Goal: Task Accomplishment & Management: Manage account settings

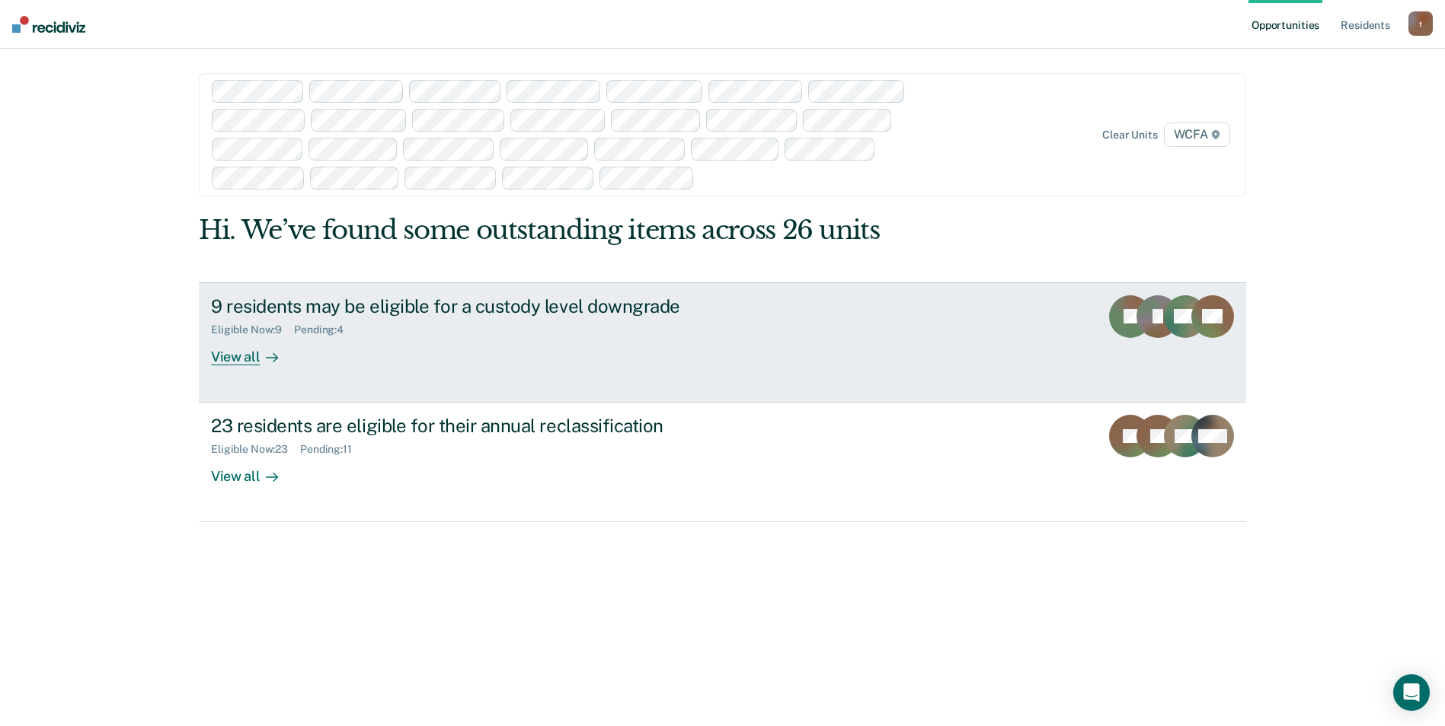
click at [250, 364] on div "View all" at bounding box center [253, 351] width 85 height 30
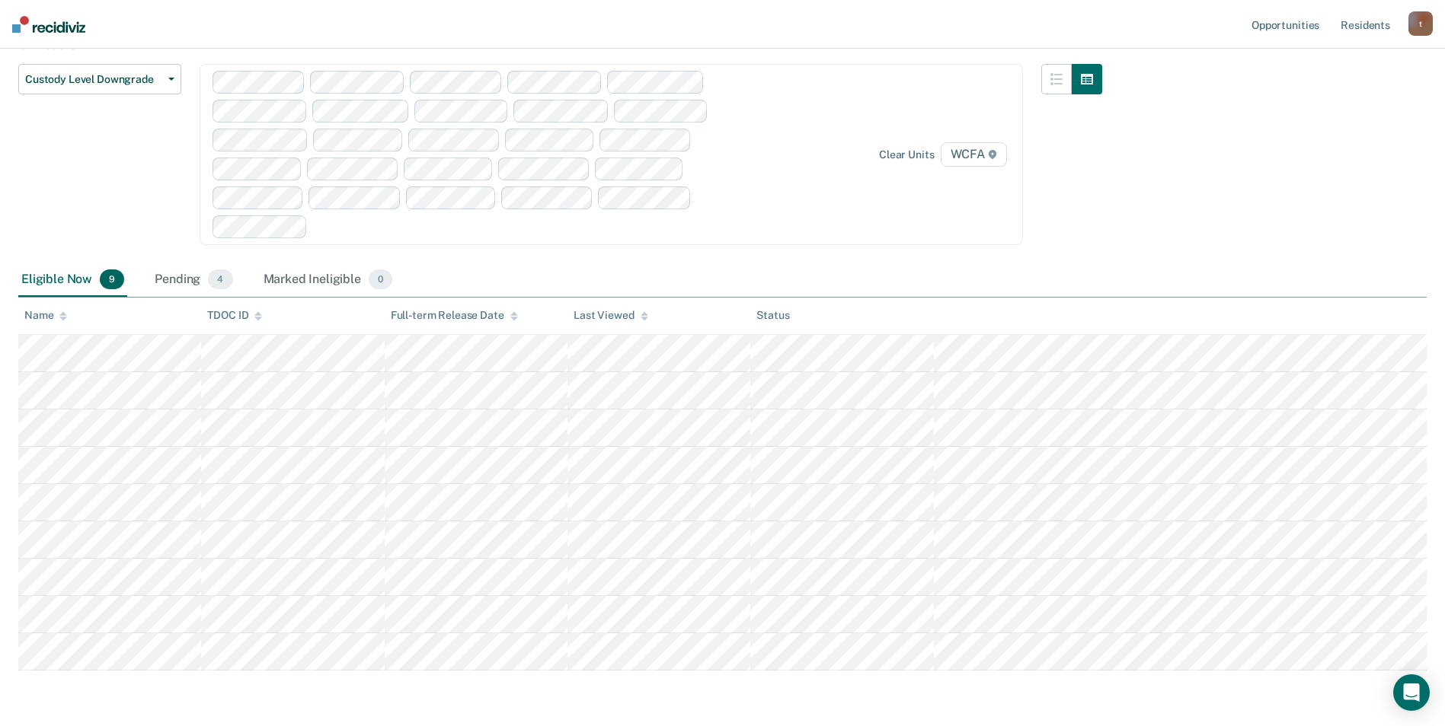
scroll to position [152, 0]
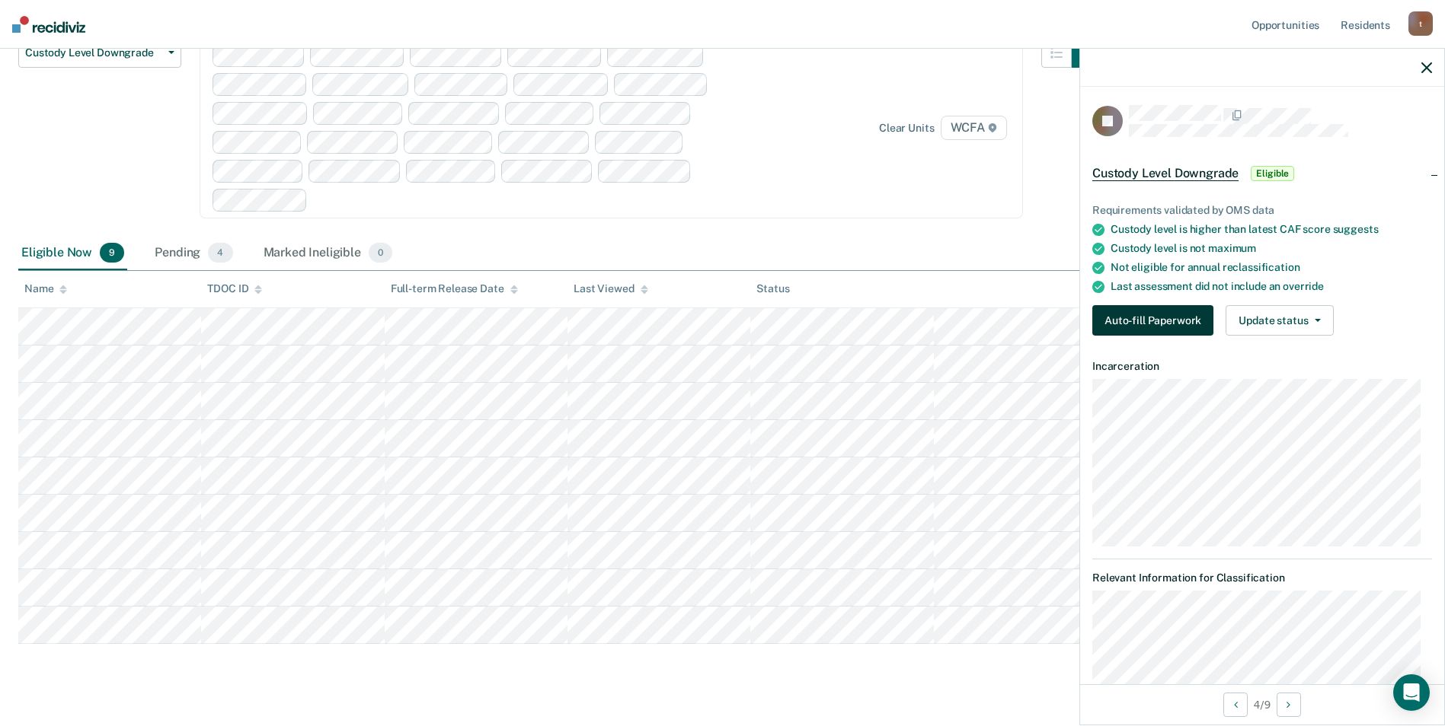
click at [1161, 318] on button "Auto-fill Paperwork" at bounding box center [1152, 320] width 121 height 30
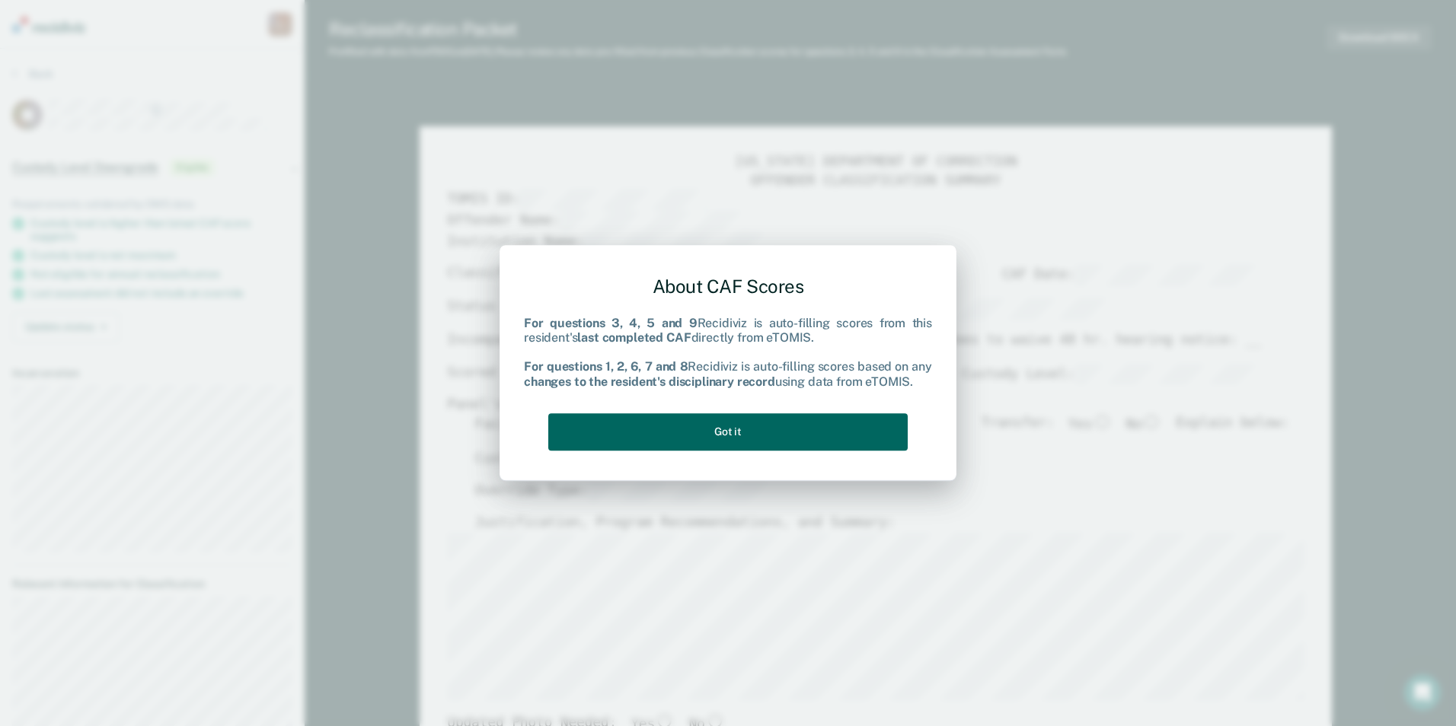
click at [711, 439] on button "Got it" at bounding box center [727, 431] width 359 height 37
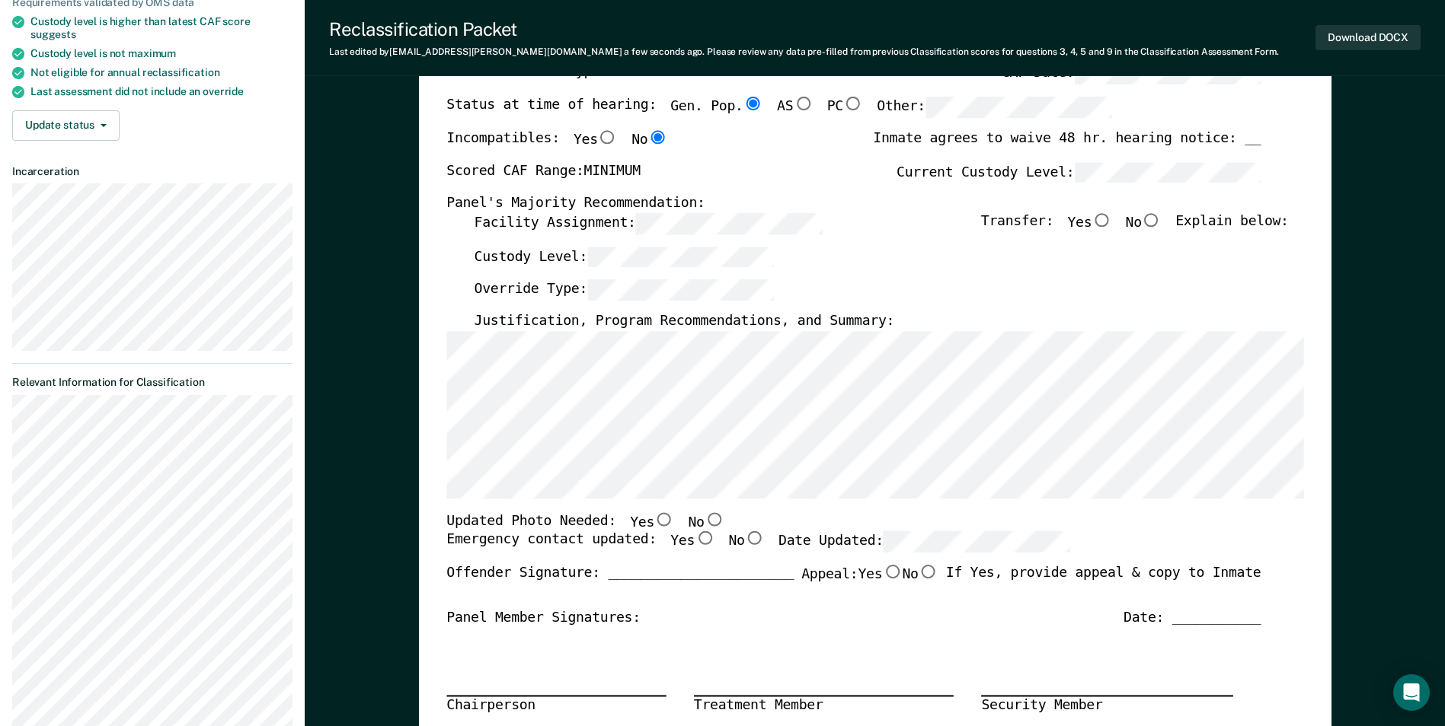
scroll to position [228, 0]
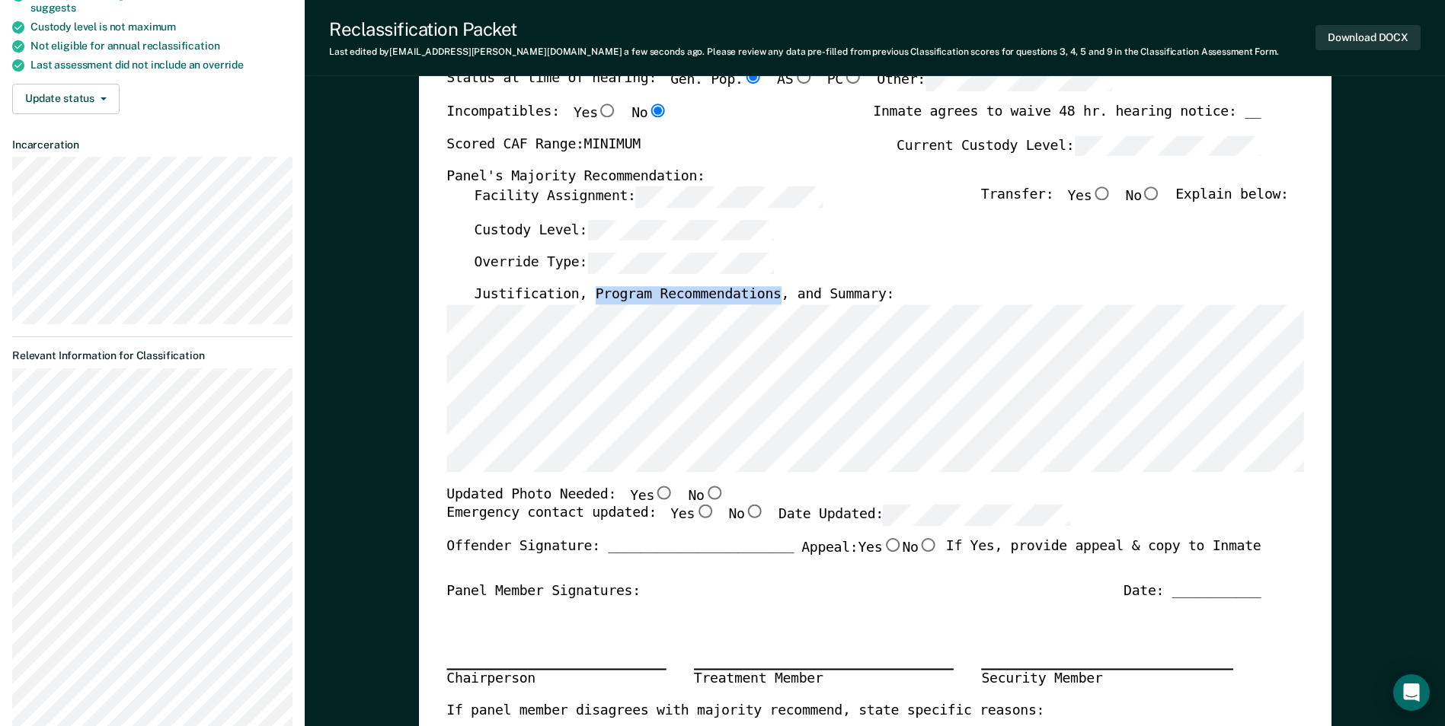
drag, startPoint x: 754, startPoint y: 295, endPoint x: 583, endPoint y: 295, distance: 171.3
click at [583, 295] on label "Justification, Program Recommendations, and Summary:" at bounding box center [684, 295] width 420 height 18
copy label "Program Recommendations"
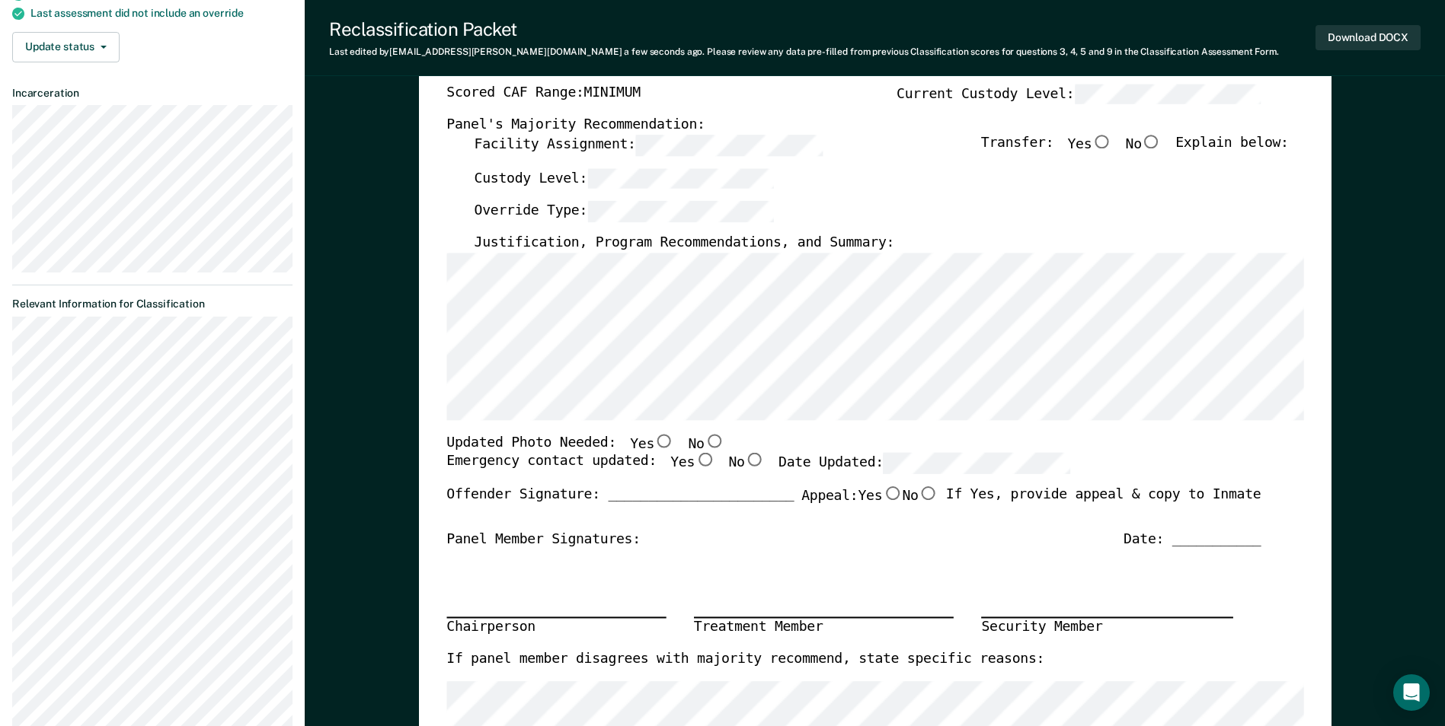
scroll to position [305, 0]
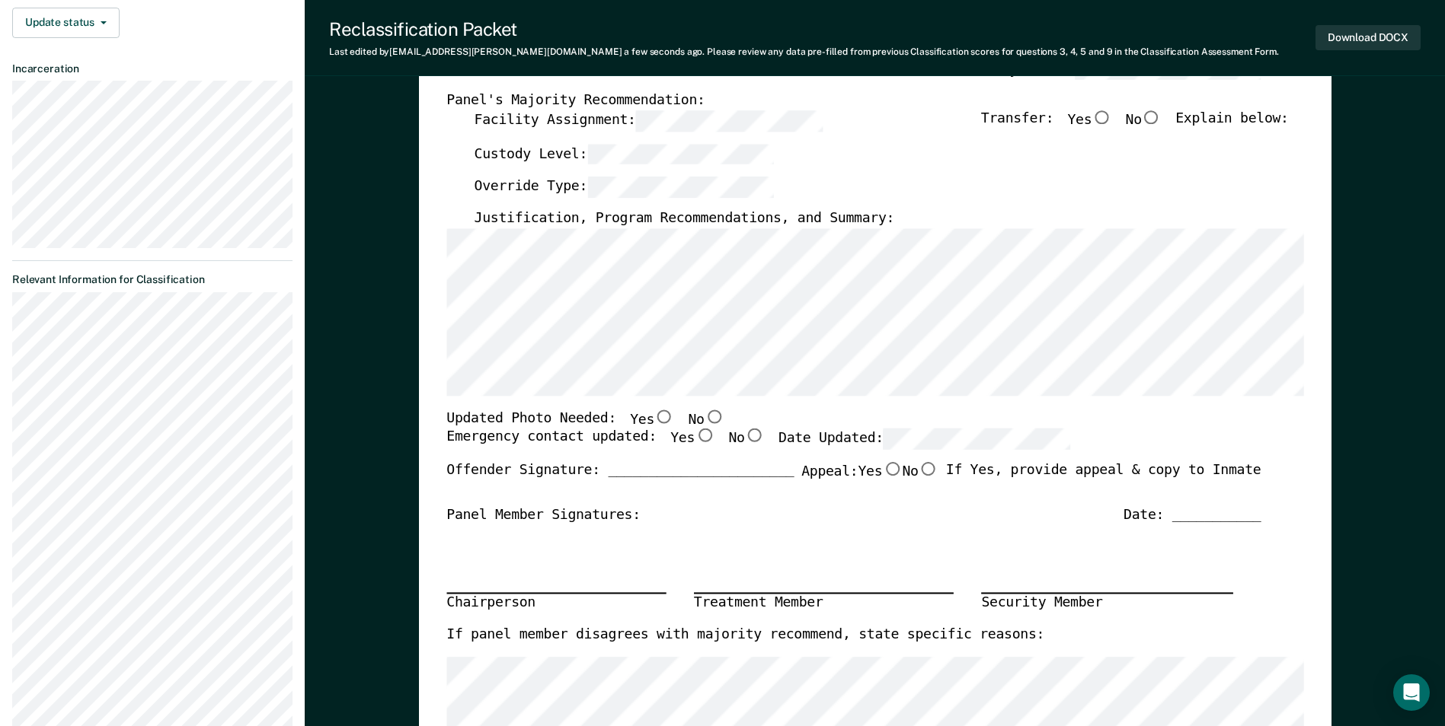
click at [704, 418] on input "No" at bounding box center [714, 417] width 20 height 14
type textarea "x"
radio input "true"
click at [694, 435] on input "Yes" at bounding box center [704, 436] width 20 height 14
type textarea "x"
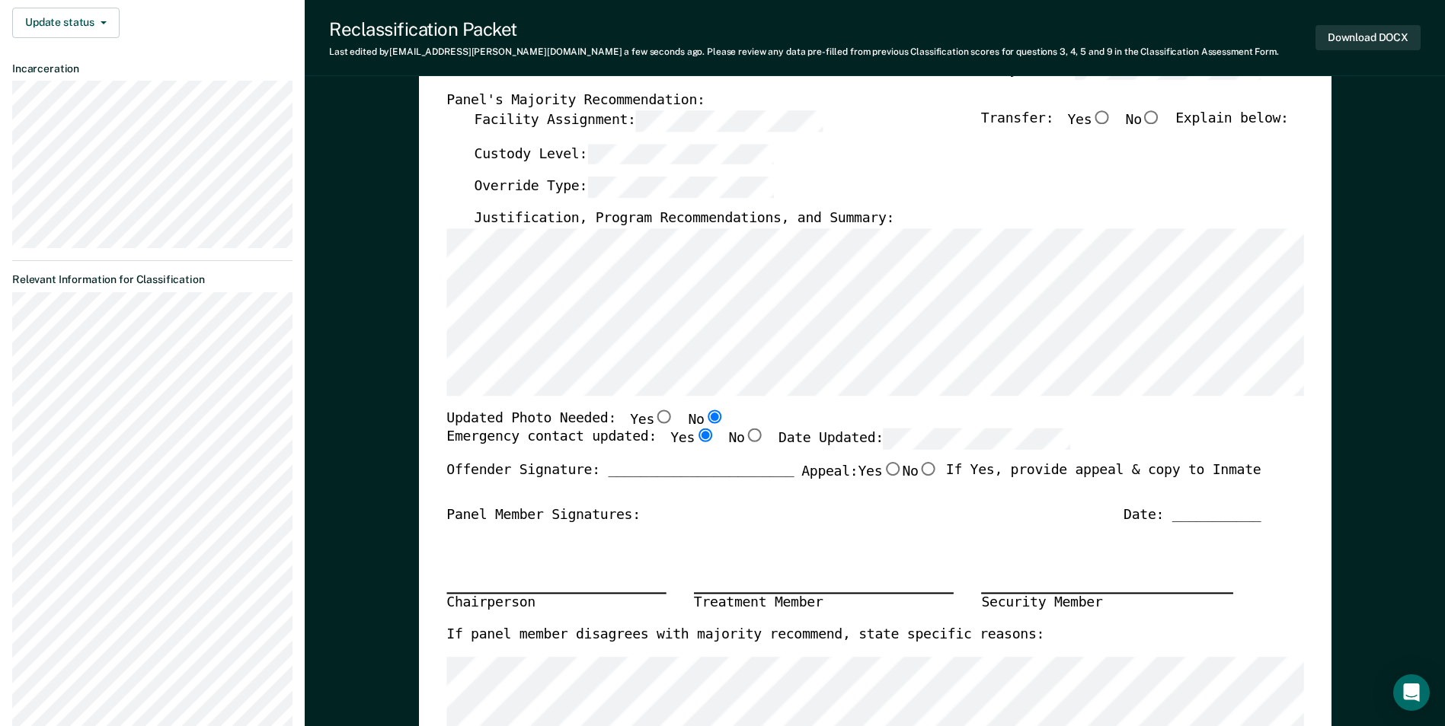
radio input "true"
click at [1160, 120] on input "No" at bounding box center [1151, 117] width 20 height 14
type textarea "x"
radio input "true"
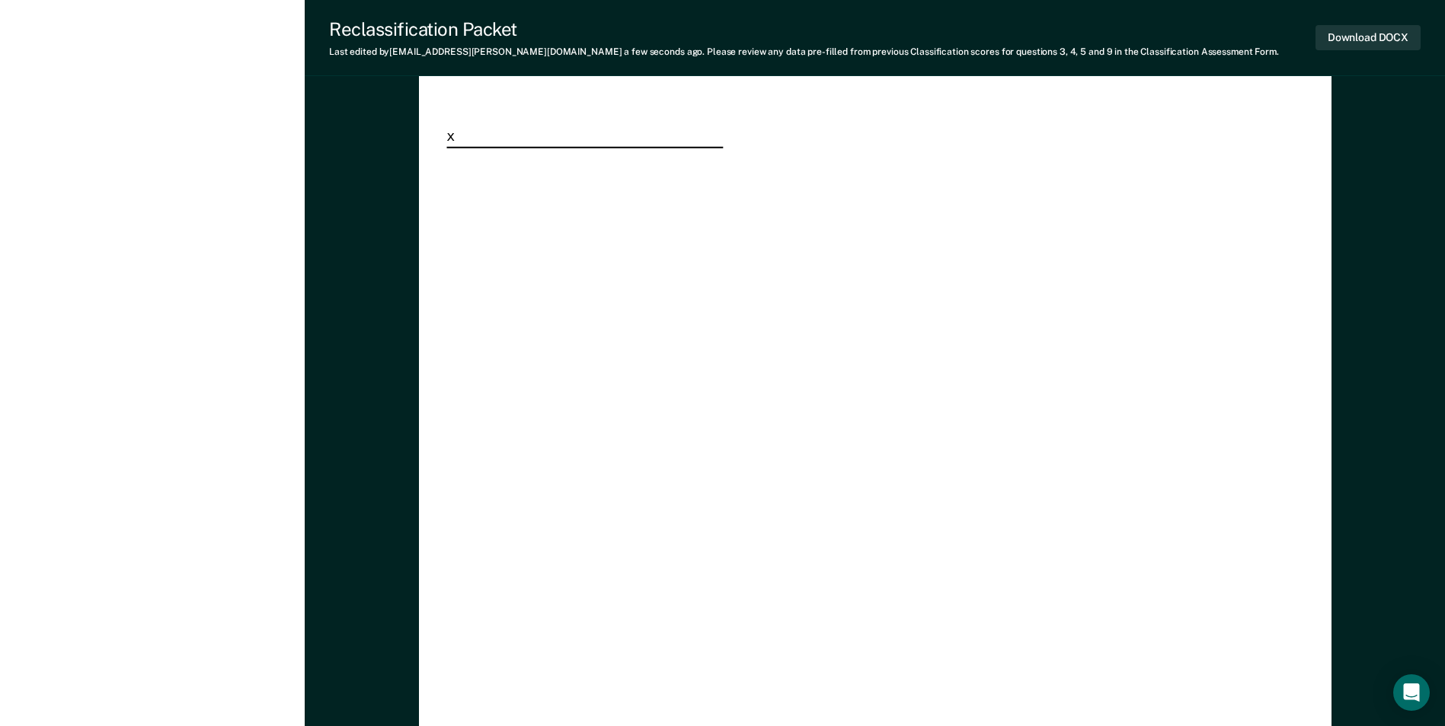
scroll to position [4033, 0]
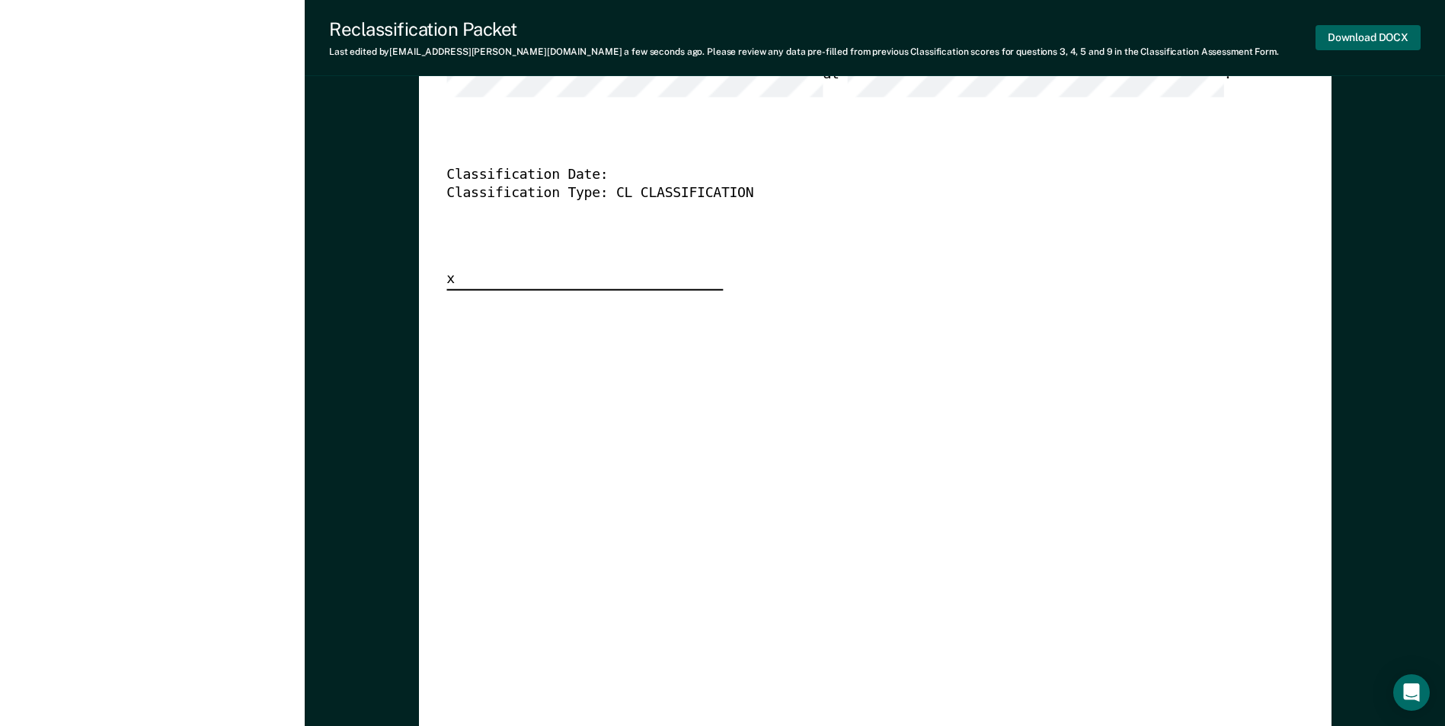
click at [1352, 38] on button "Download DOCX" at bounding box center [1367, 37] width 105 height 25
type textarea "x"
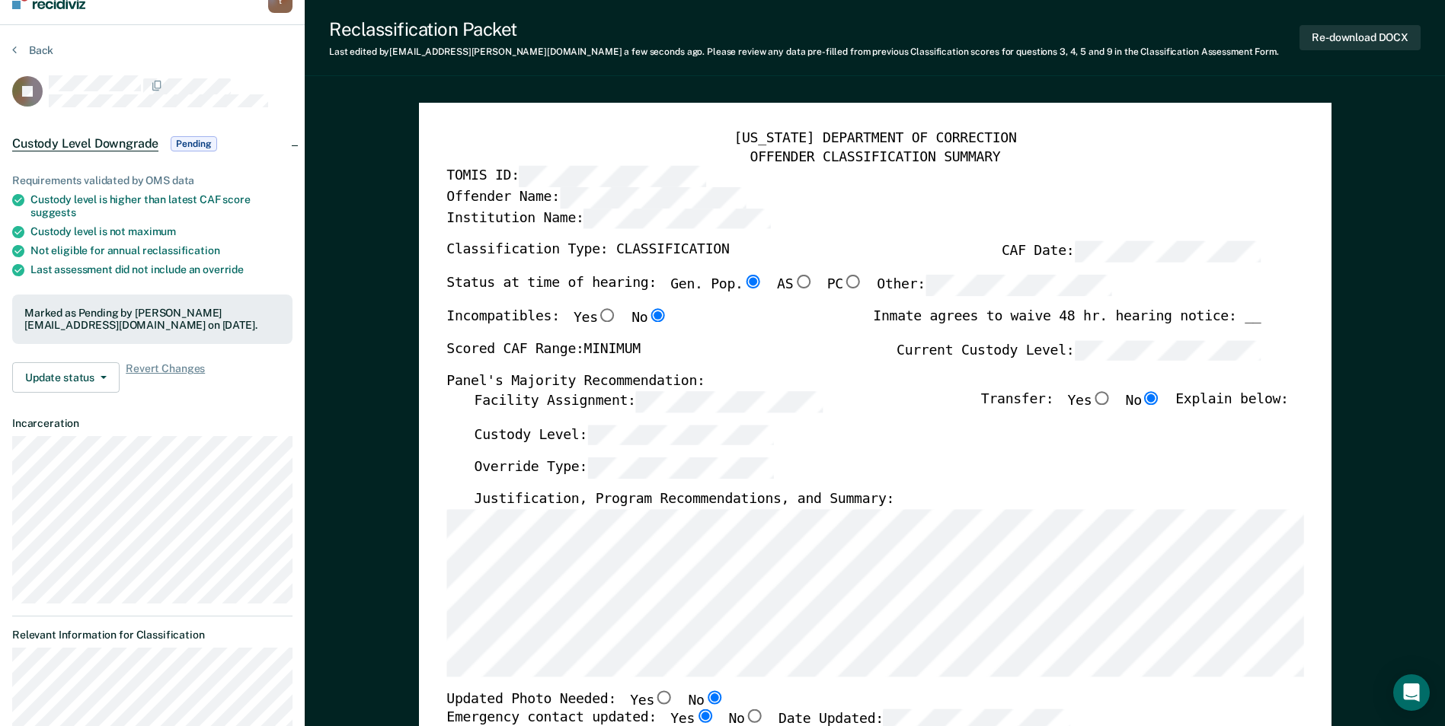
scroll to position [0, 0]
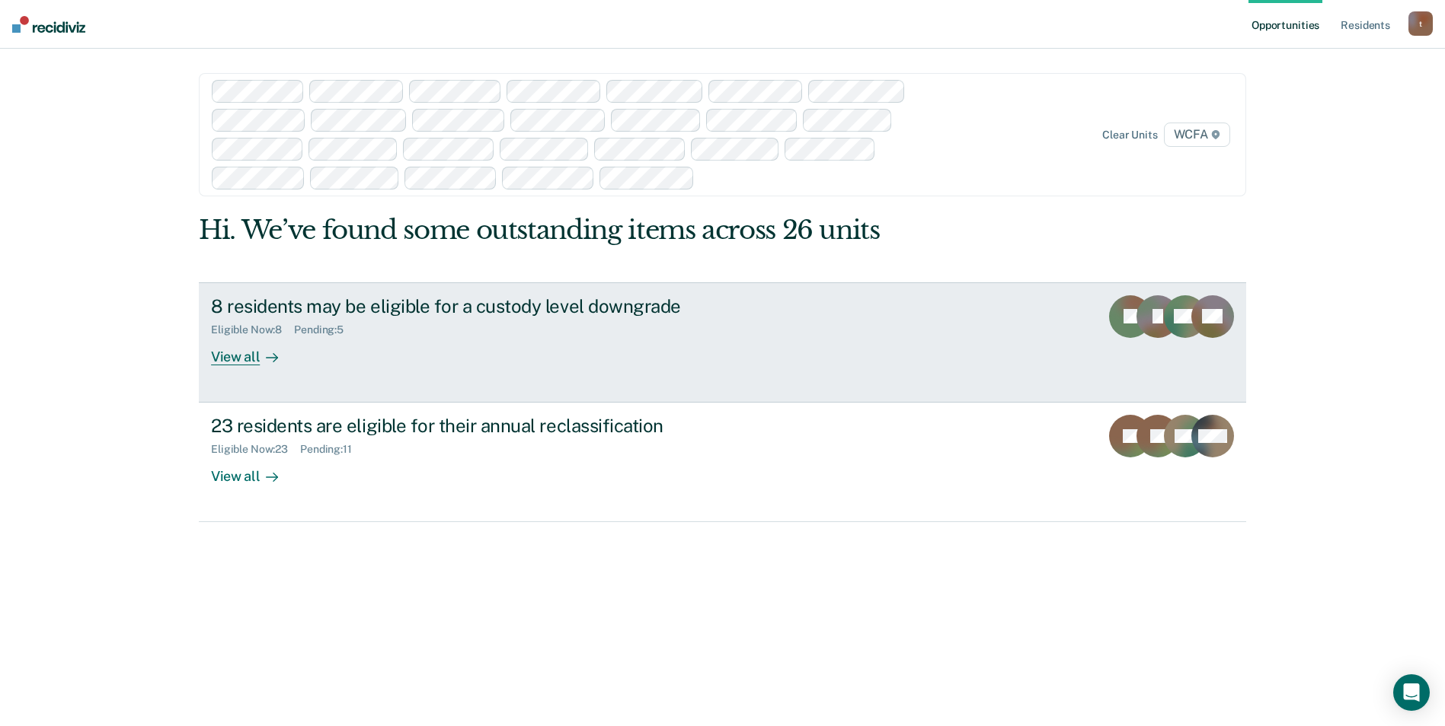
click at [266, 362] on icon at bounding box center [272, 358] width 12 height 12
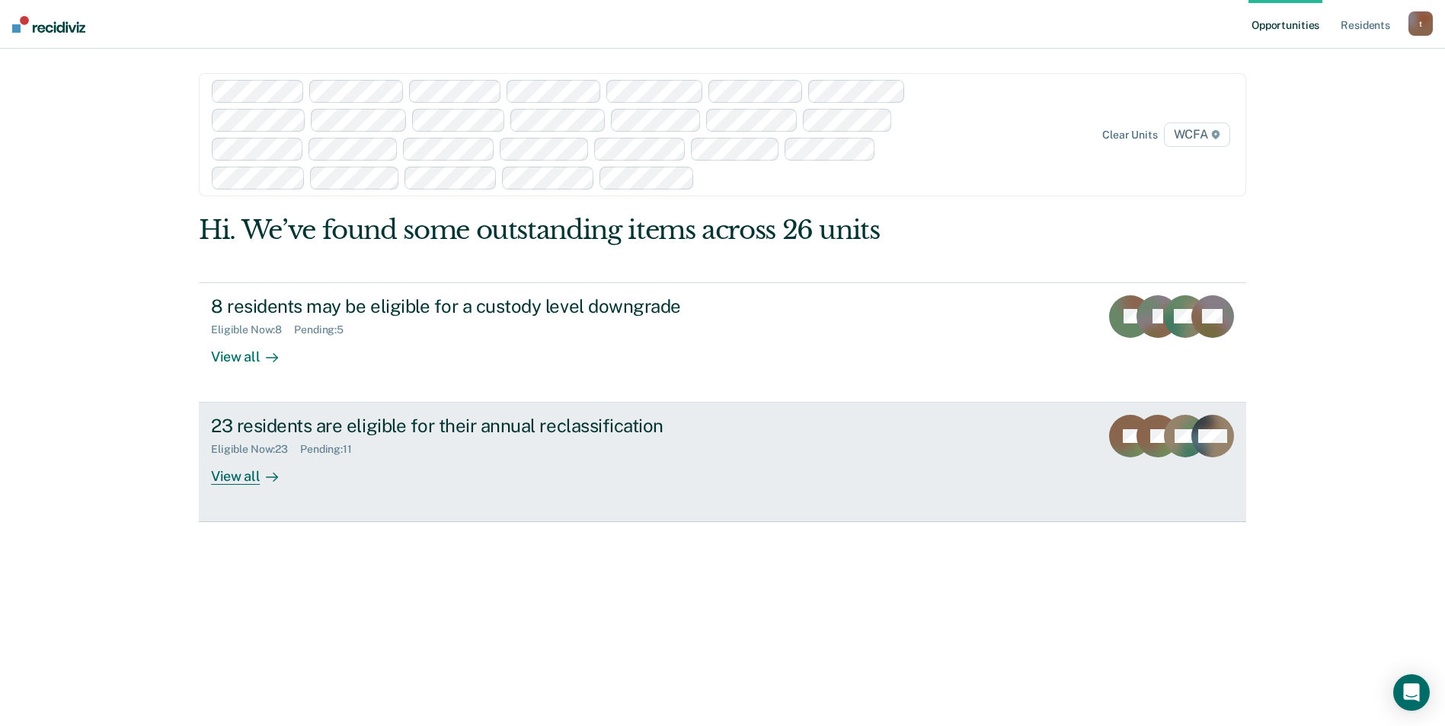
click at [246, 474] on div "View all" at bounding box center [253, 471] width 85 height 30
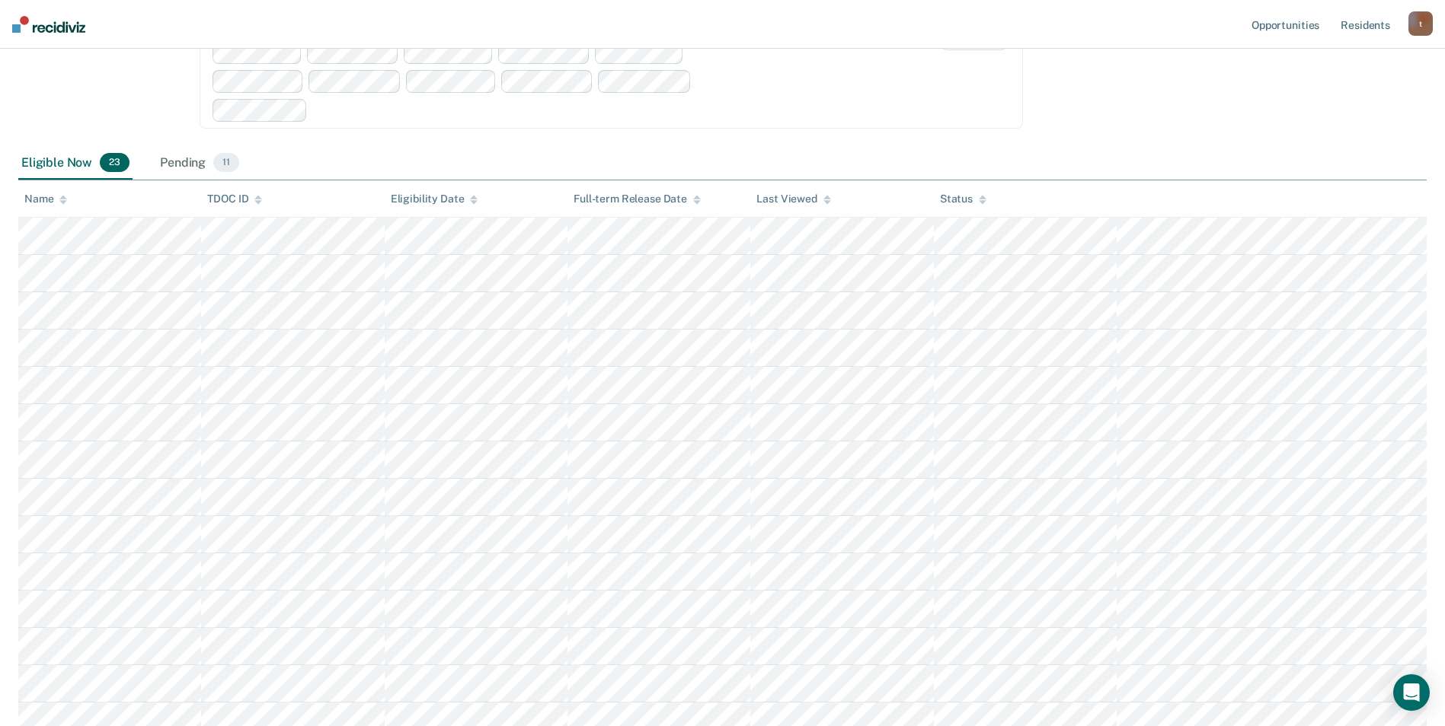
scroll to position [228, 0]
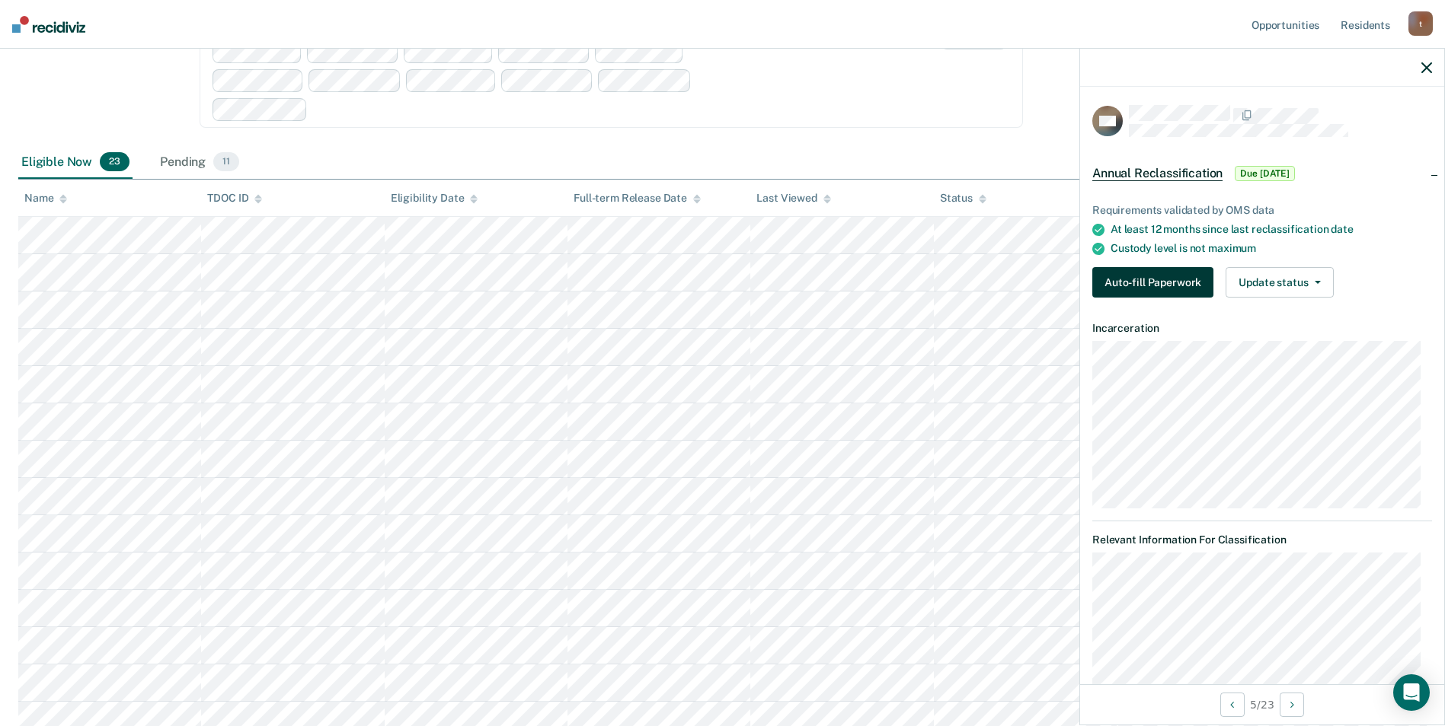
click at [1151, 278] on button "Auto-fill Paperwork" at bounding box center [1152, 282] width 121 height 30
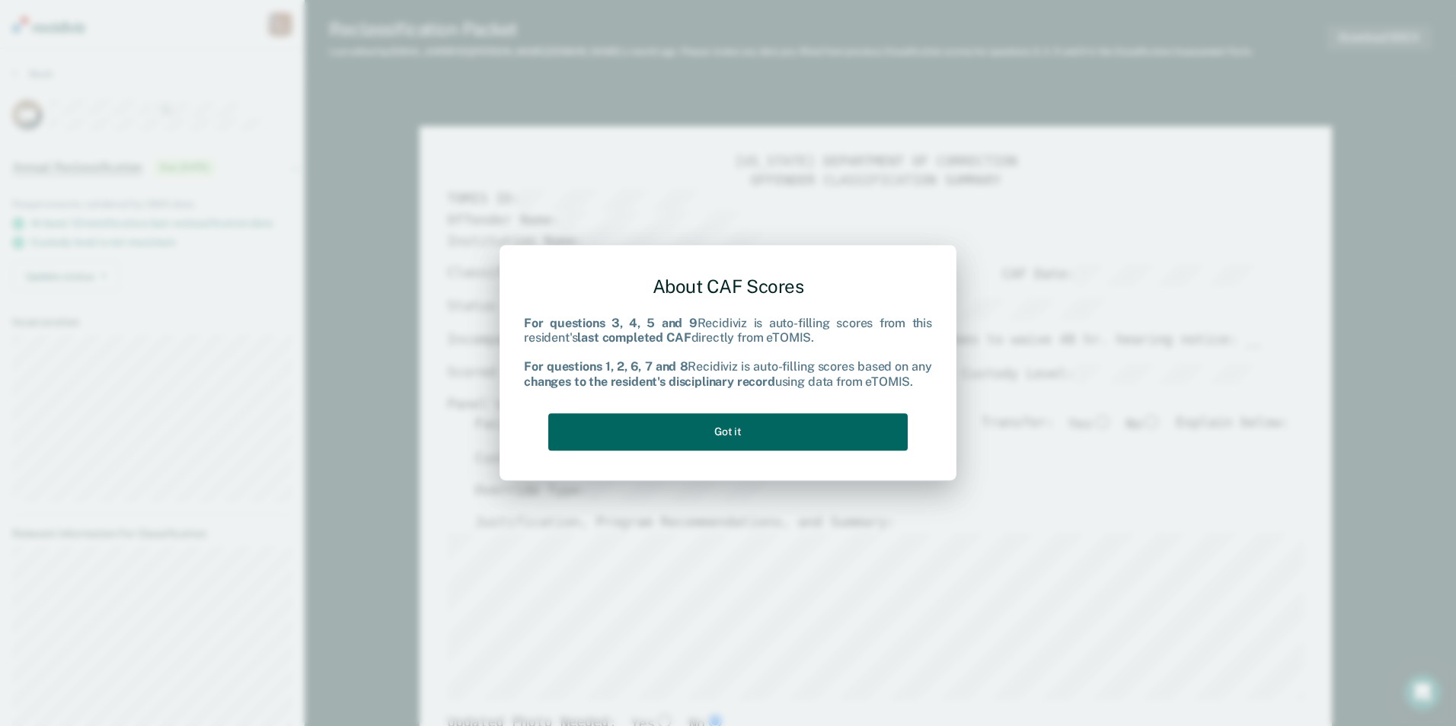
click at [743, 439] on button "Got it" at bounding box center [727, 431] width 359 height 37
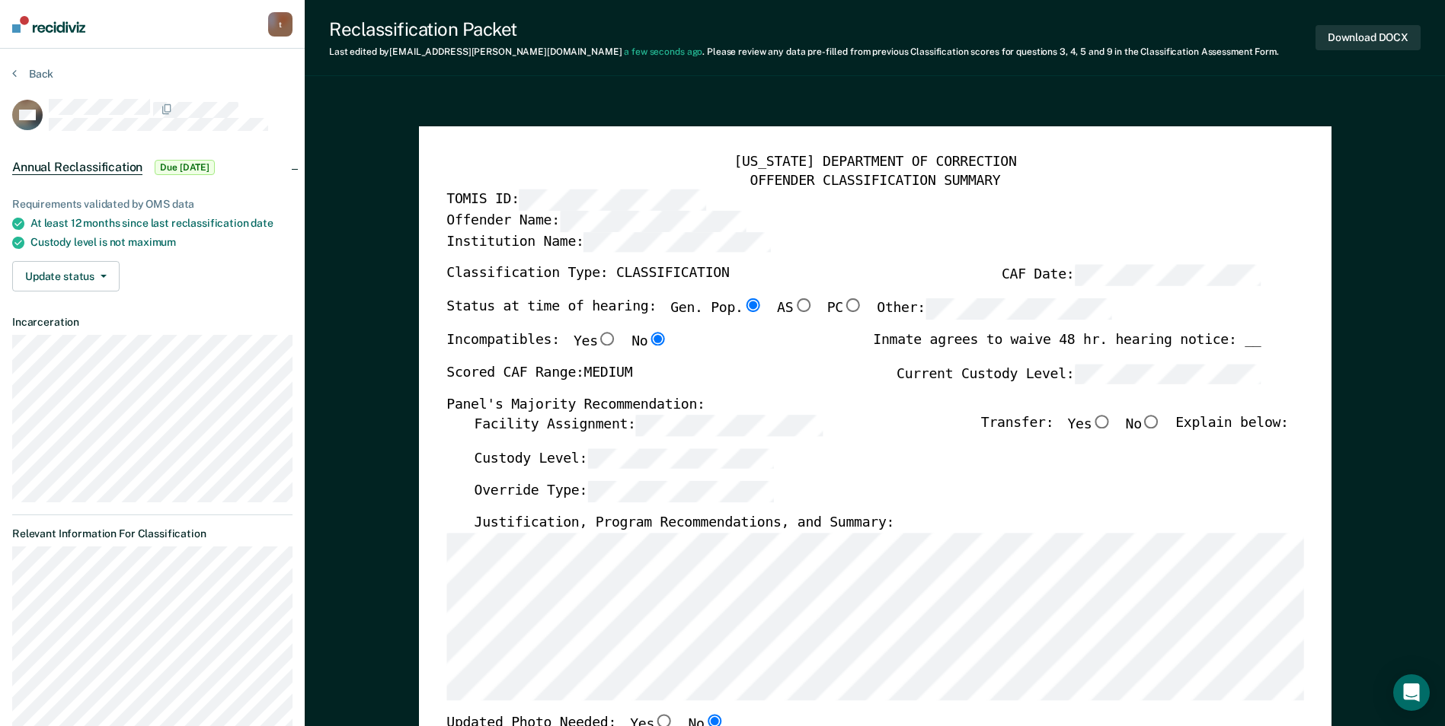
click at [1158, 423] on input "No" at bounding box center [1151, 422] width 20 height 14
type textarea "x"
radio input "true"
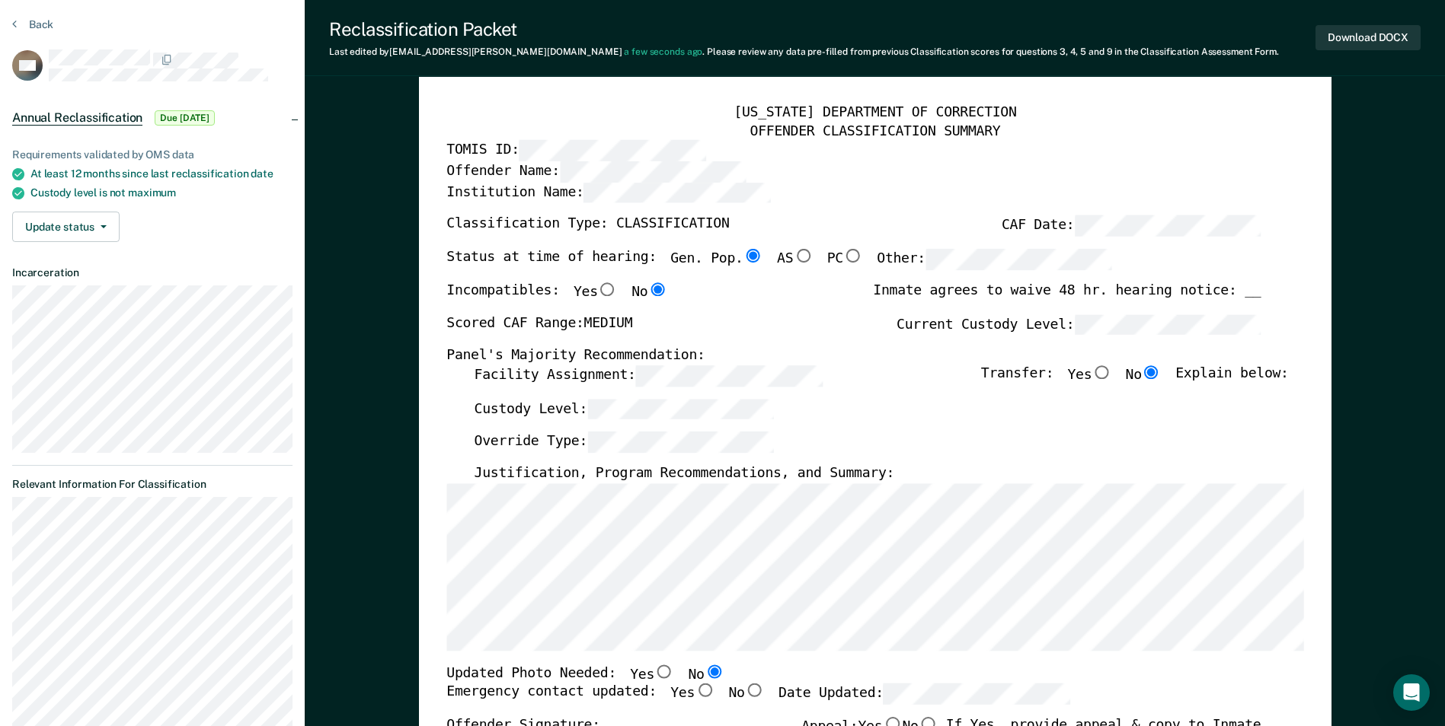
scroll to position [76, 0]
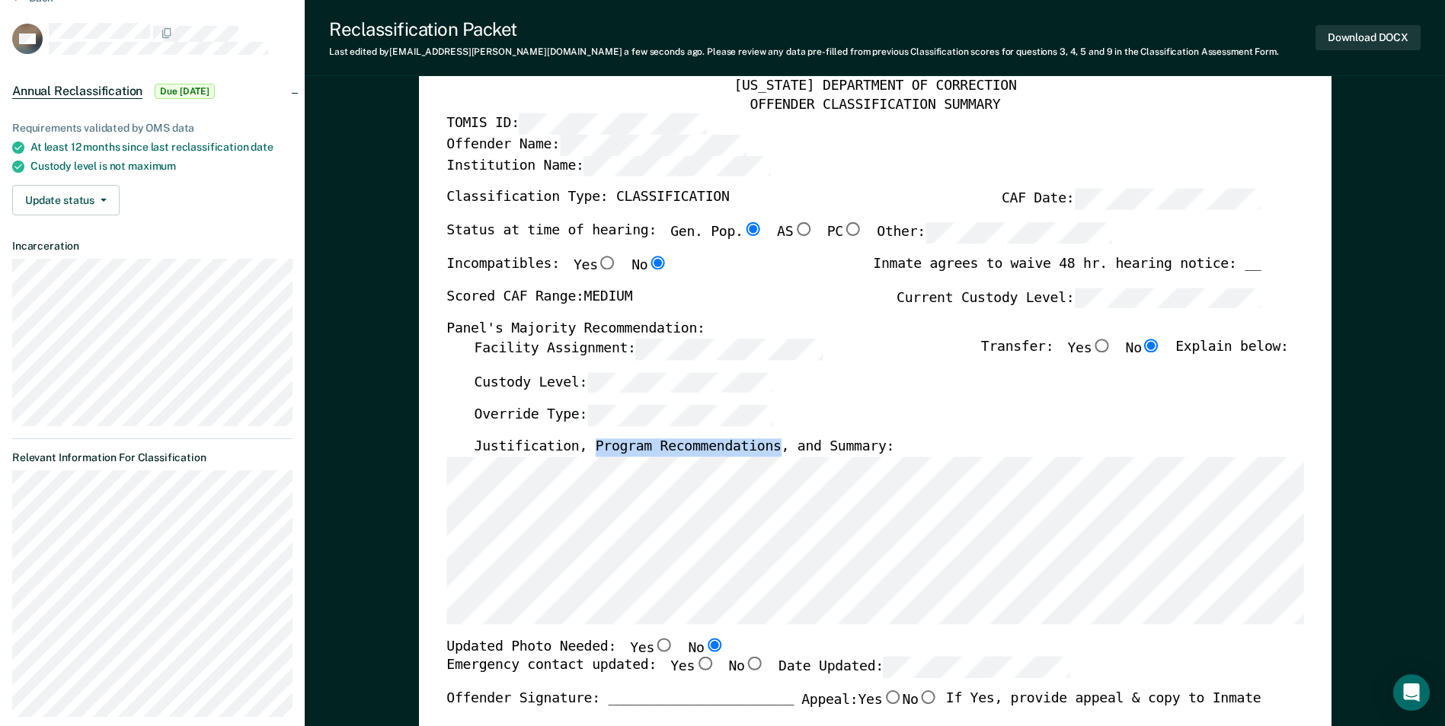
drag, startPoint x: 754, startPoint y: 450, endPoint x: 587, endPoint y: 455, distance: 166.8
click at [587, 455] on label "Justification, Program Recommendations, and Summary:" at bounding box center [684, 448] width 420 height 18
copy label "Program Recommendations"
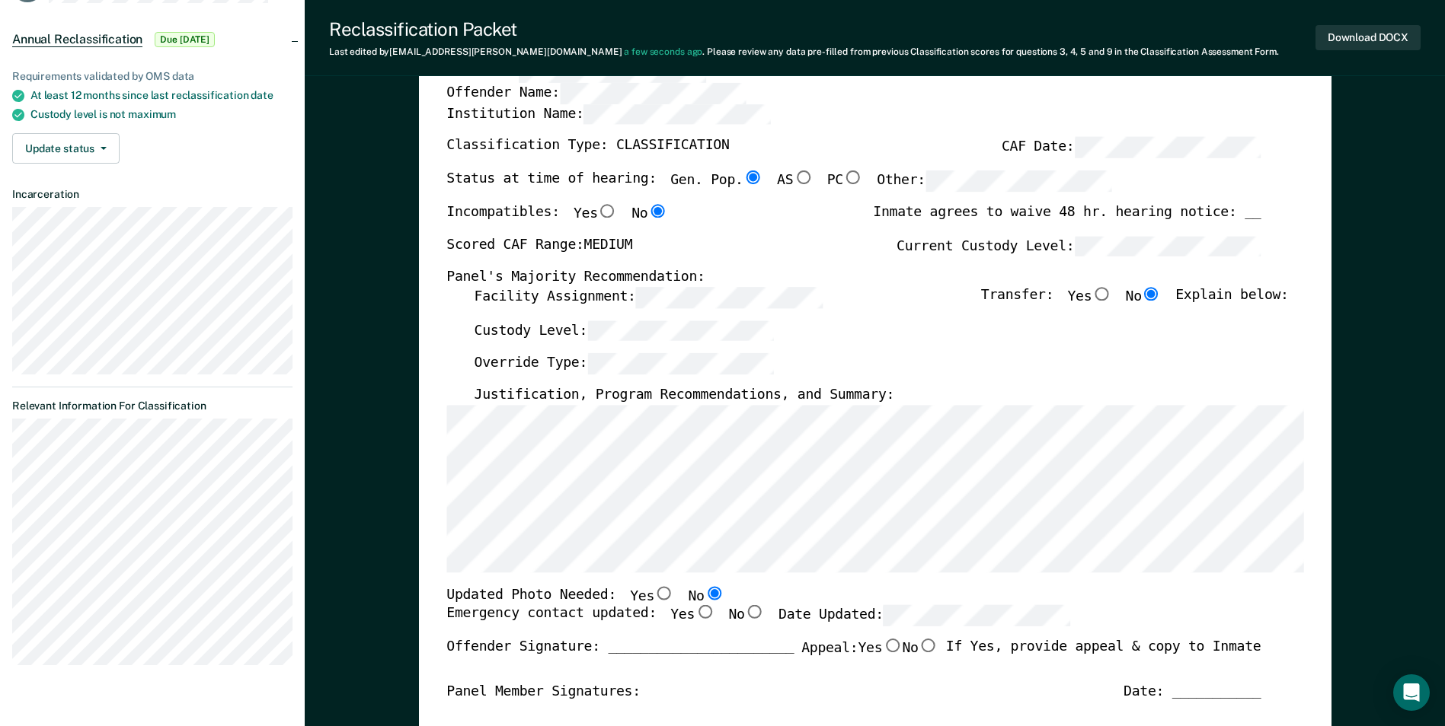
scroll to position [152, 0]
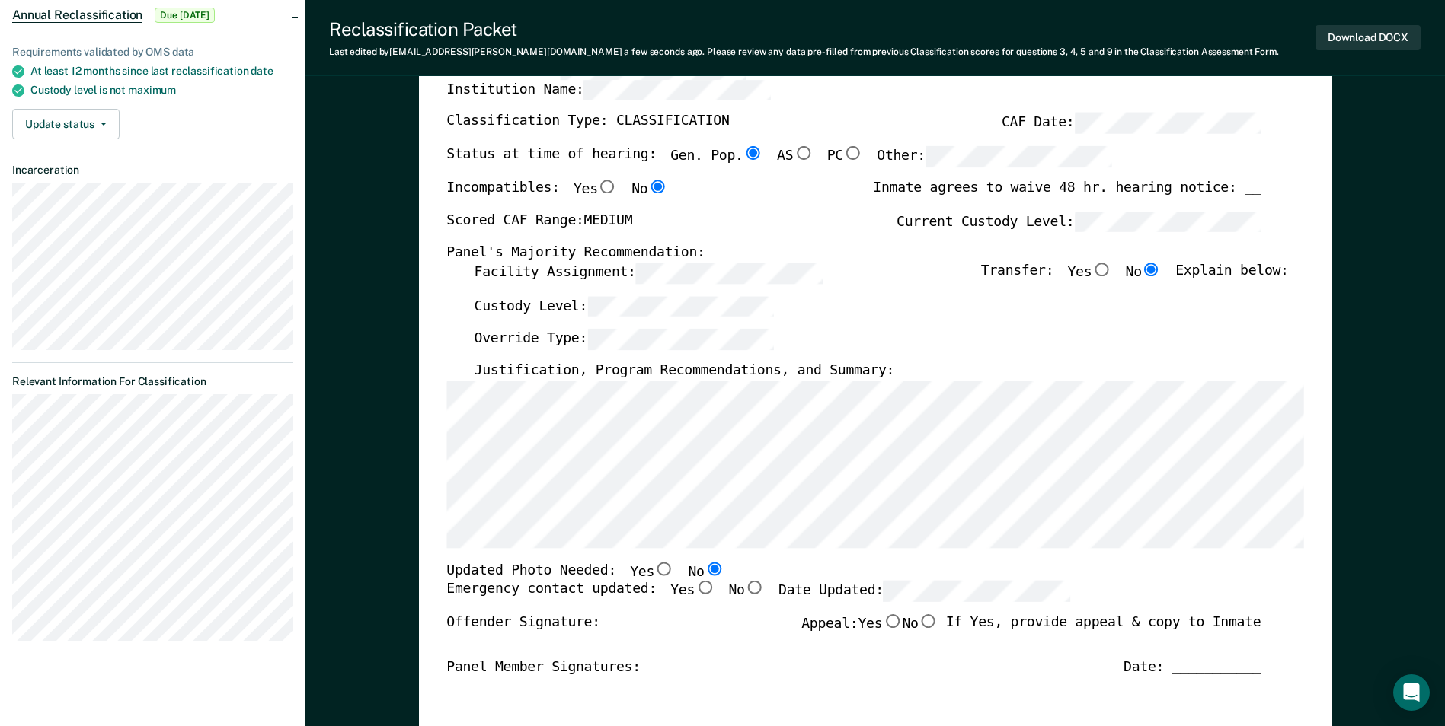
click at [694, 590] on input "Yes" at bounding box center [704, 588] width 20 height 14
type textarea "x"
radio input "true"
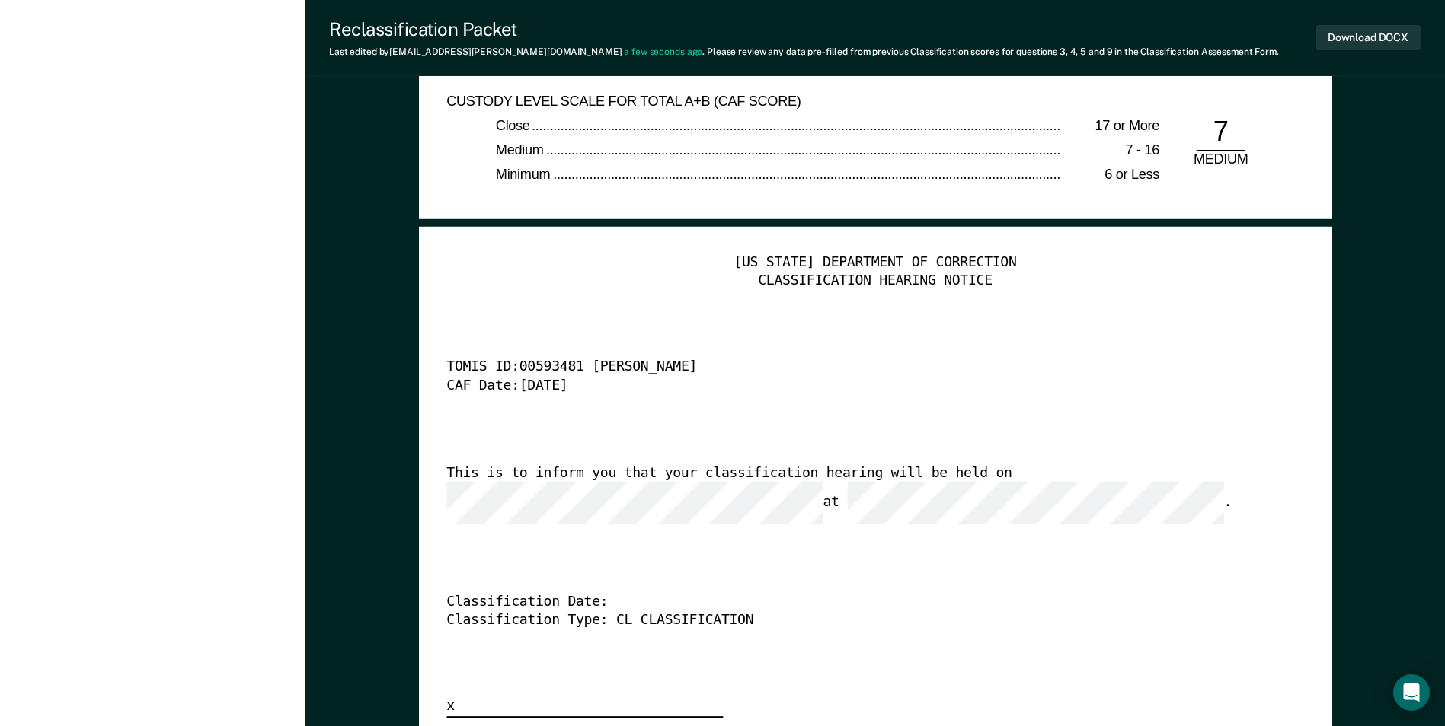
scroll to position [3459, 0]
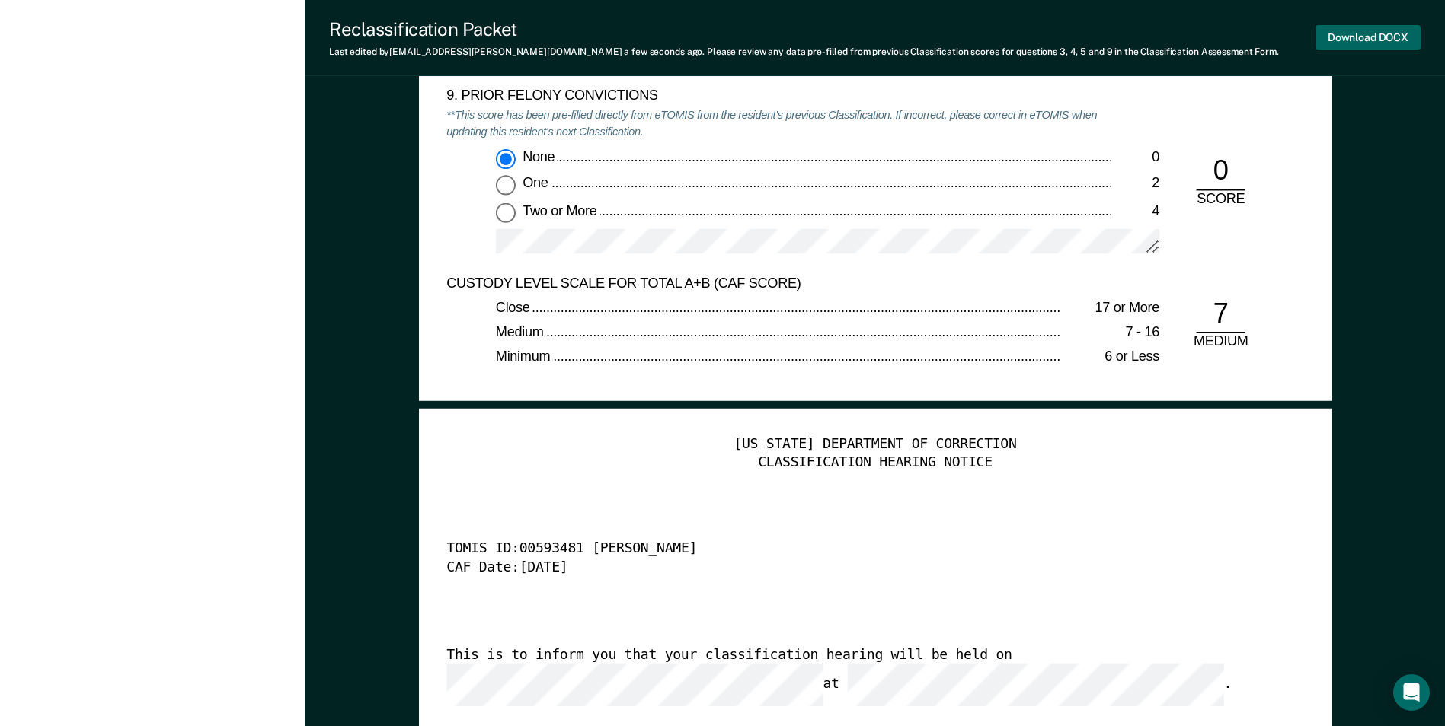
click at [1340, 34] on button "Download DOCX" at bounding box center [1367, 37] width 105 height 25
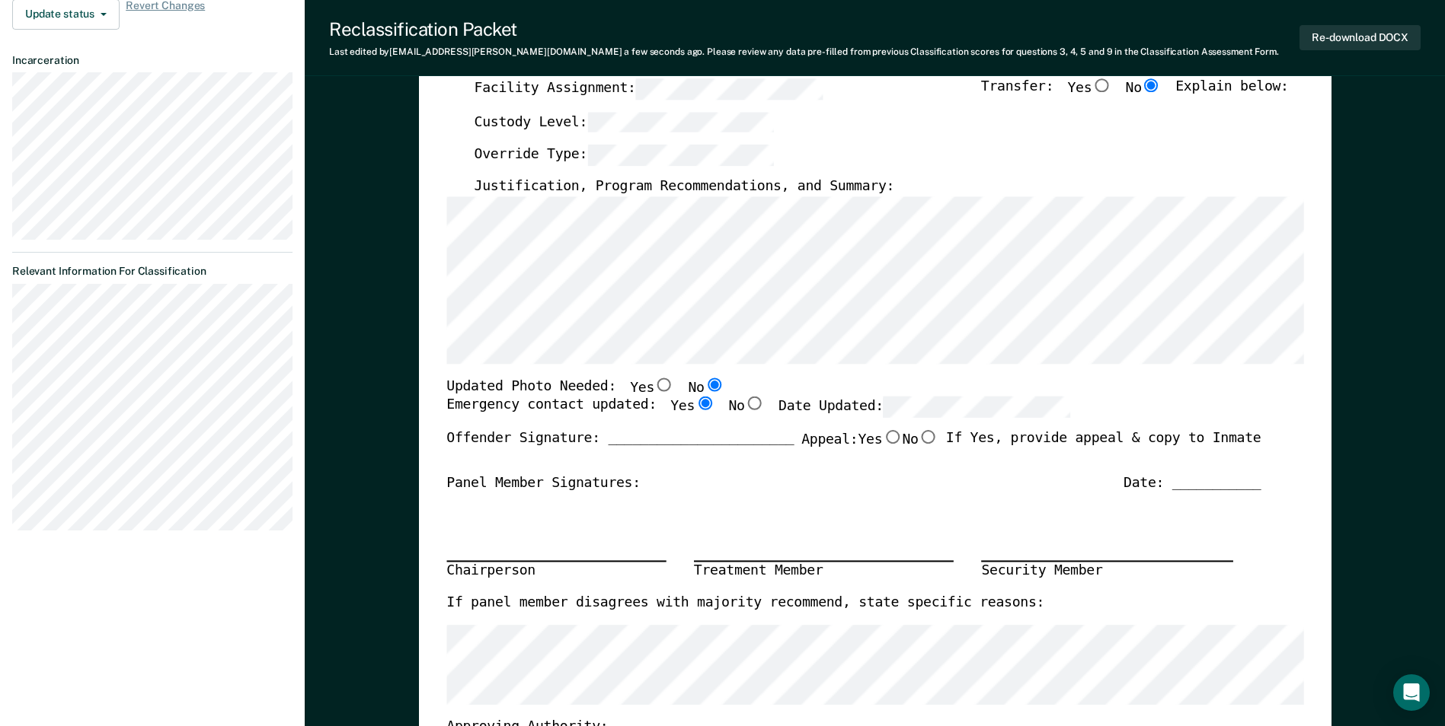
scroll to position [0, 0]
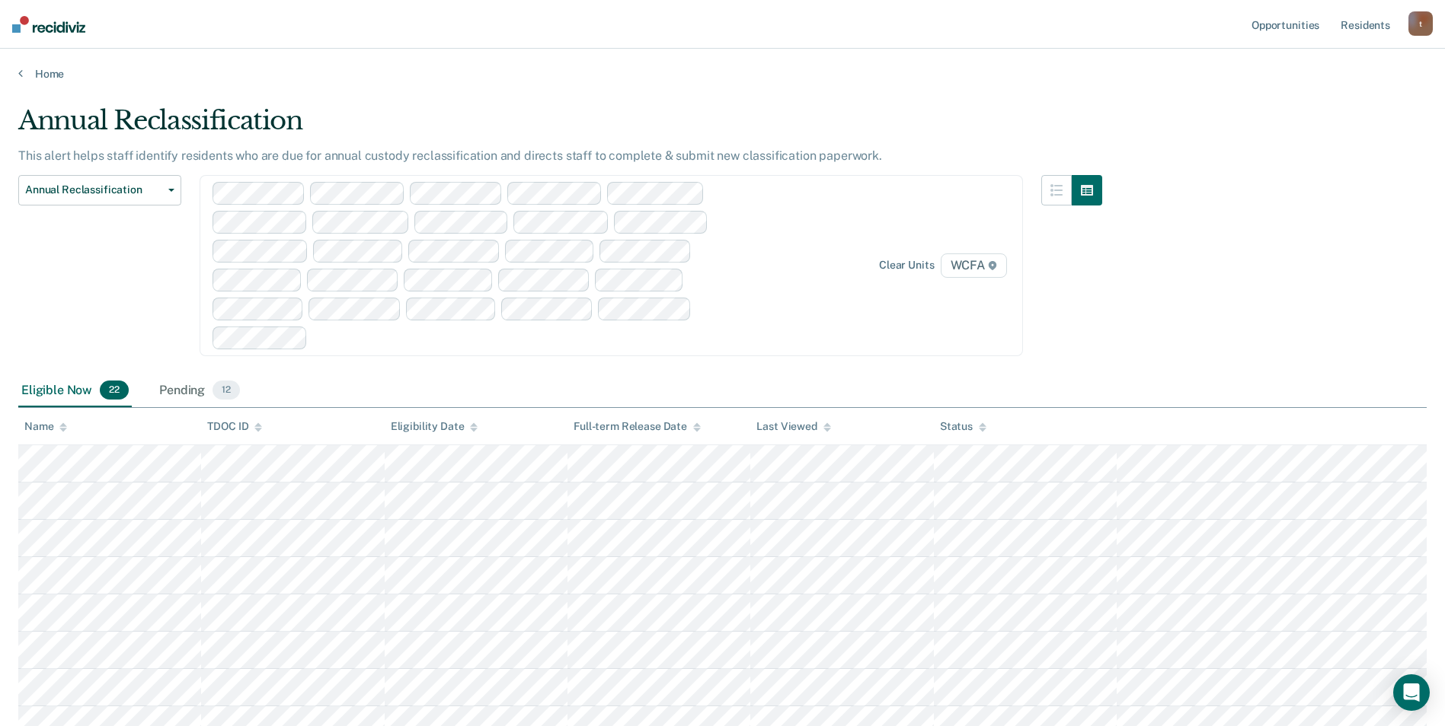
scroll to position [228, 0]
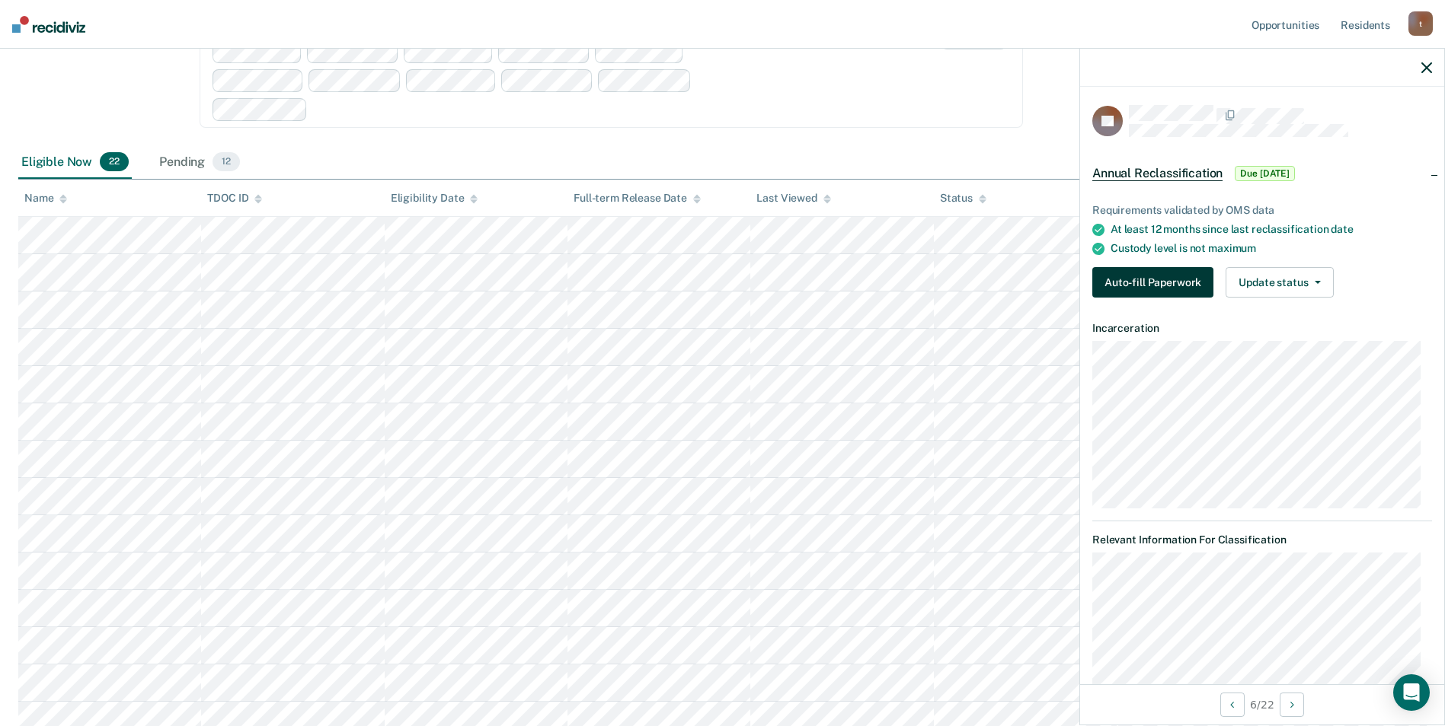
click at [1140, 280] on button "Auto-fill Paperwork" at bounding box center [1152, 282] width 121 height 30
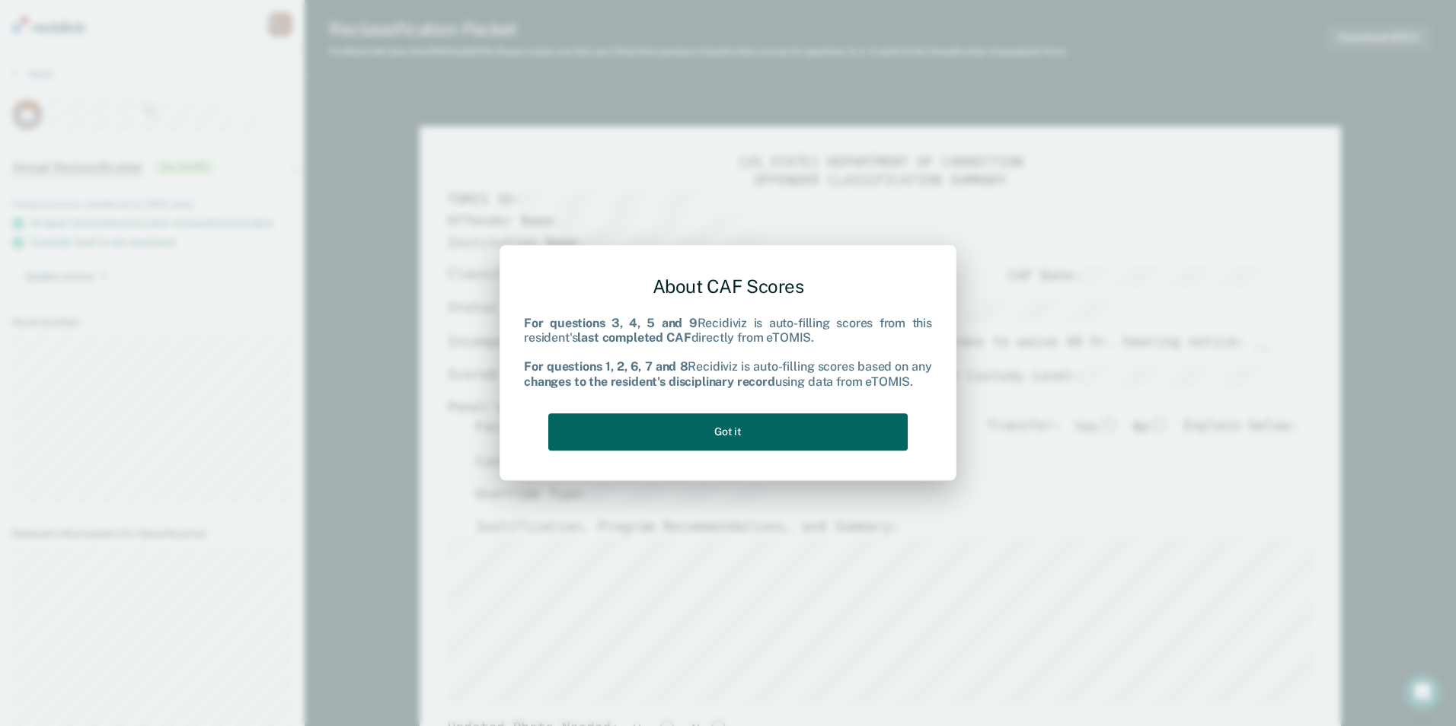
click at [685, 431] on button "Got it" at bounding box center [727, 431] width 359 height 37
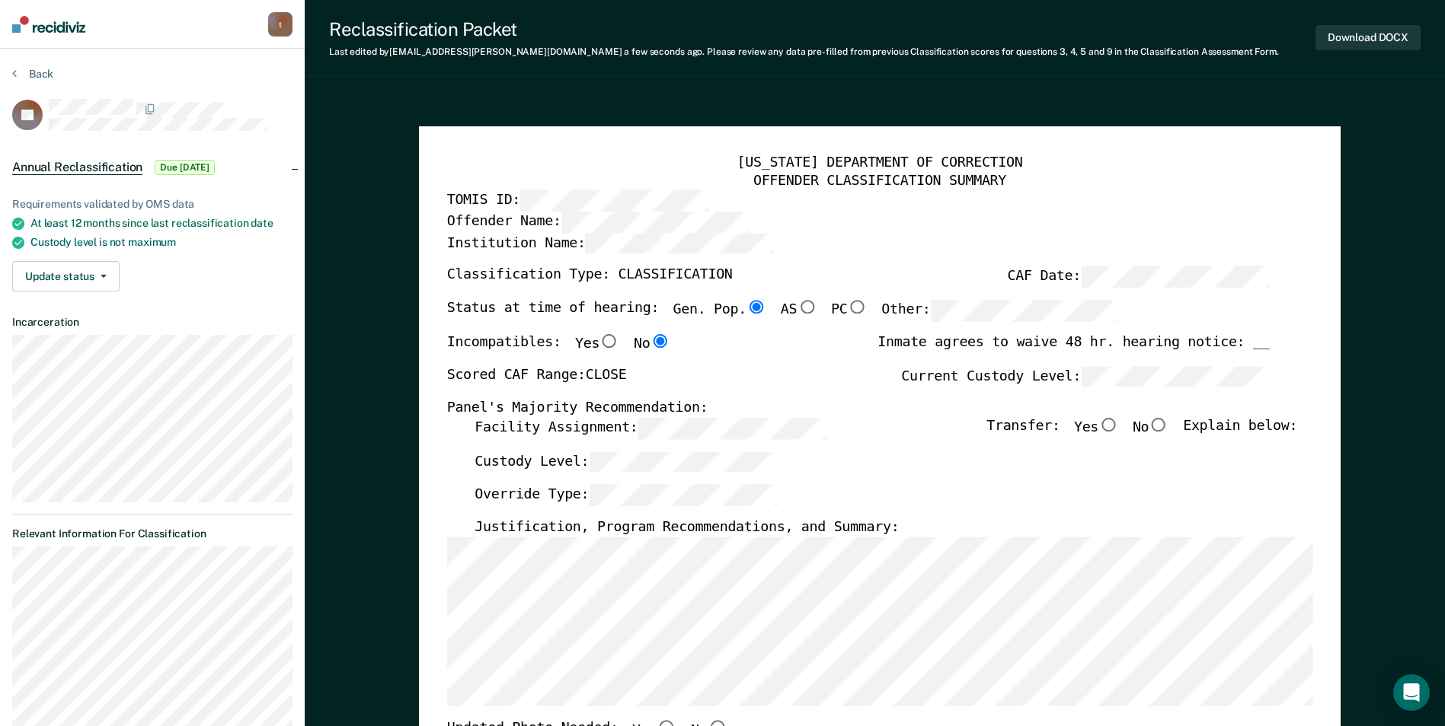
click at [1168, 424] on input "No" at bounding box center [1158, 425] width 20 height 14
type textarea "x"
radio input "true"
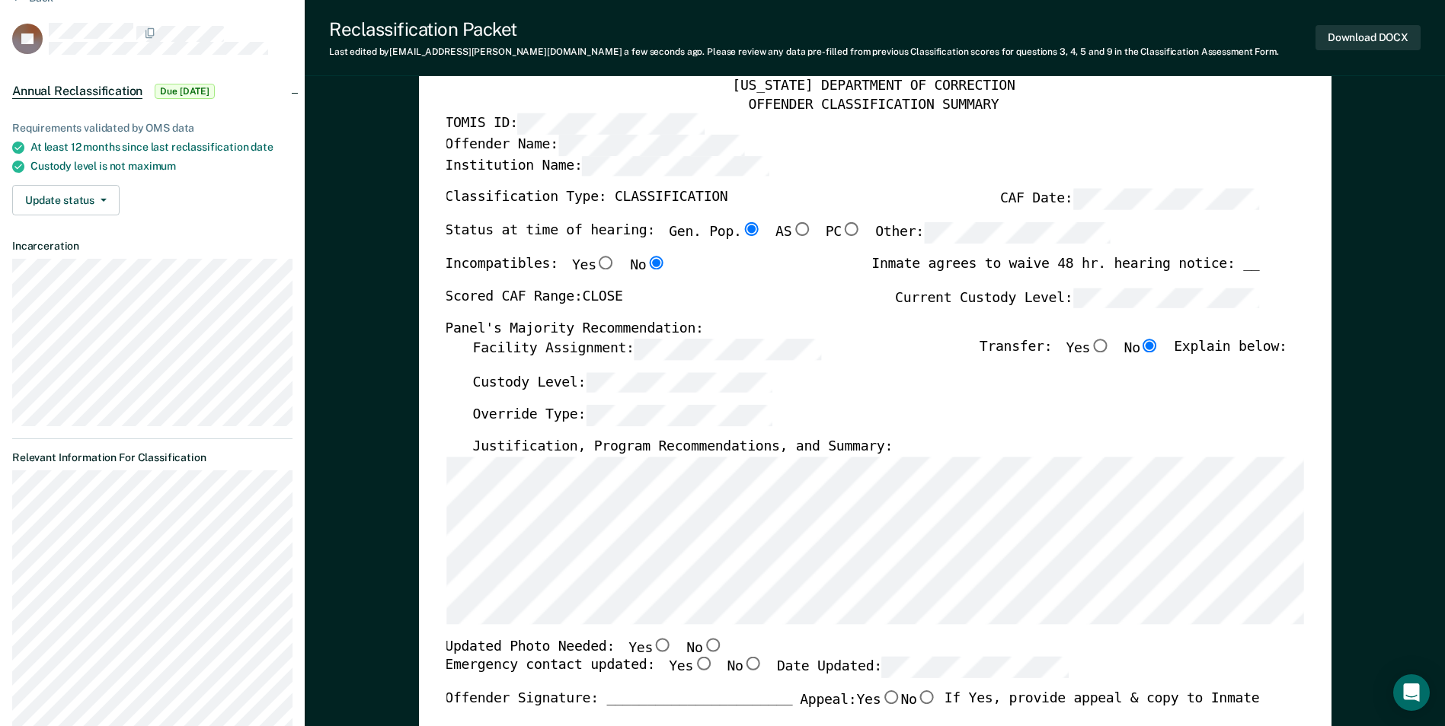
scroll to position [305, 0]
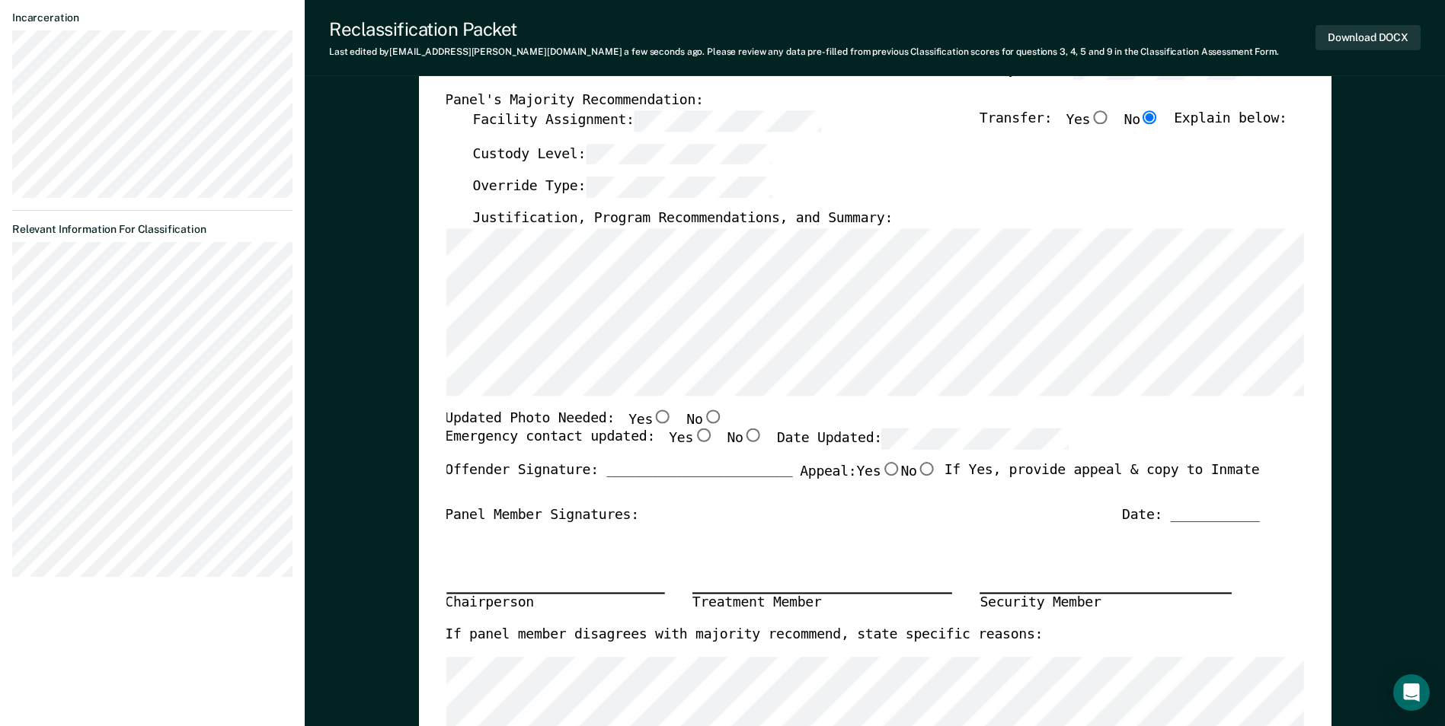
click at [653, 417] on input "Yes" at bounding box center [663, 417] width 20 height 14
type textarea "x"
radio input "true"
click at [653, 415] on input "Yes" at bounding box center [663, 417] width 20 height 14
click at [702, 417] on input "No" at bounding box center [712, 417] width 20 height 14
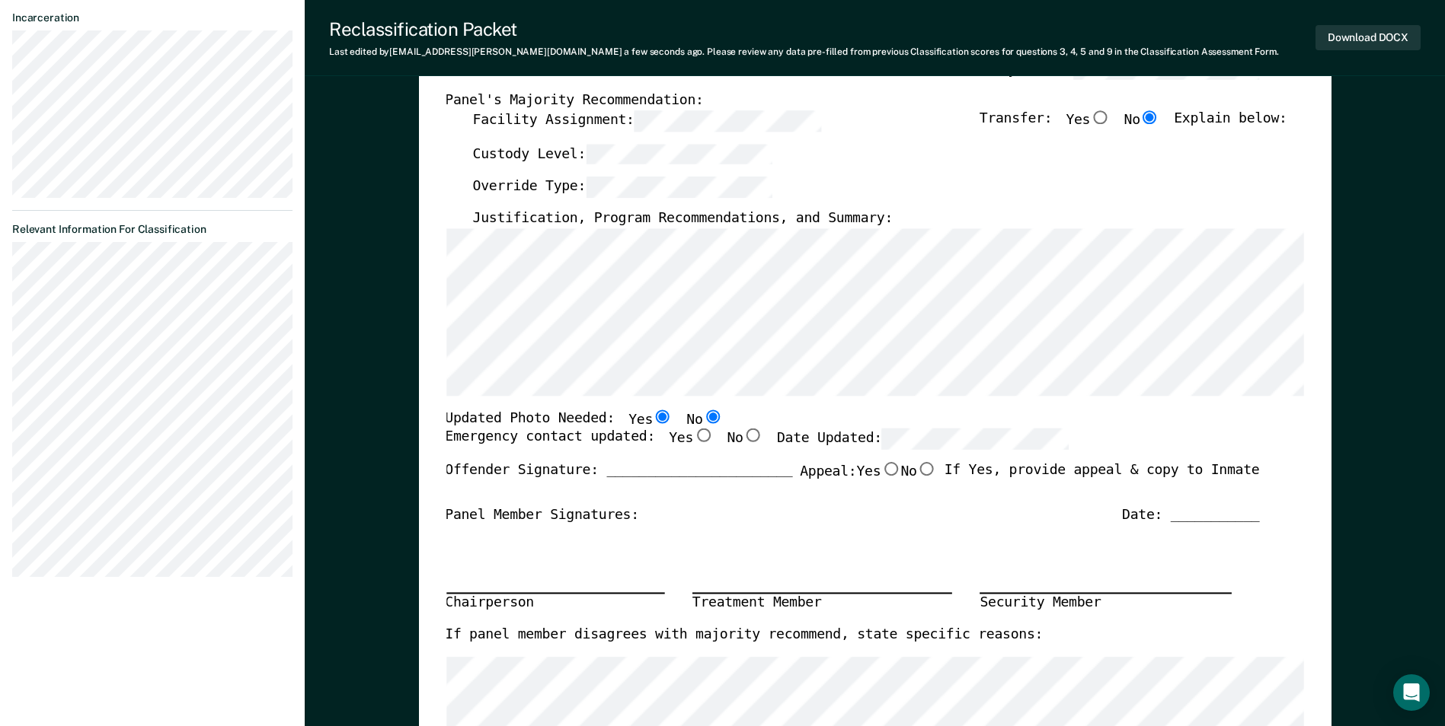
type textarea "x"
radio input "false"
radio input "true"
click at [653, 418] on input "Yes" at bounding box center [663, 417] width 20 height 14
type textarea "x"
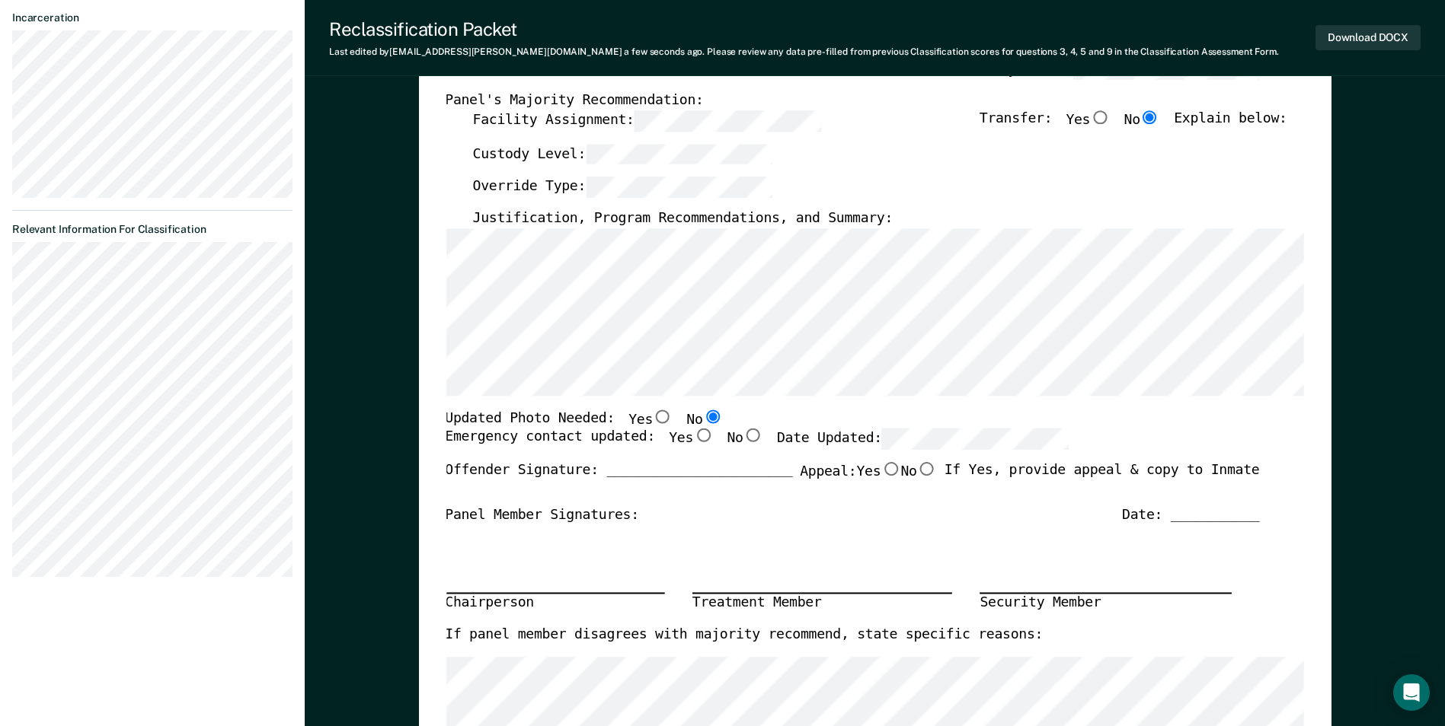
radio input "true"
radio input "false"
click at [702, 416] on input "No" at bounding box center [712, 417] width 20 height 14
type textarea "x"
radio input "false"
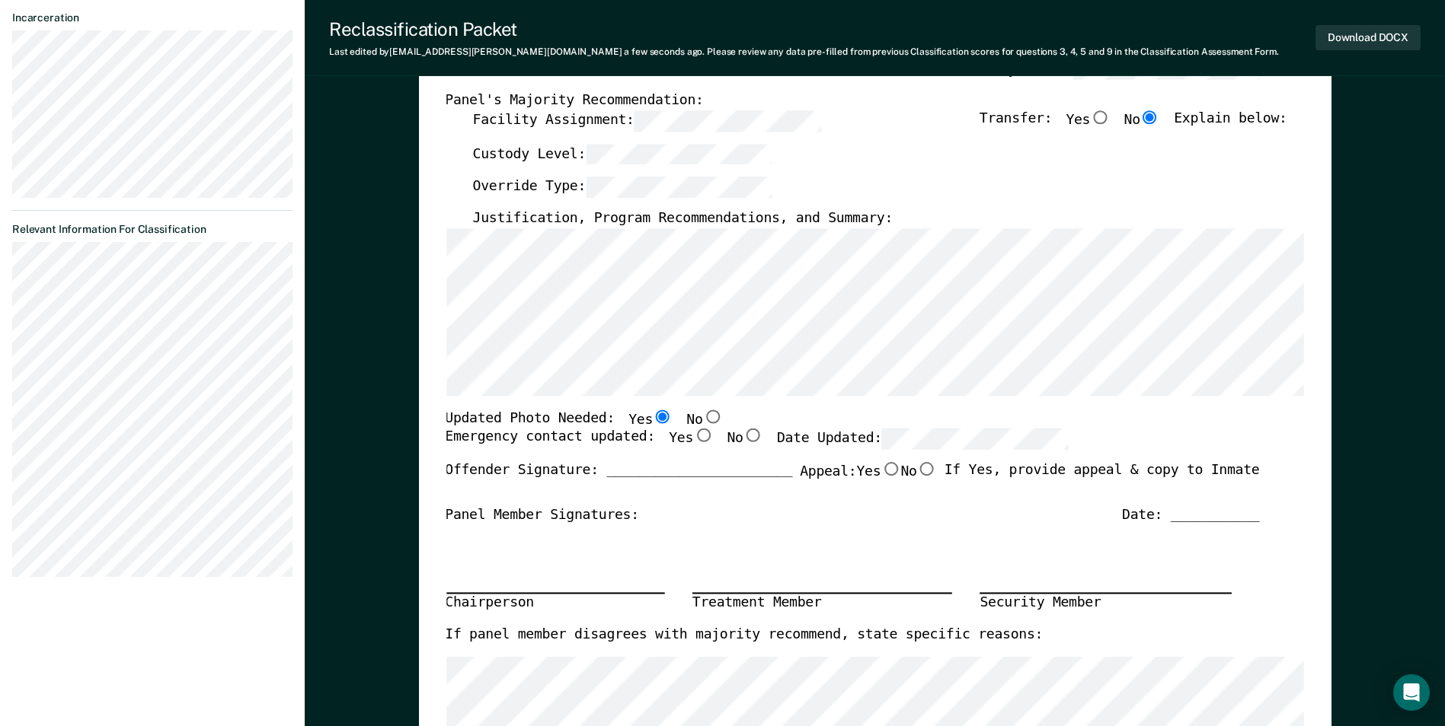
radio input "true"
click at [693, 439] on input "Yes" at bounding box center [703, 436] width 20 height 14
type textarea "x"
radio input "true"
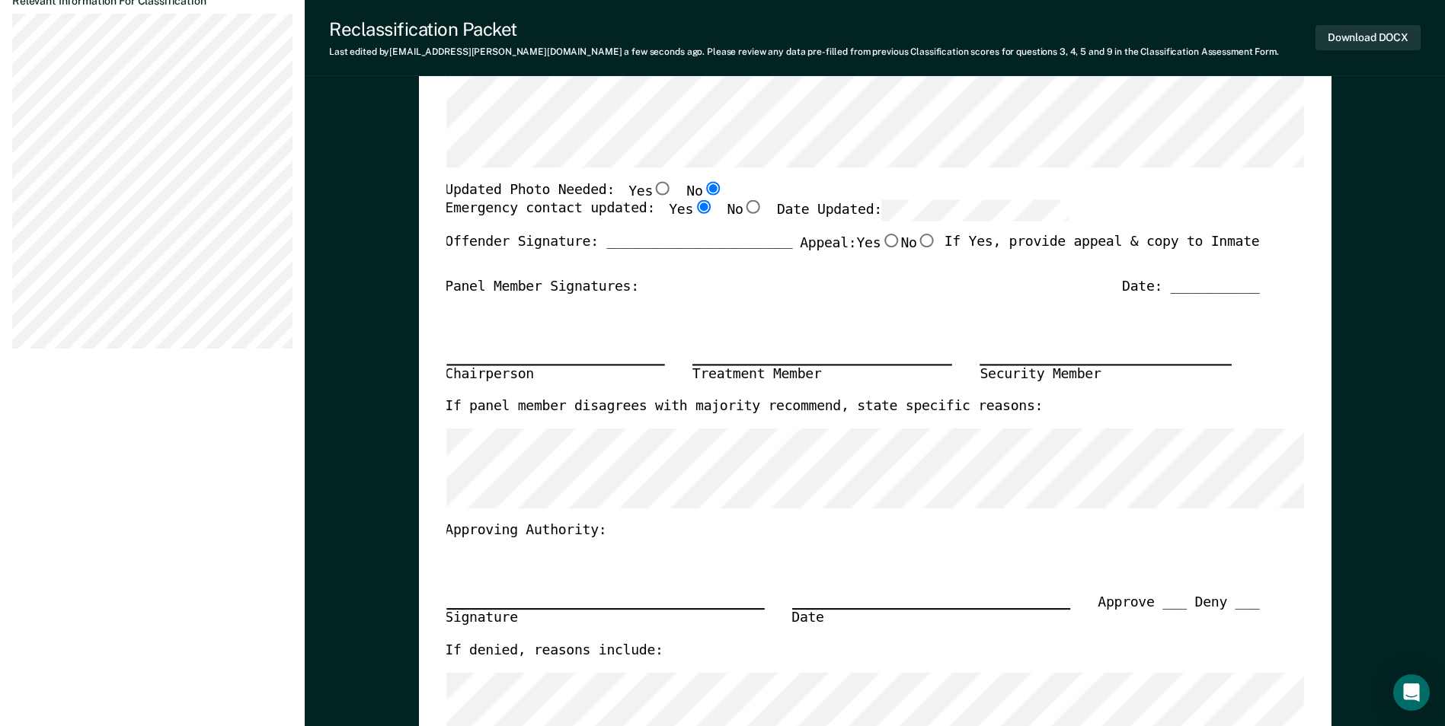
scroll to position [152, 0]
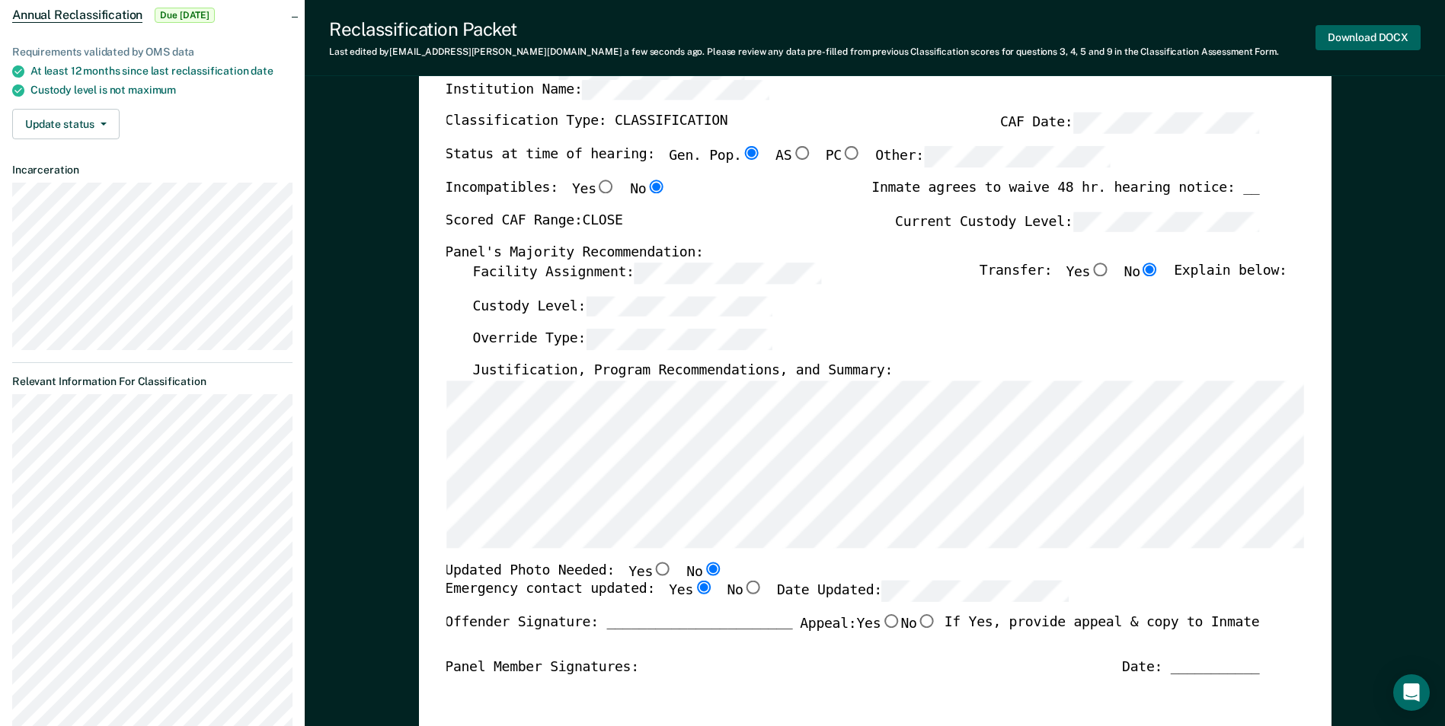
click at [1362, 37] on button "Download DOCX" at bounding box center [1367, 37] width 105 height 25
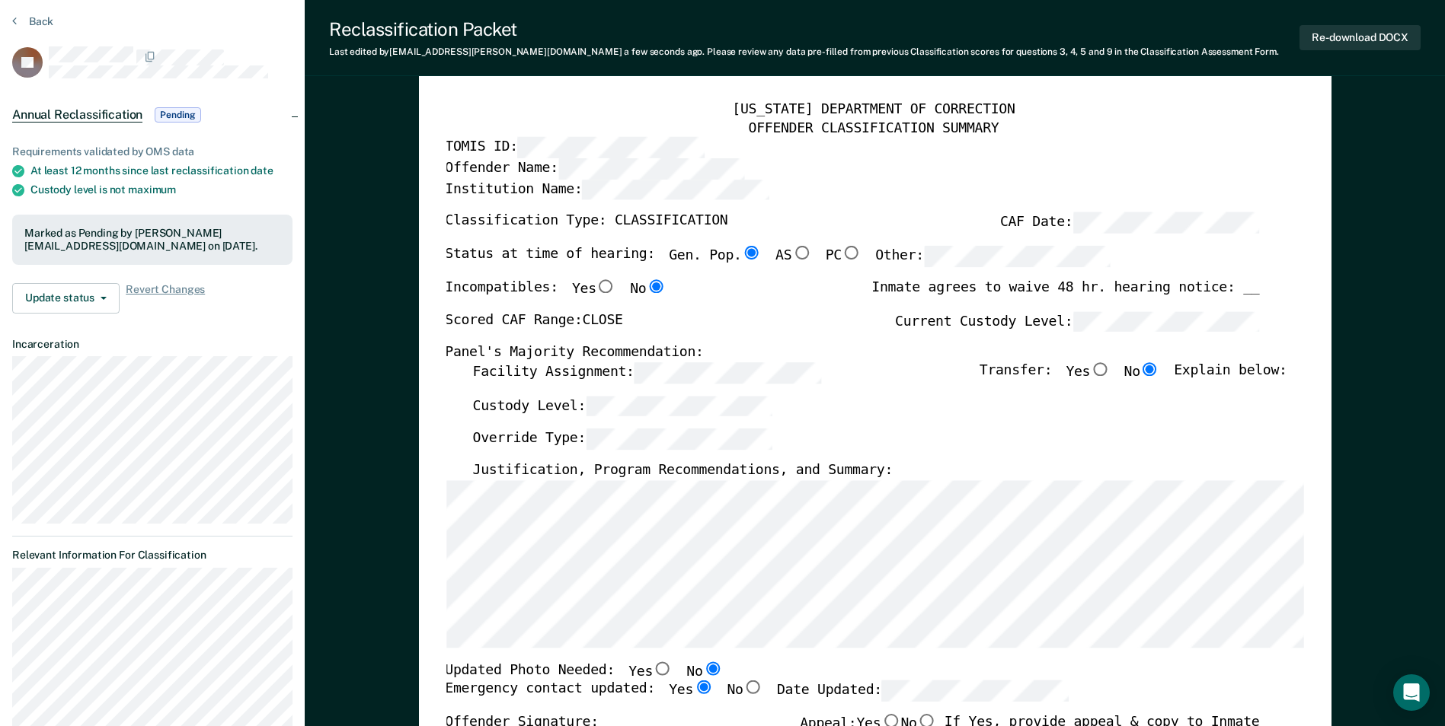
scroll to position [0, 0]
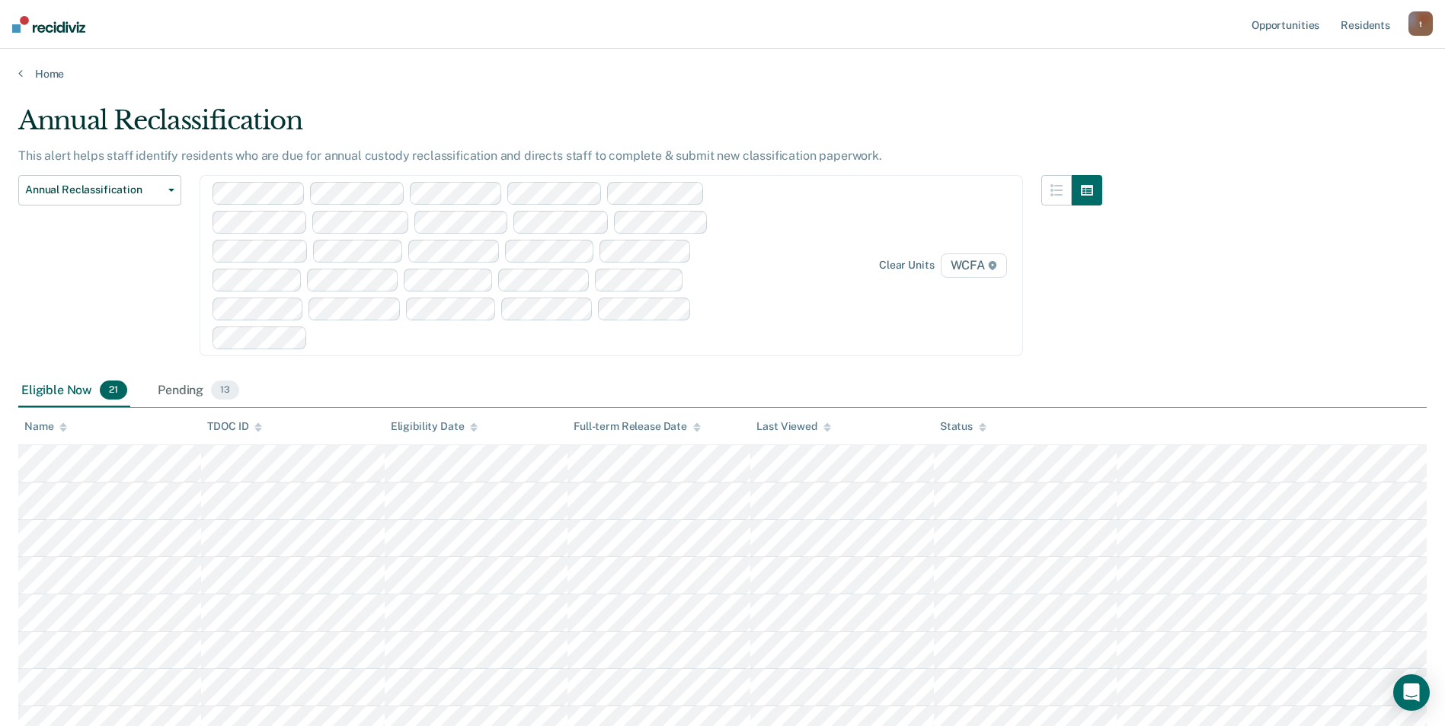
scroll to position [228, 0]
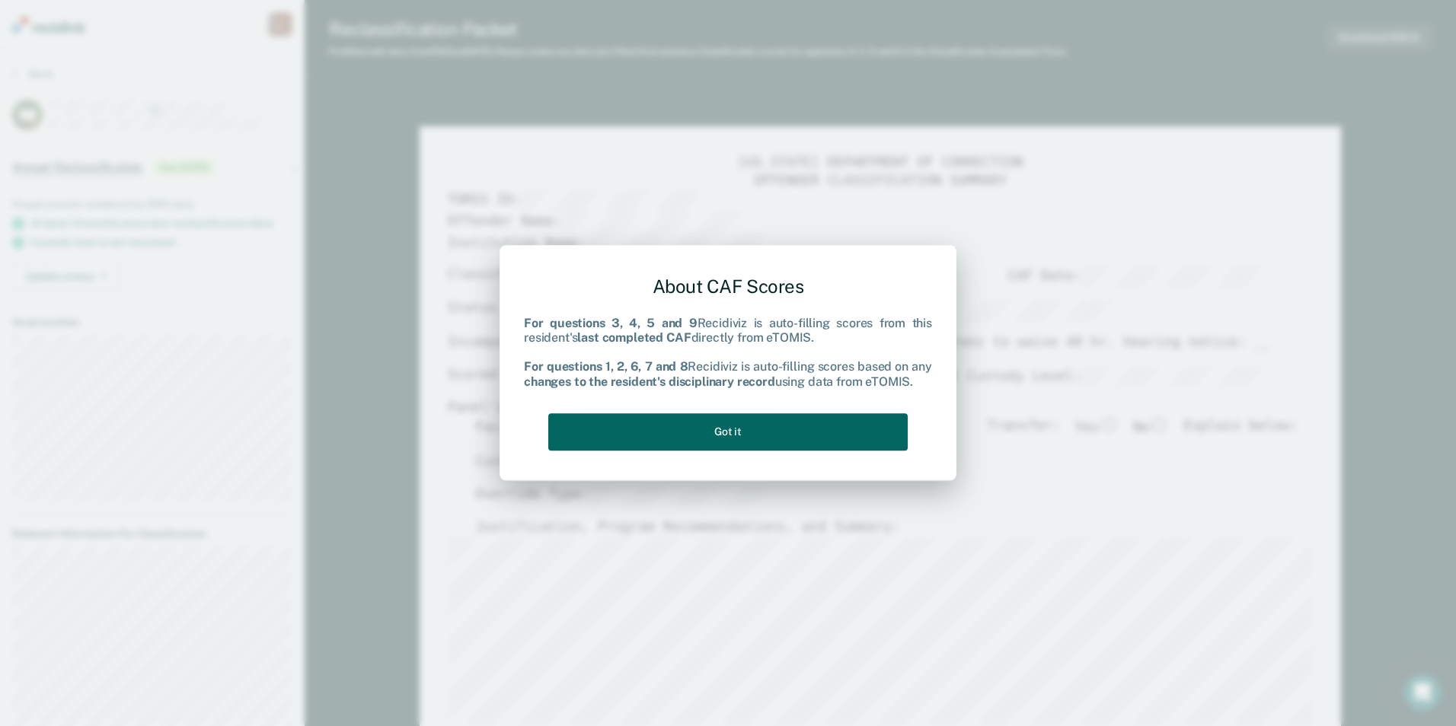
click at [752, 434] on button "Got it" at bounding box center [727, 431] width 359 height 37
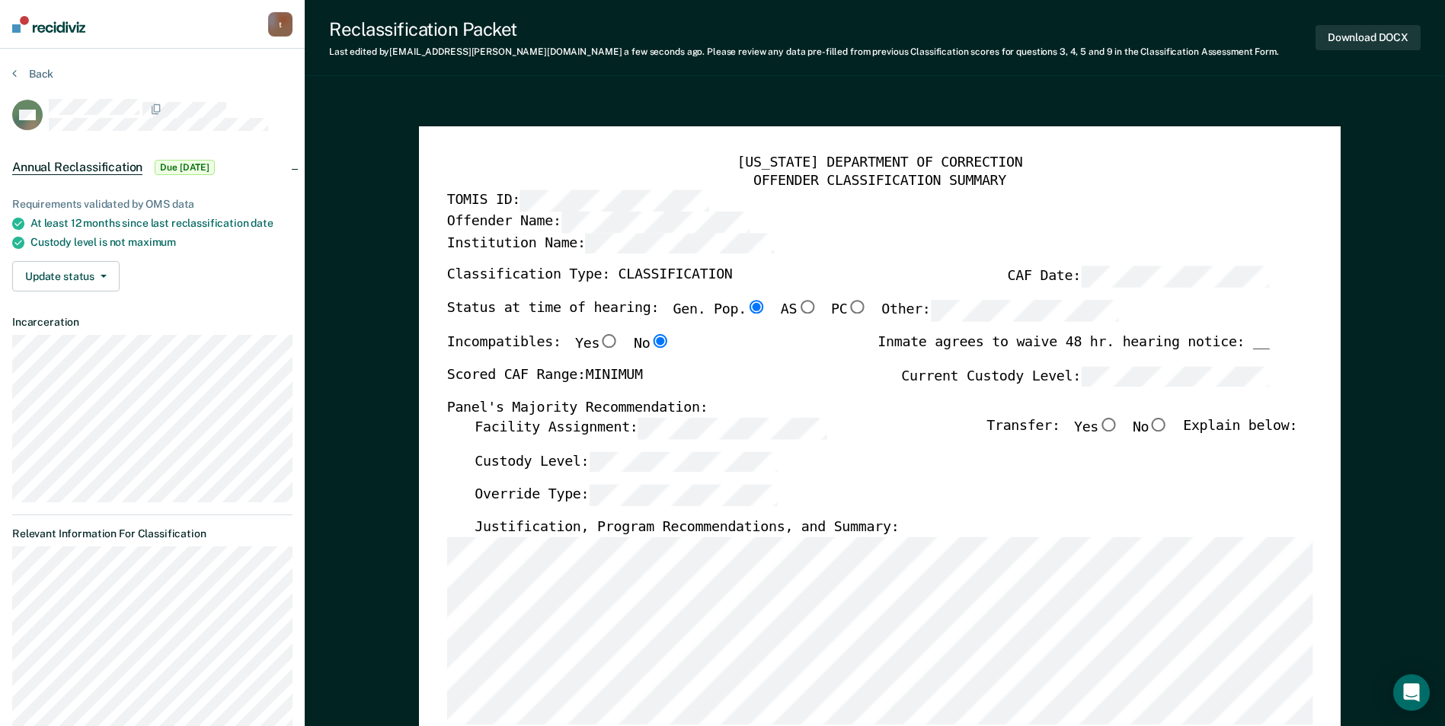
click at [1167, 424] on input "No" at bounding box center [1158, 425] width 20 height 14
type textarea "x"
radio input "true"
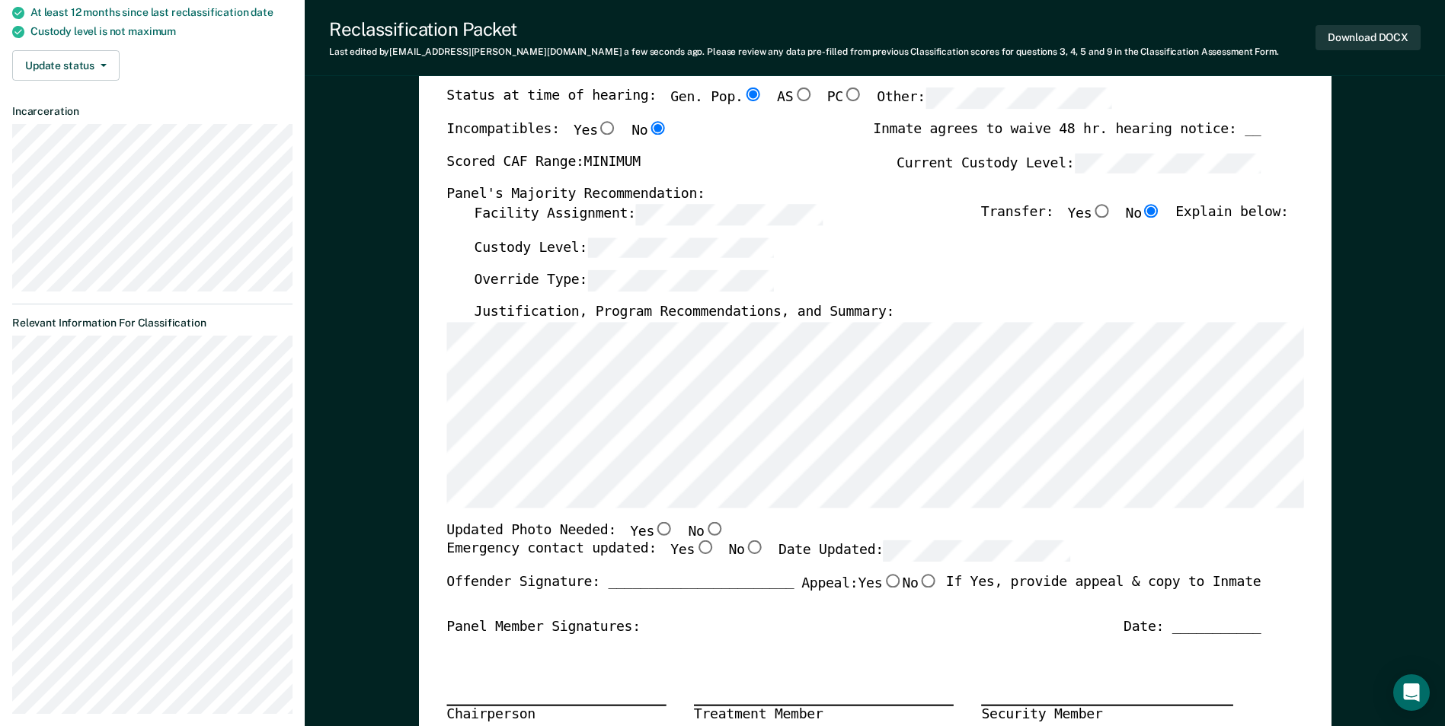
scroll to position [228, 0]
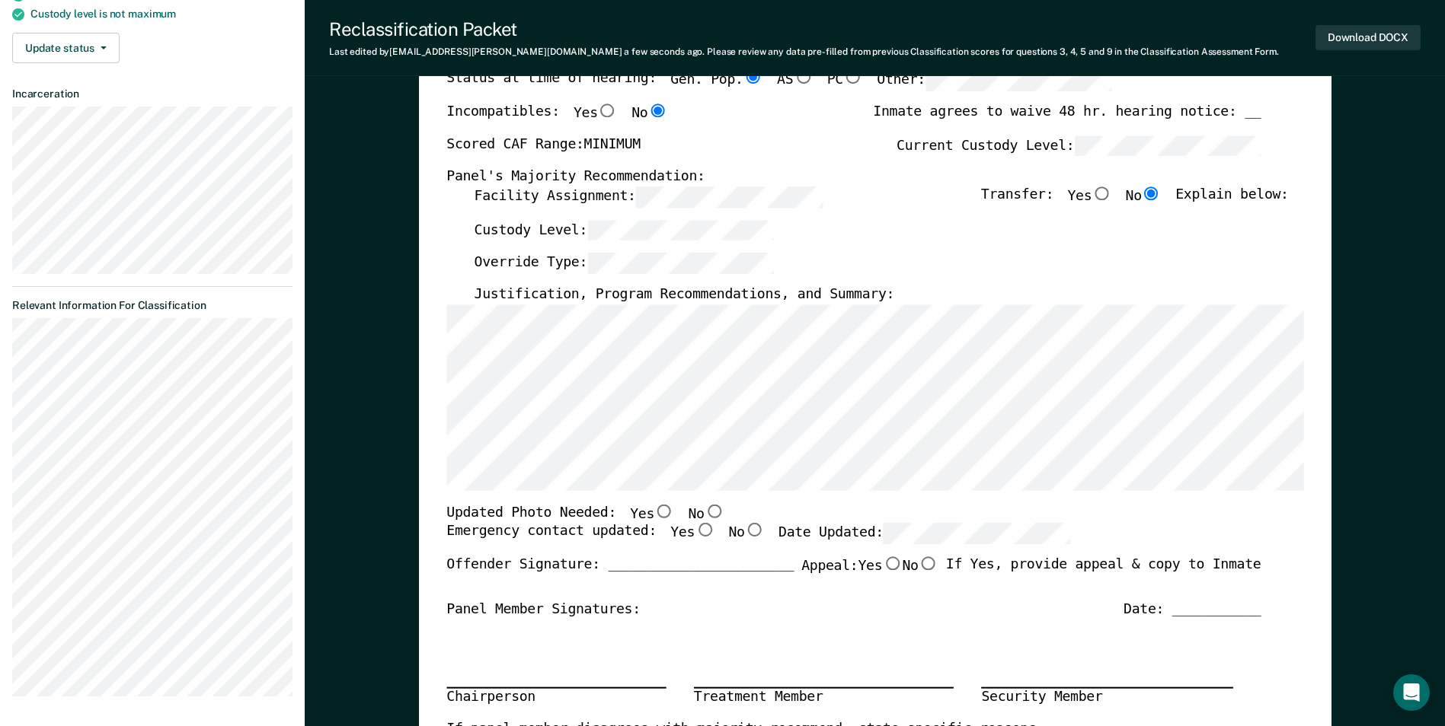
click at [704, 510] on input "No" at bounding box center [714, 511] width 20 height 14
type textarea "x"
radio input "true"
click at [694, 528] on input "Yes" at bounding box center [704, 531] width 20 height 14
type textarea "x"
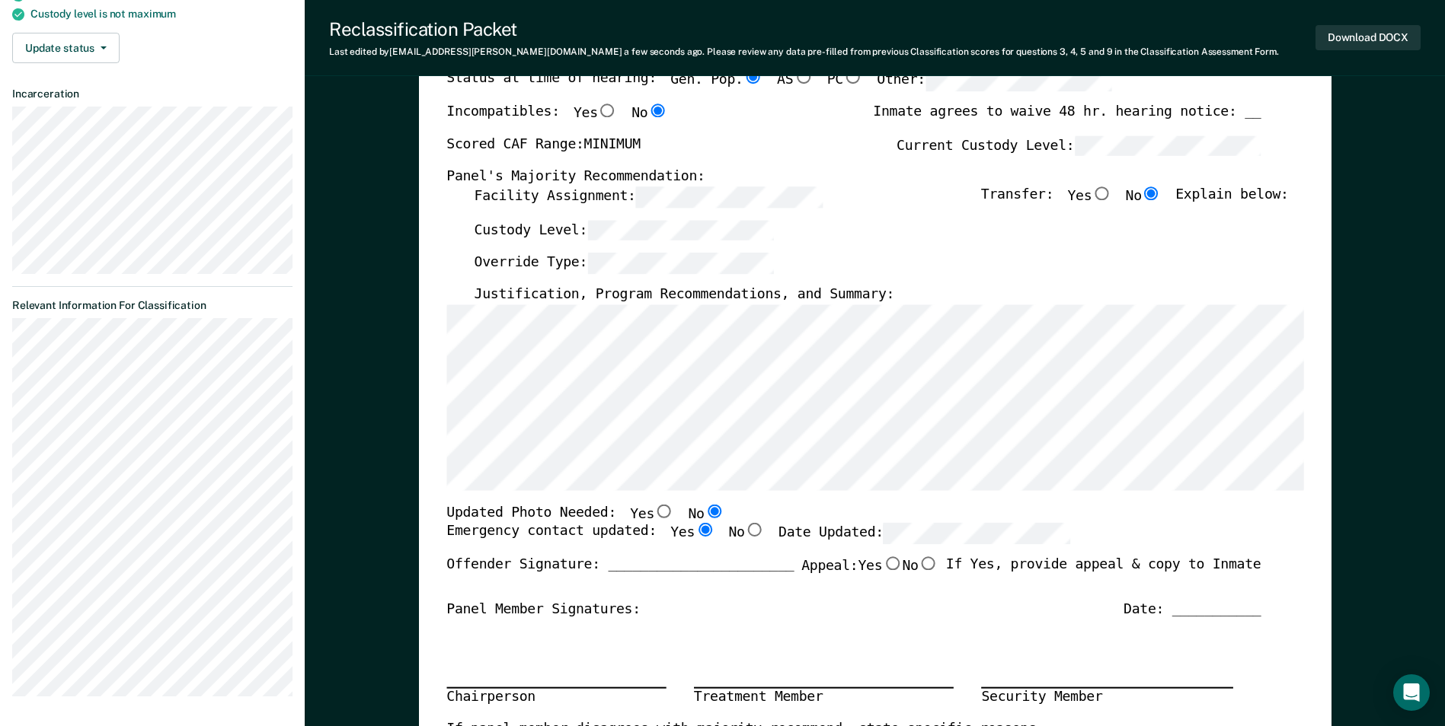
radio input "true"
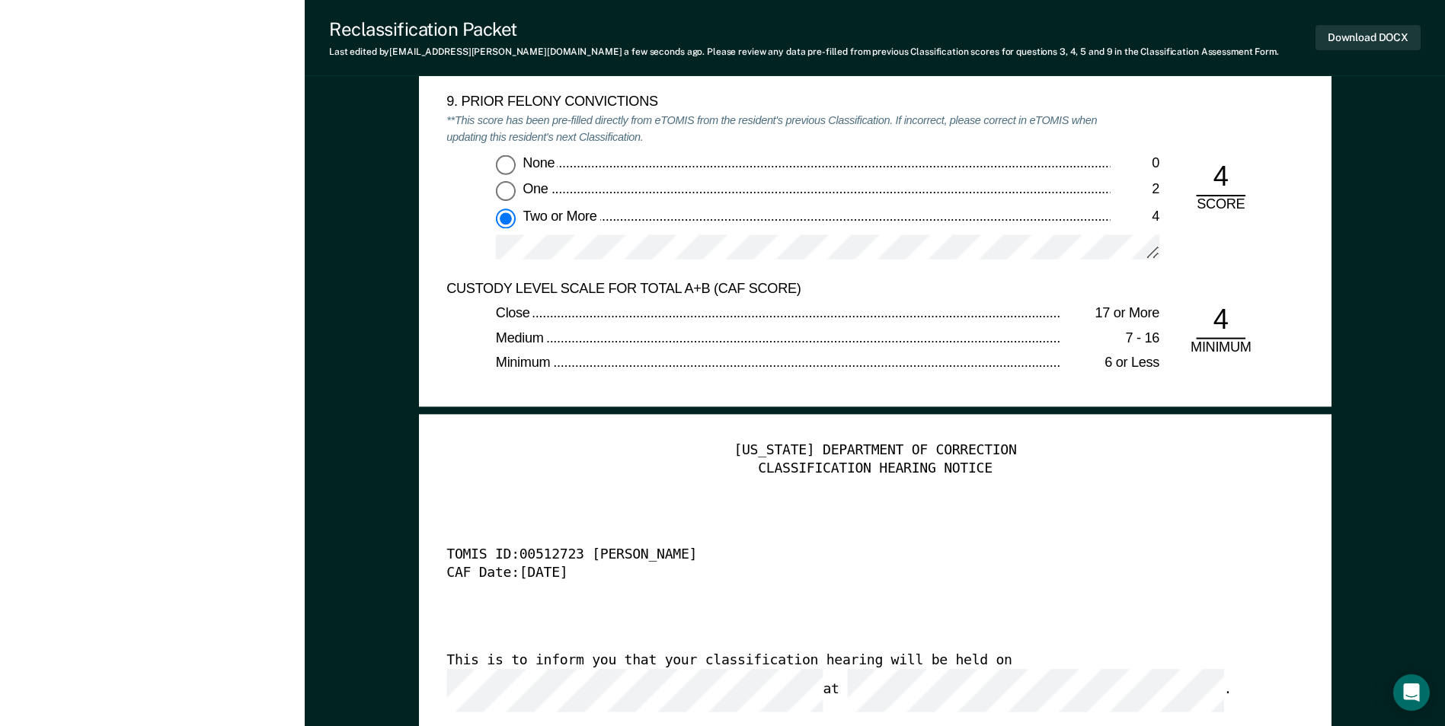
scroll to position [3350, 0]
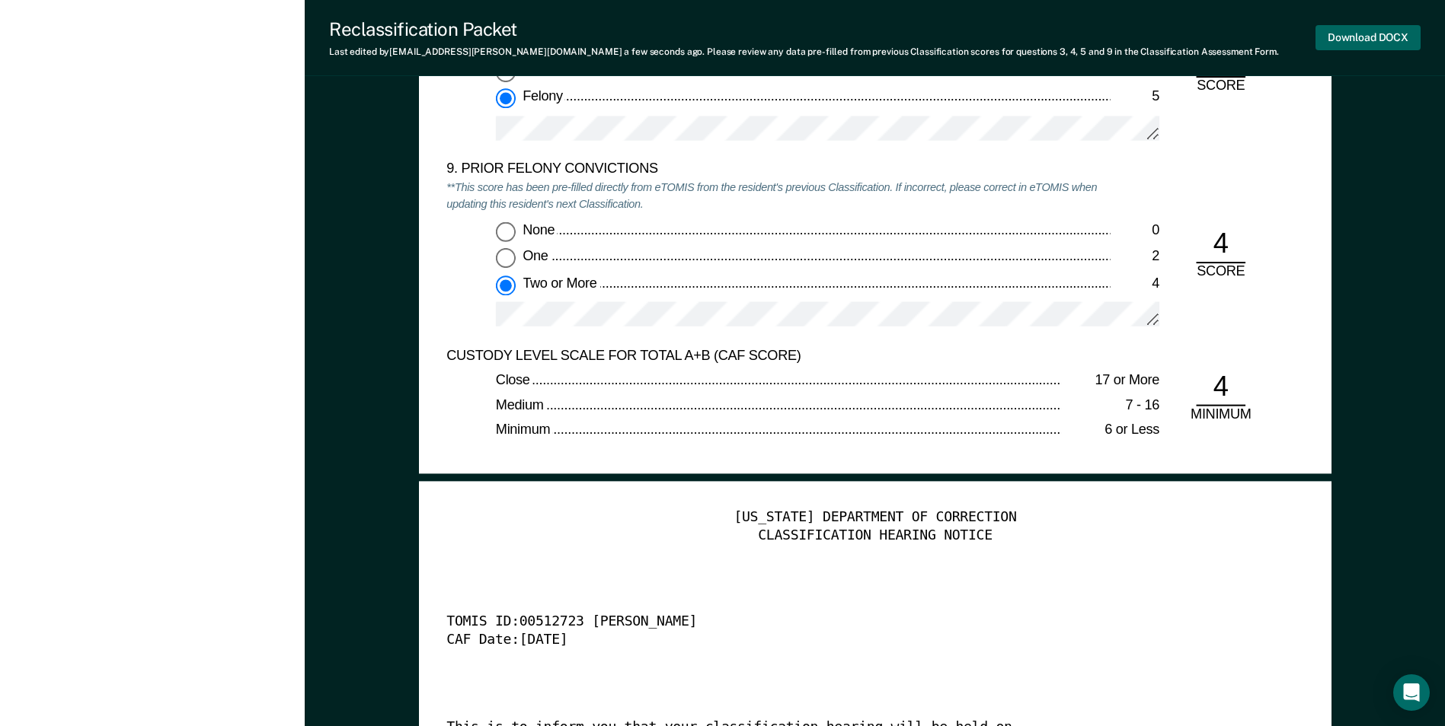
click at [1355, 37] on button "Download DOCX" at bounding box center [1367, 37] width 105 height 25
type textarea "x"
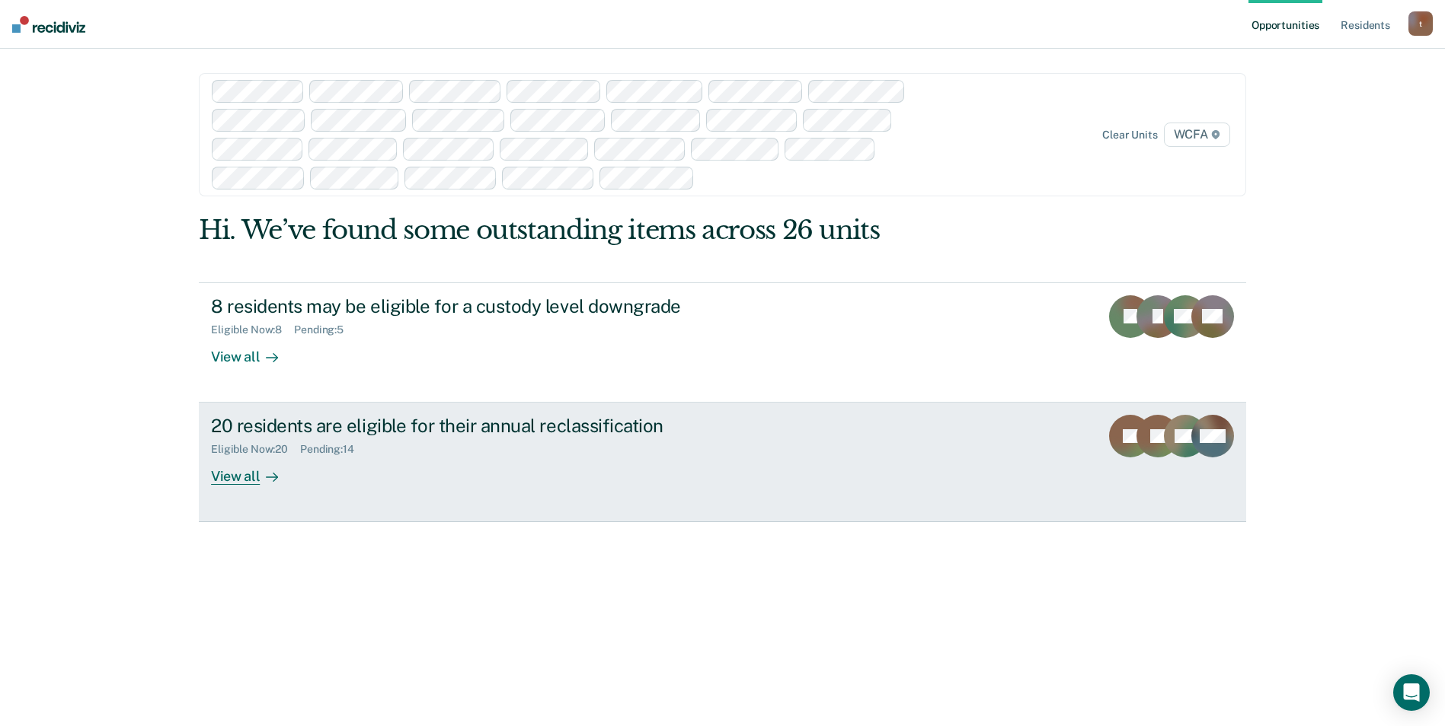
click at [246, 484] on div "View all" at bounding box center [253, 471] width 85 height 30
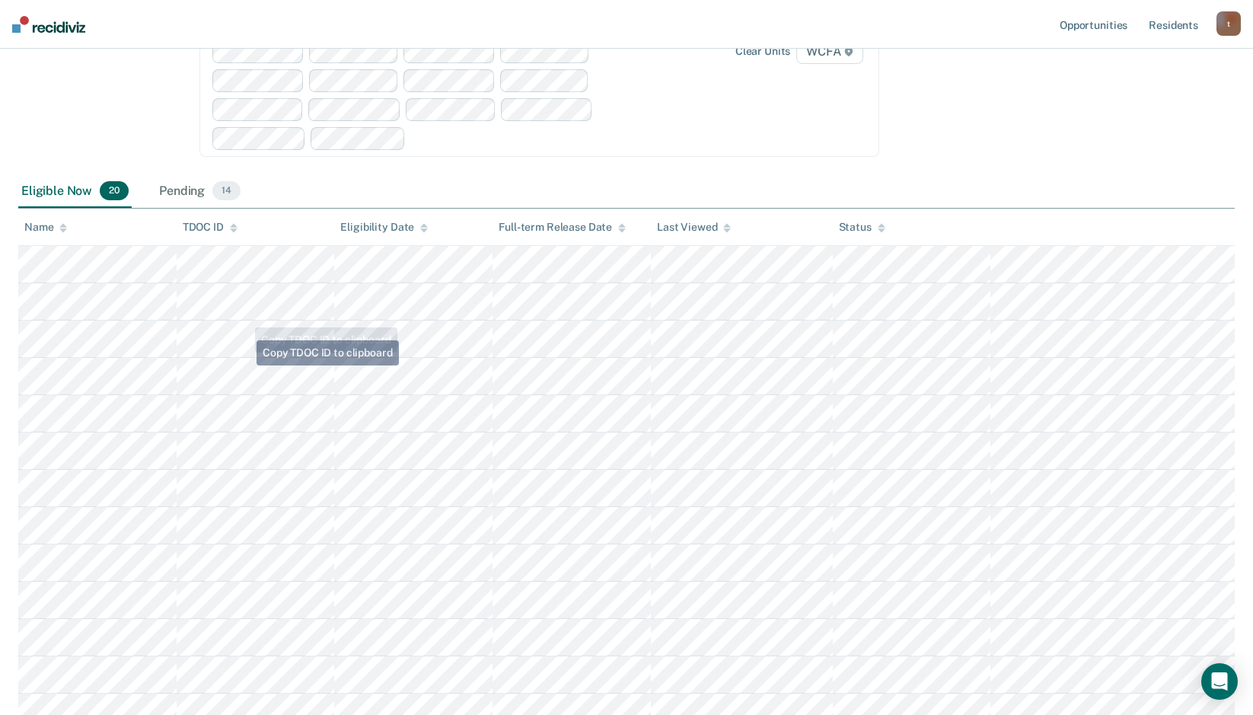
scroll to position [381, 0]
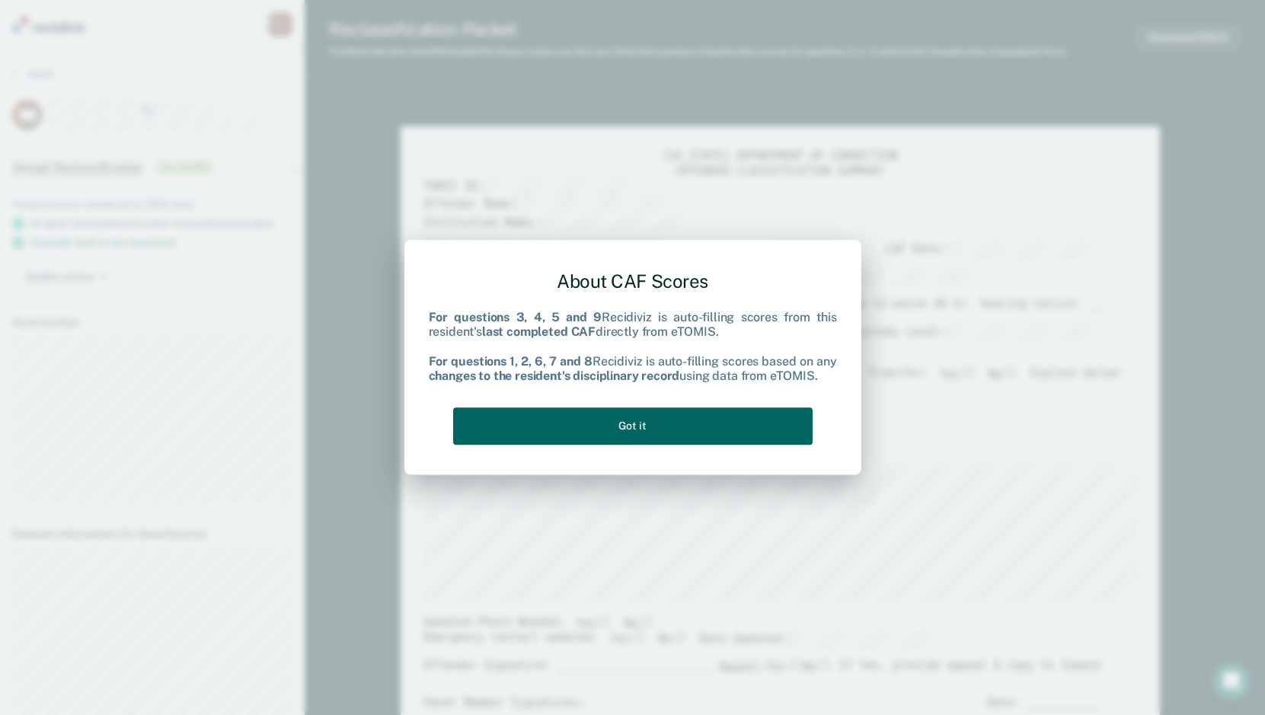
click at [648, 424] on button "Got it" at bounding box center [632, 425] width 359 height 37
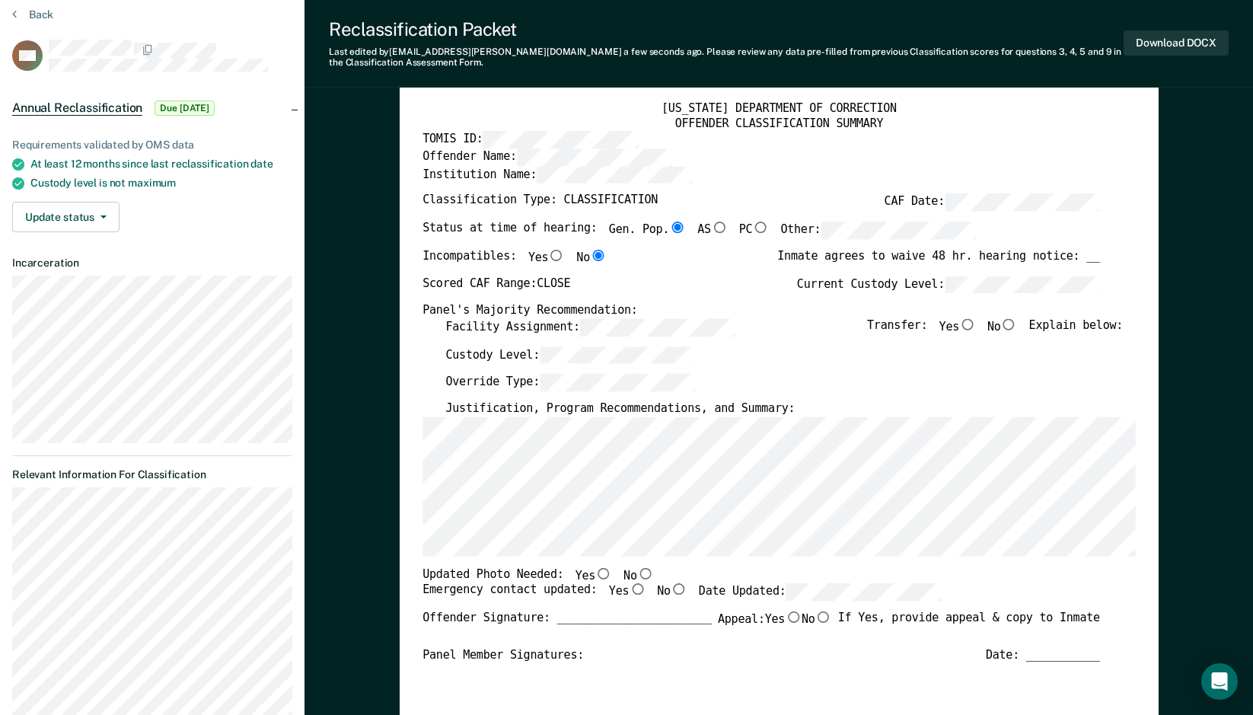
scroll to position [76, 0]
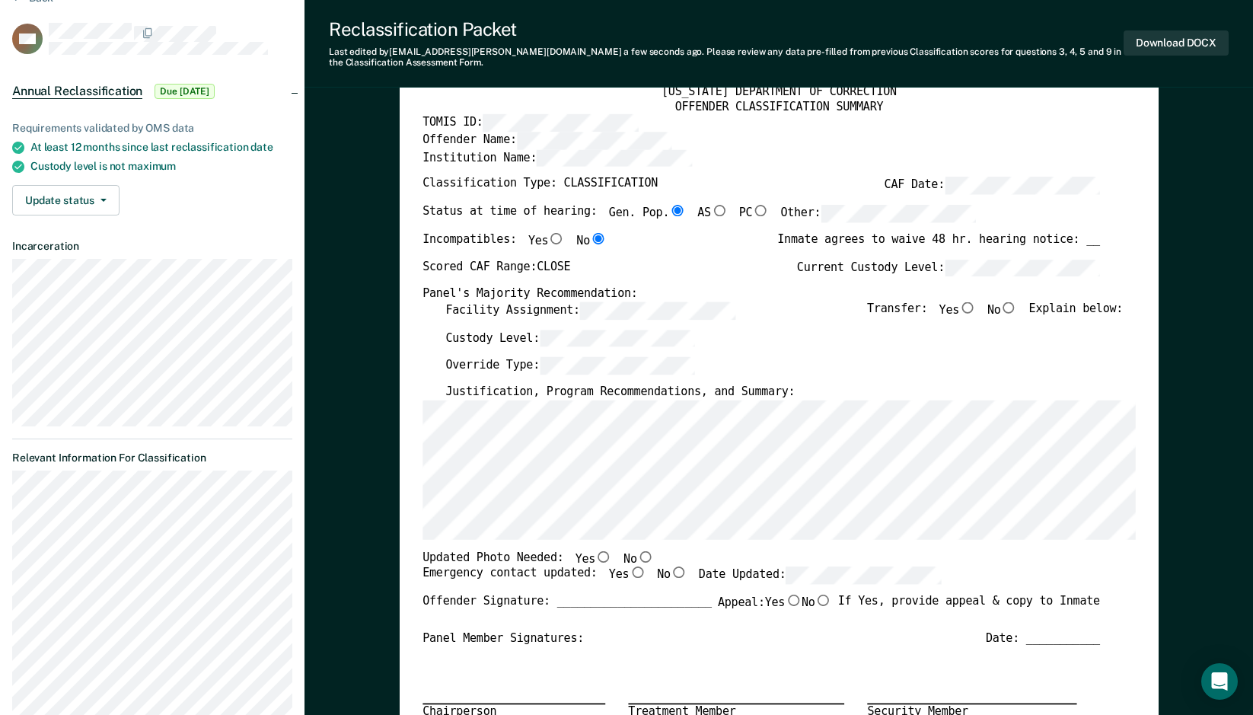
click at [1017, 308] on input "No" at bounding box center [1009, 307] width 17 height 11
type textarea "x"
radio input "true"
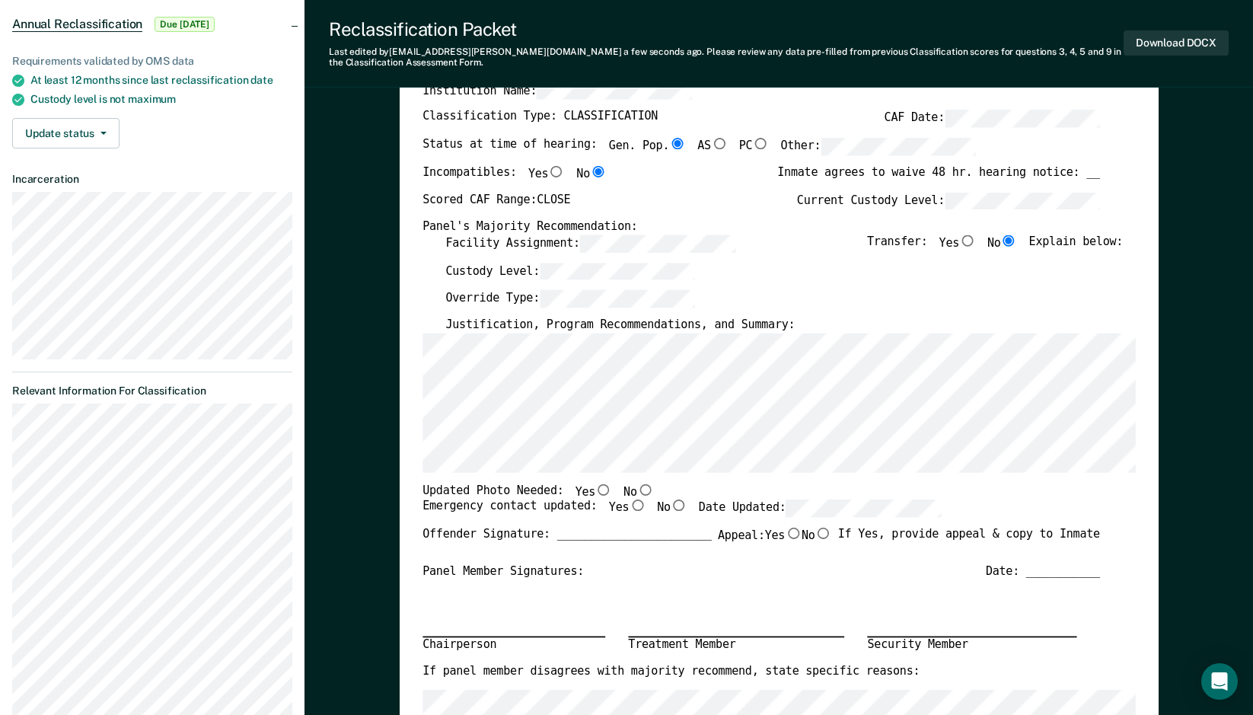
scroll to position [152, 0]
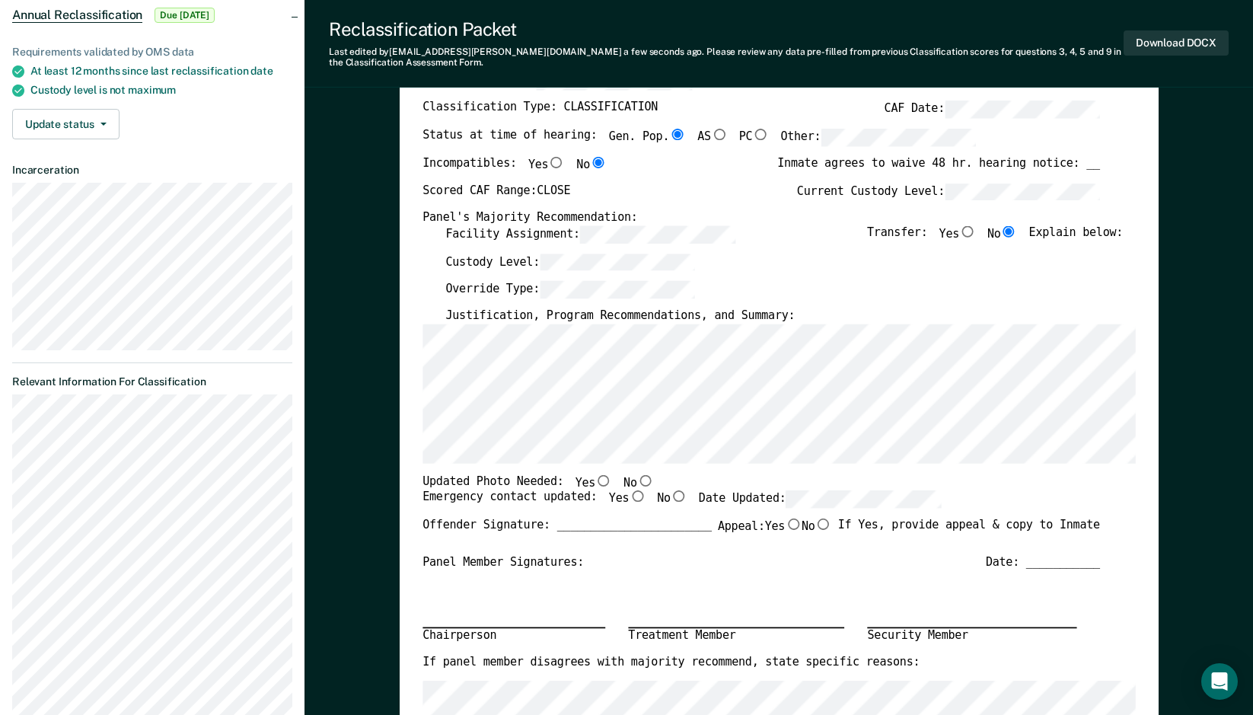
click at [637, 479] on input "No" at bounding box center [645, 479] width 17 height 11
type textarea "x"
radio input "true"
click at [629, 497] on input "Yes" at bounding box center [637, 495] width 17 height 11
type textarea "x"
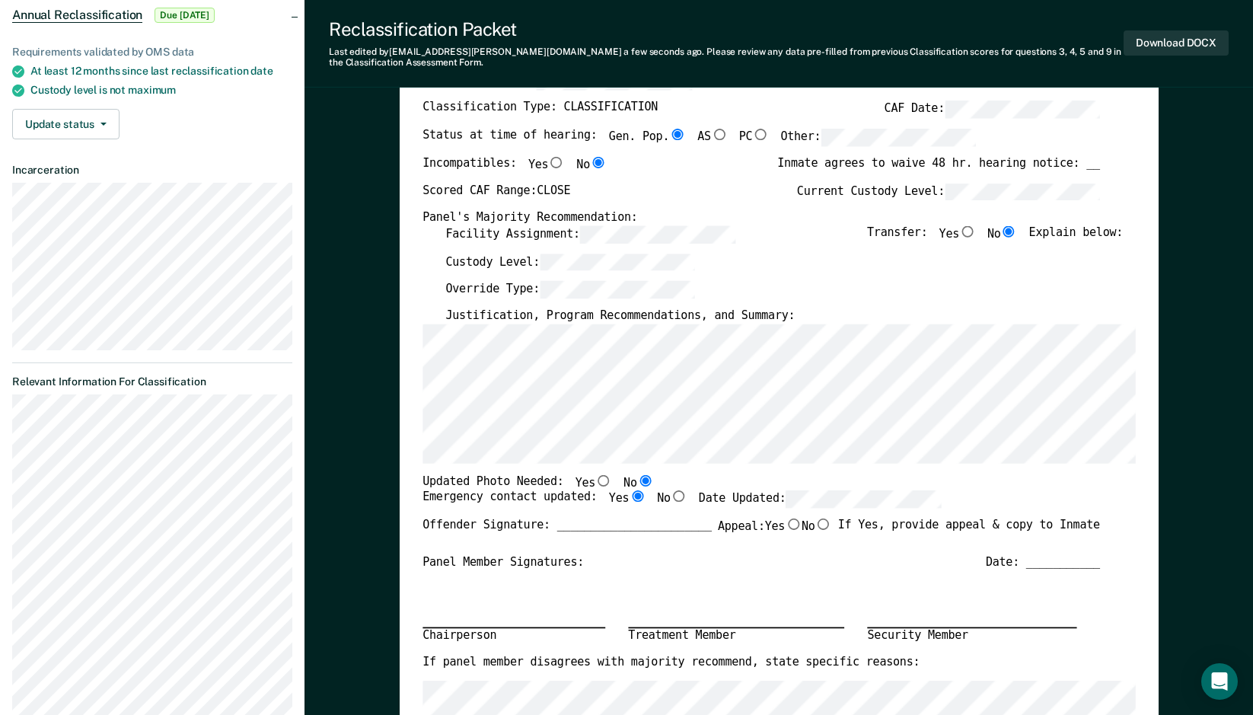
radio input "true"
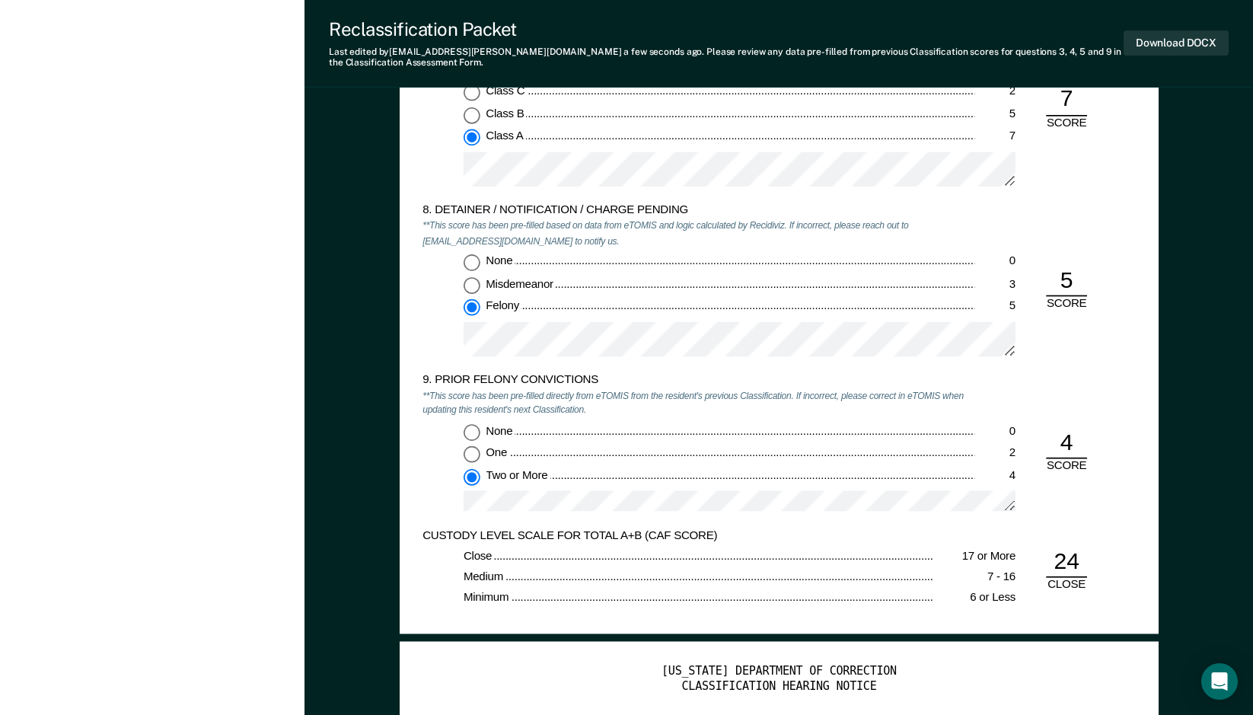
scroll to position [2393, 0]
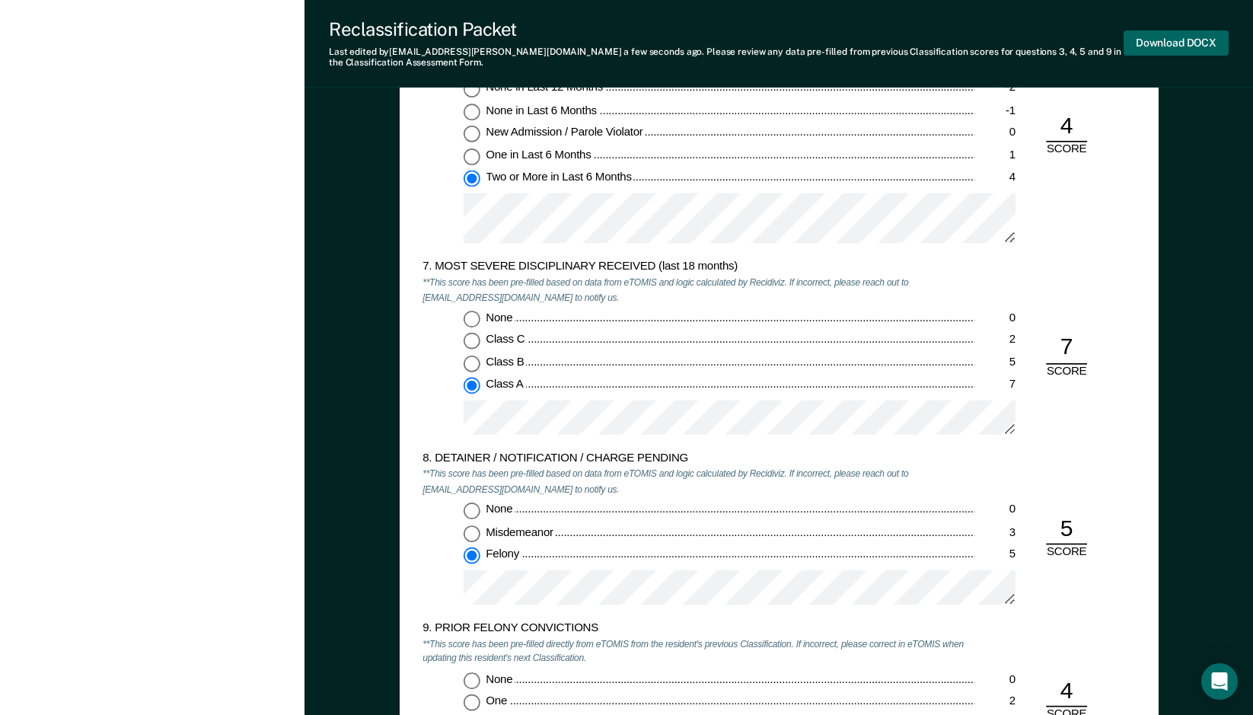
click at [1152, 40] on button "Download DOCX" at bounding box center [1176, 42] width 105 height 25
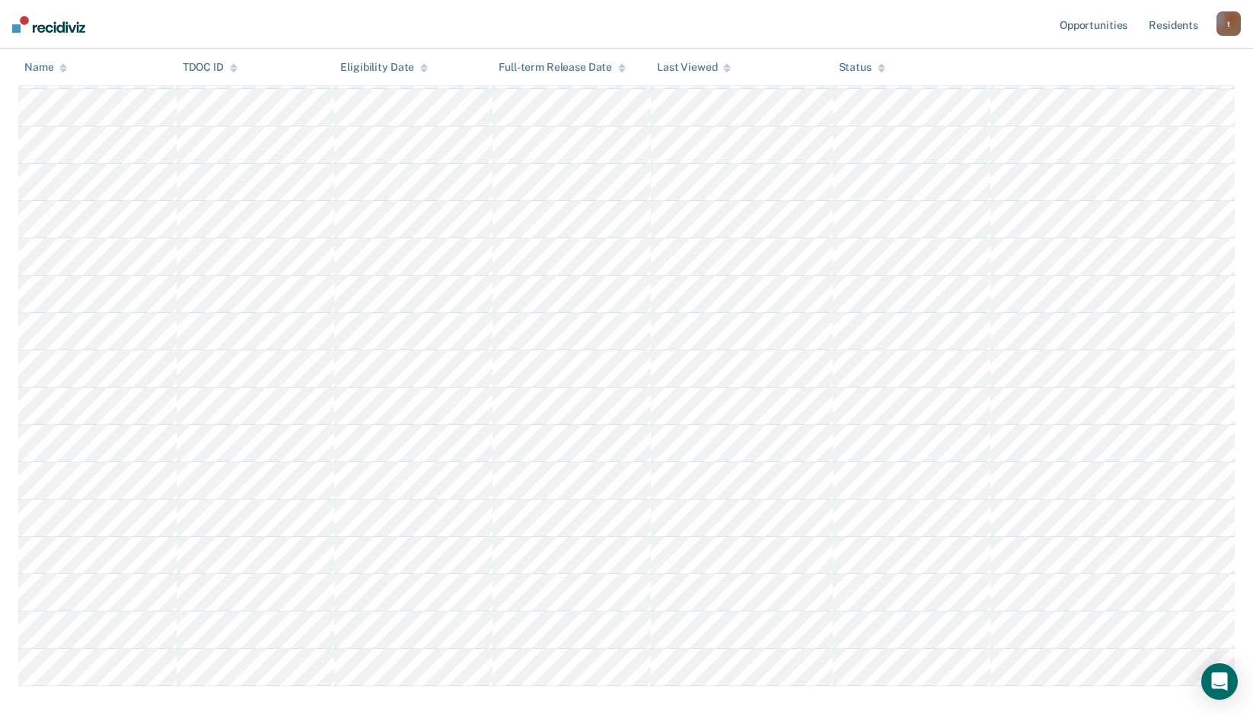
scroll to position [533, 0]
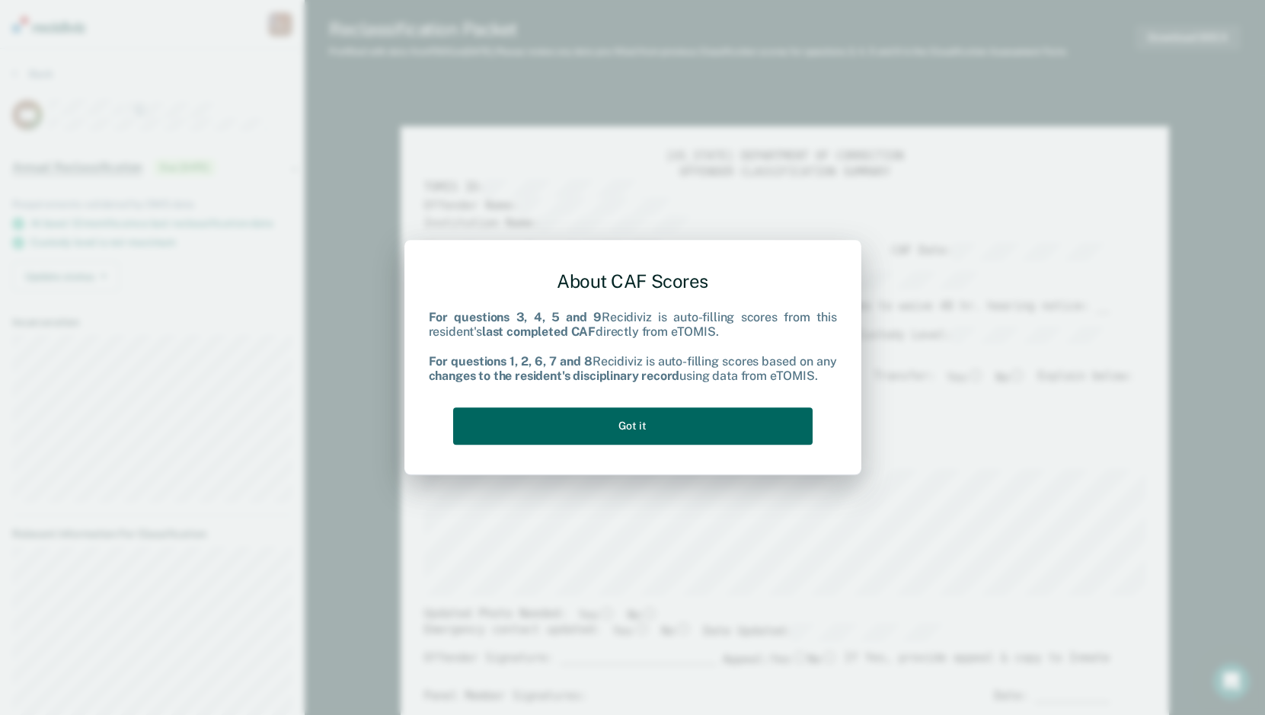
click at [653, 429] on button "Got it" at bounding box center [632, 425] width 359 height 37
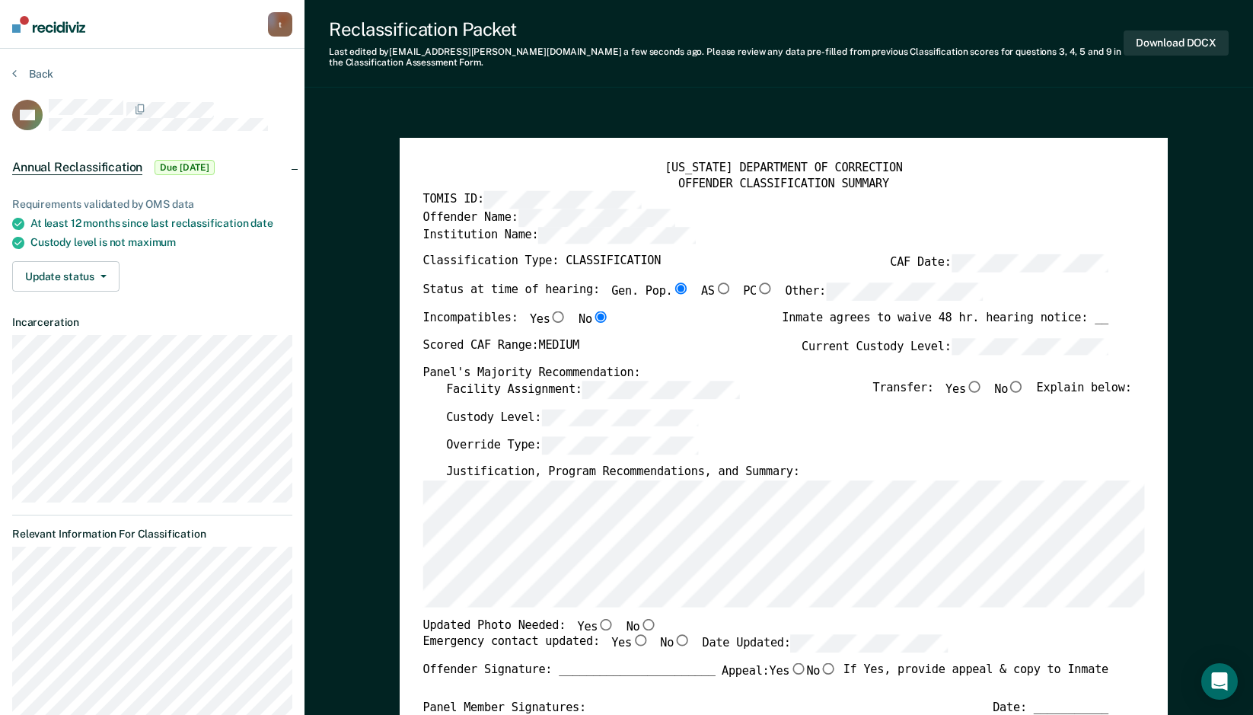
click at [1025, 388] on input "No" at bounding box center [1016, 386] width 17 height 11
type textarea "x"
radio input "true"
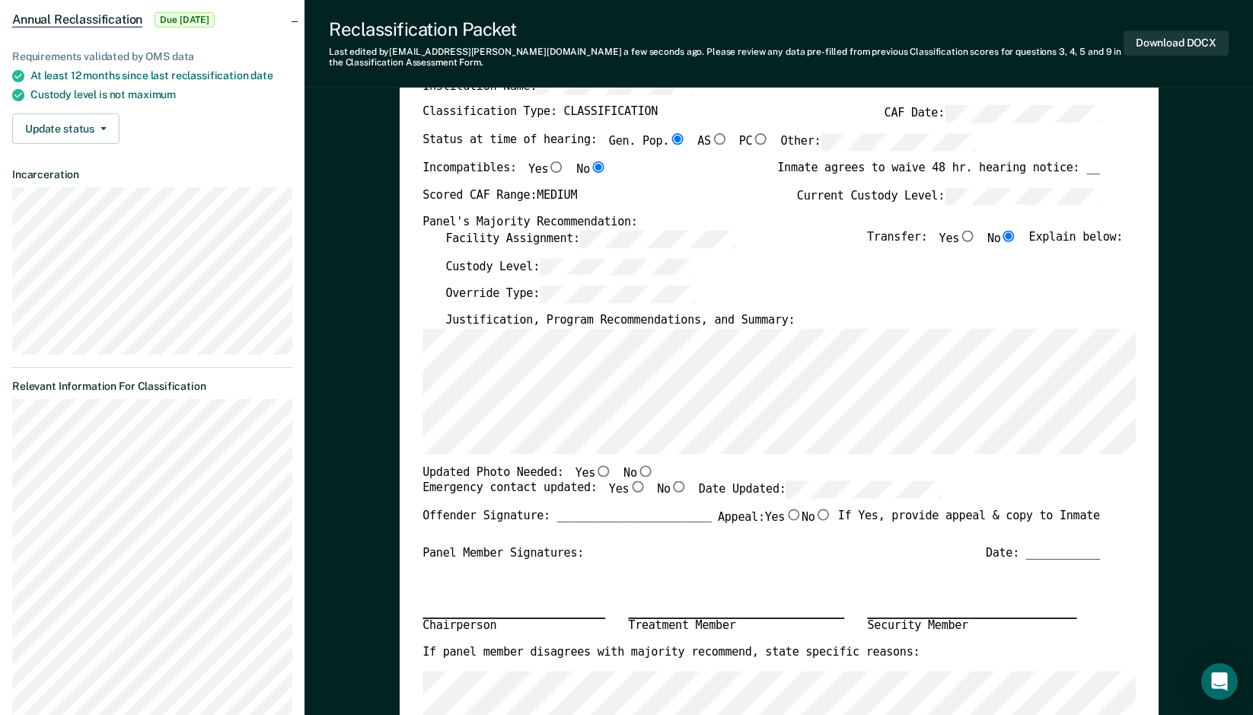
scroll to position [152, 0]
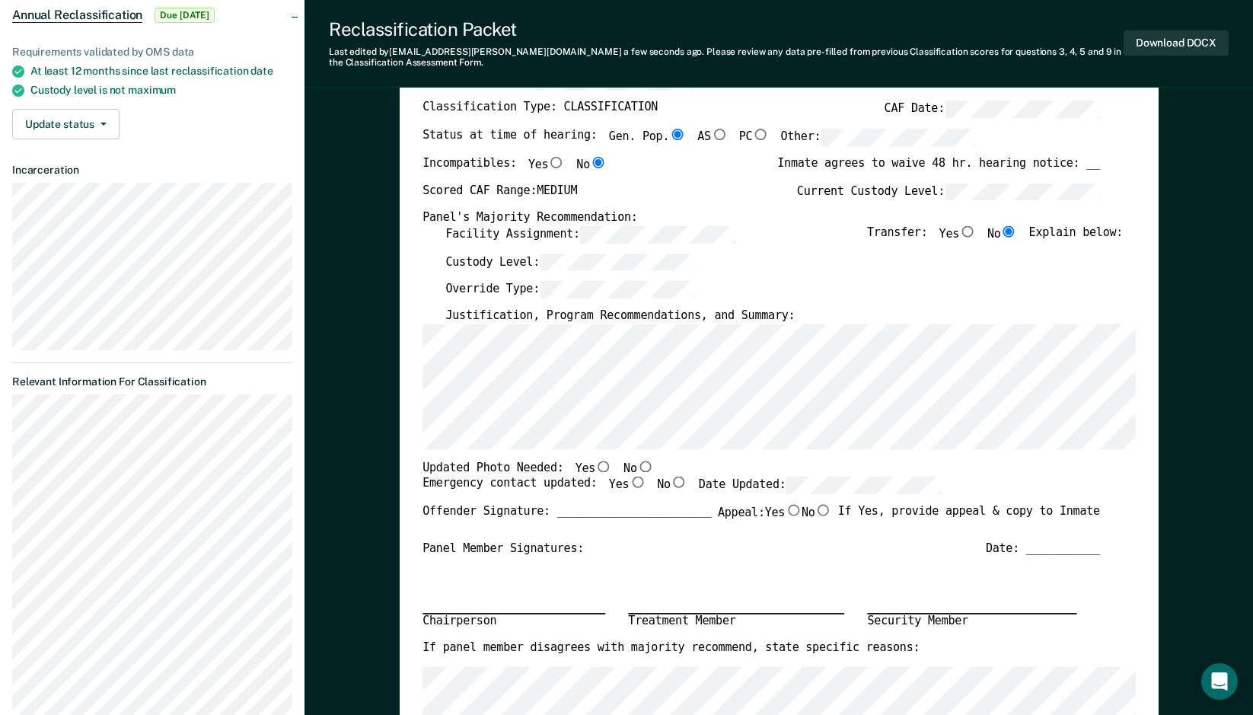
click at [637, 468] on input "No" at bounding box center [645, 465] width 17 height 11
type textarea "x"
radio input "true"
click at [629, 485] on input "Yes" at bounding box center [637, 482] width 17 height 11
type textarea "x"
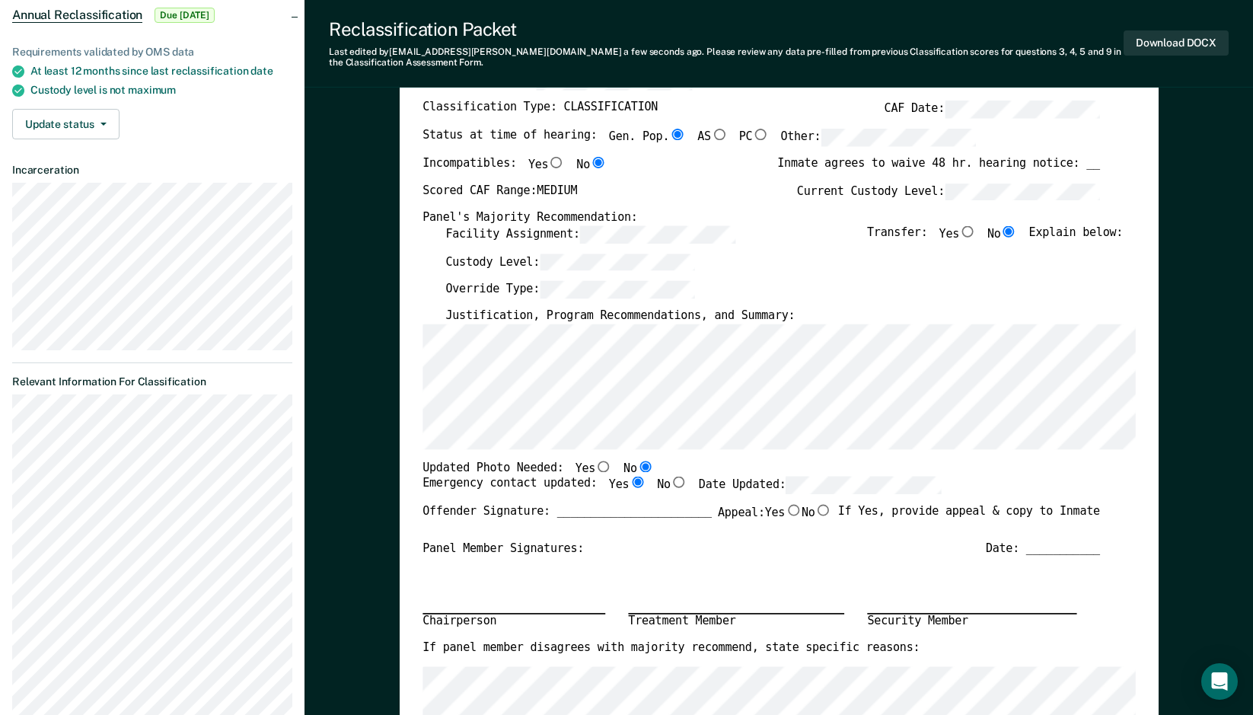
radio input "true"
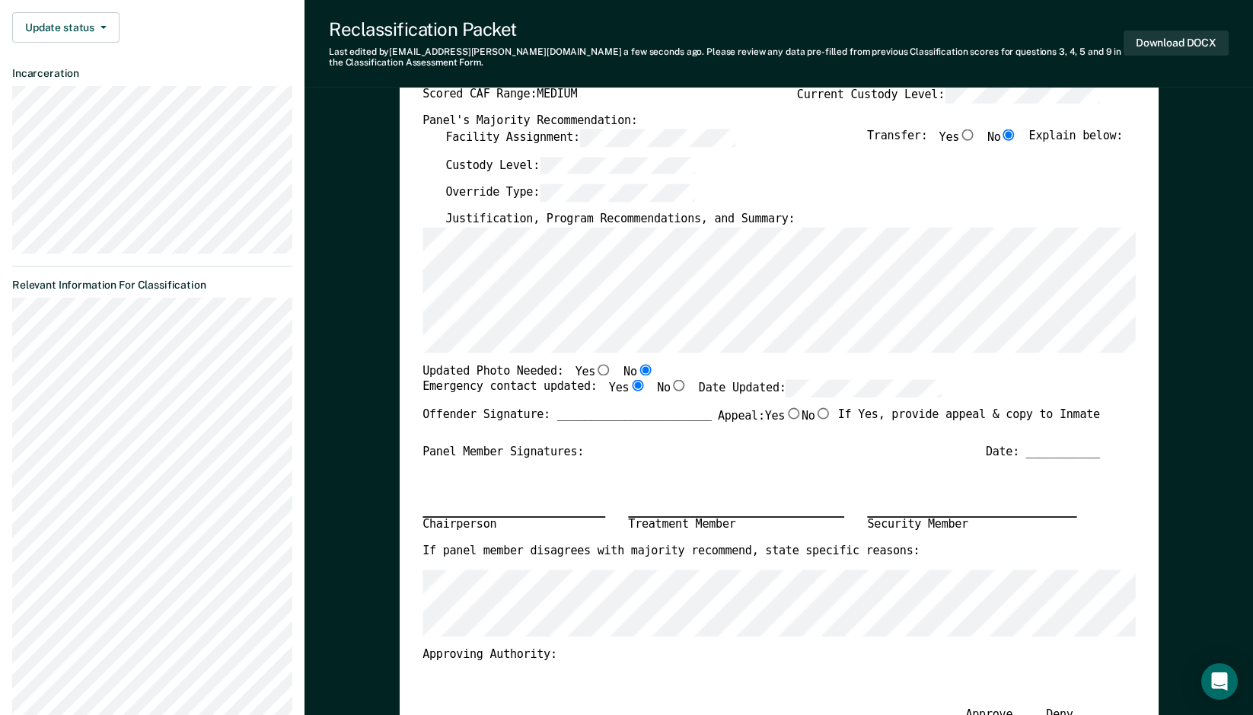
scroll to position [0, 0]
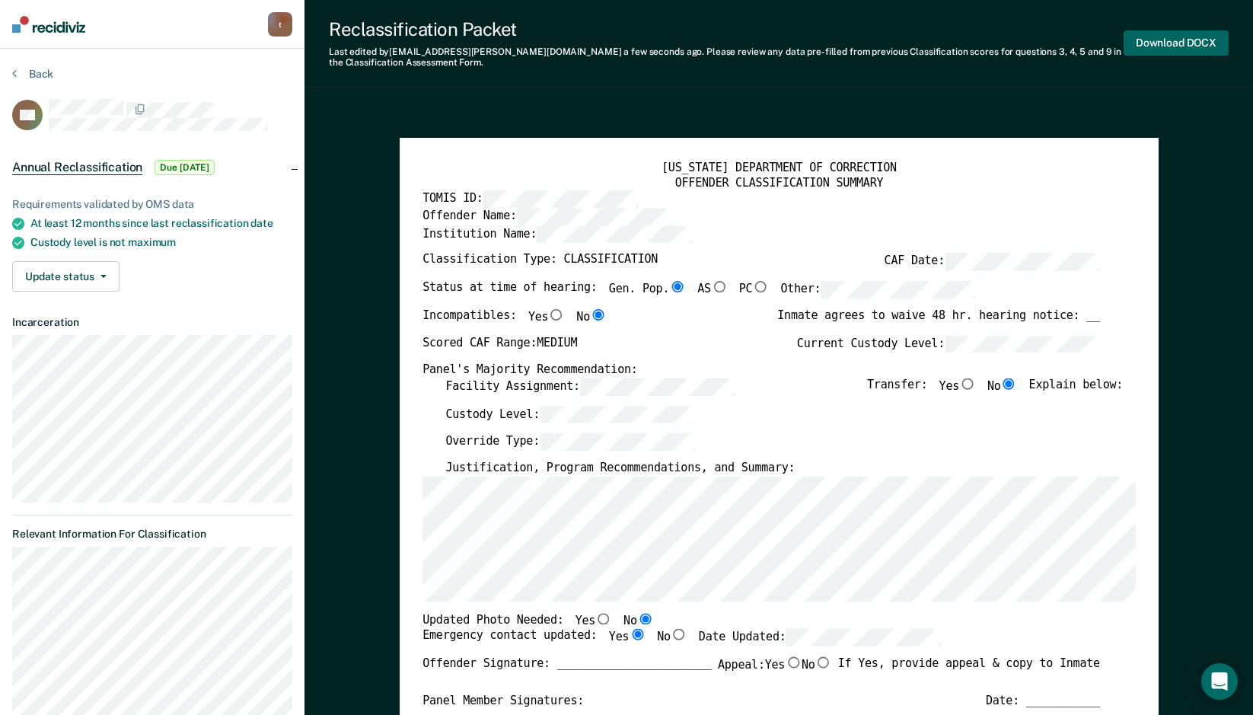
click at [1152, 43] on button "Download DOCX" at bounding box center [1176, 42] width 105 height 25
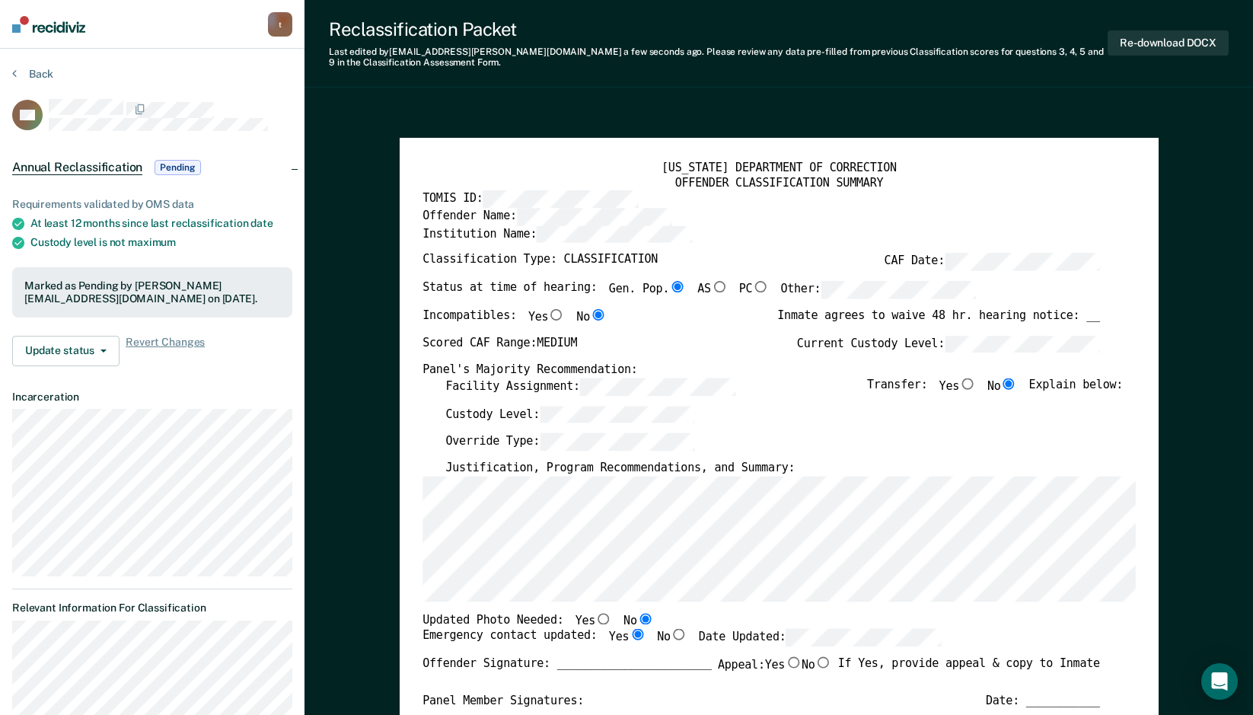
drag, startPoint x: 9, startPoint y: 0, endPoint x: 359, endPoint y: 72, distance: 357.7
click at [359, 72] on div "Reclassification Packet Last edited by terrus.lewis@corecivic.com a few seconds…" at bounding box center [779, 44] width 949 height 88
click at [16, 73] on icon at bounding box center [14, 73] width 5 height 12
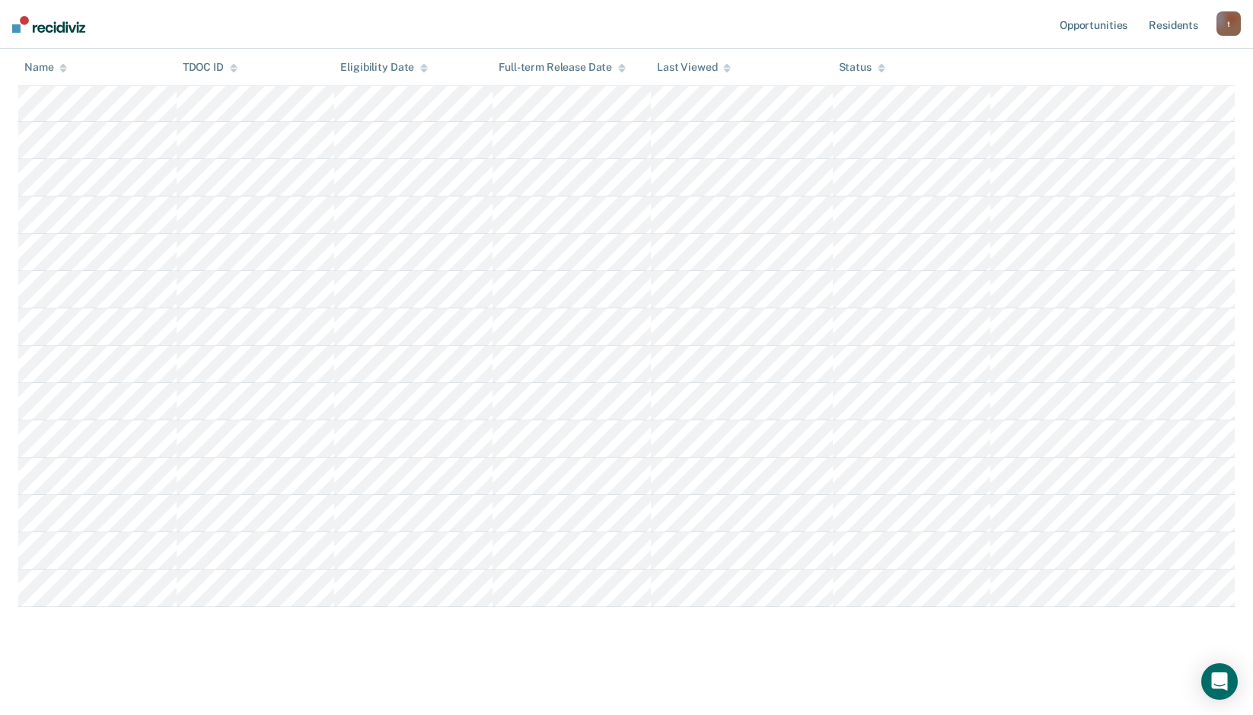
scroll to position [541, 0]
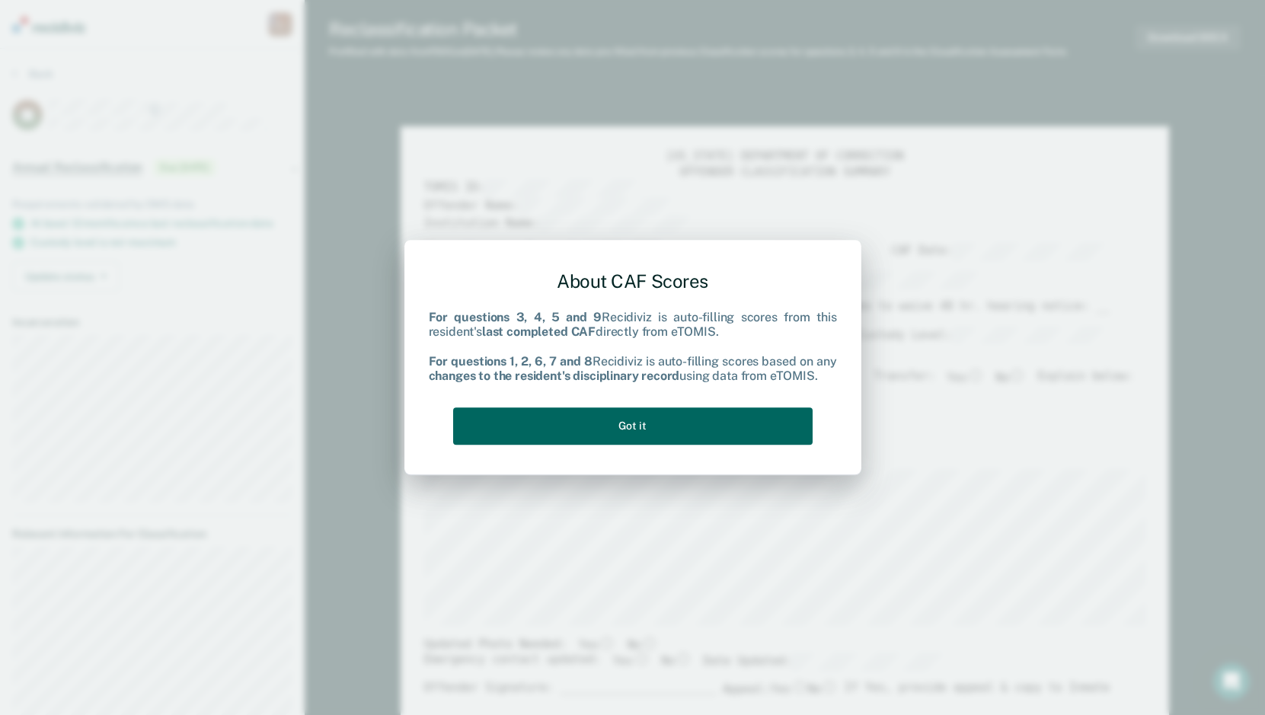
click at [631, 431] on button "Got it" at bounding box center [632, 425] width 359 height 37
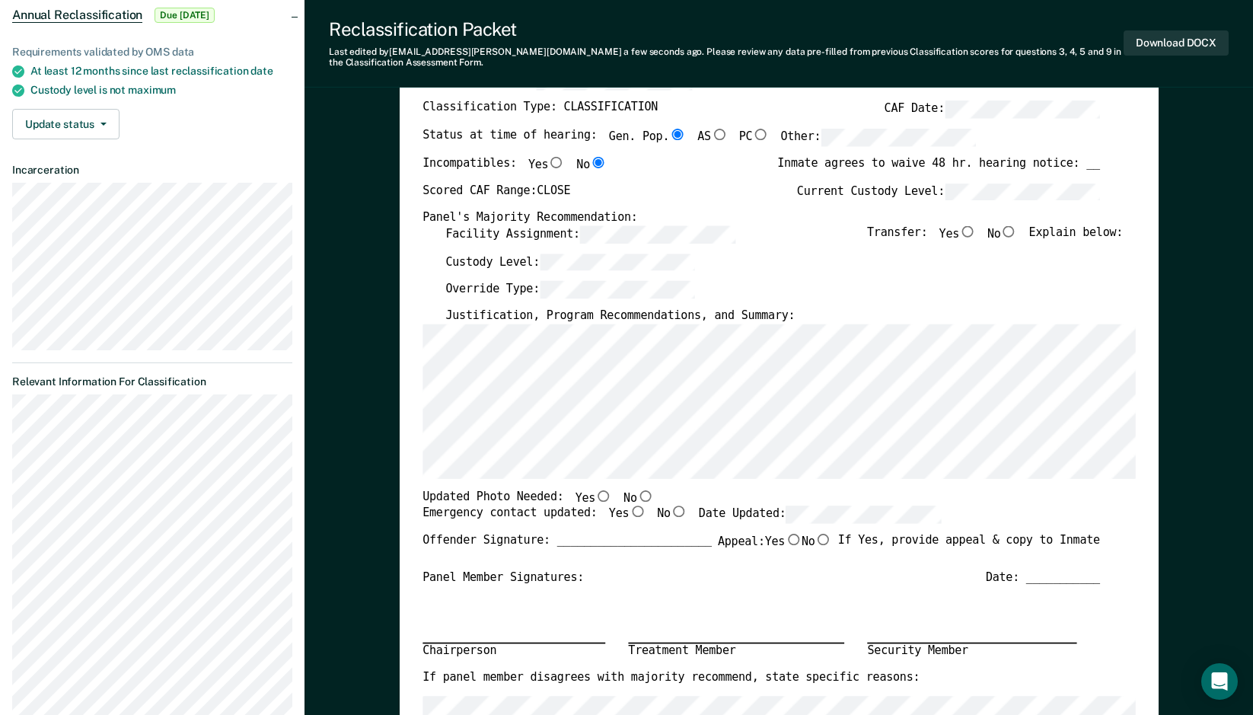
scroll to position [228, 0]
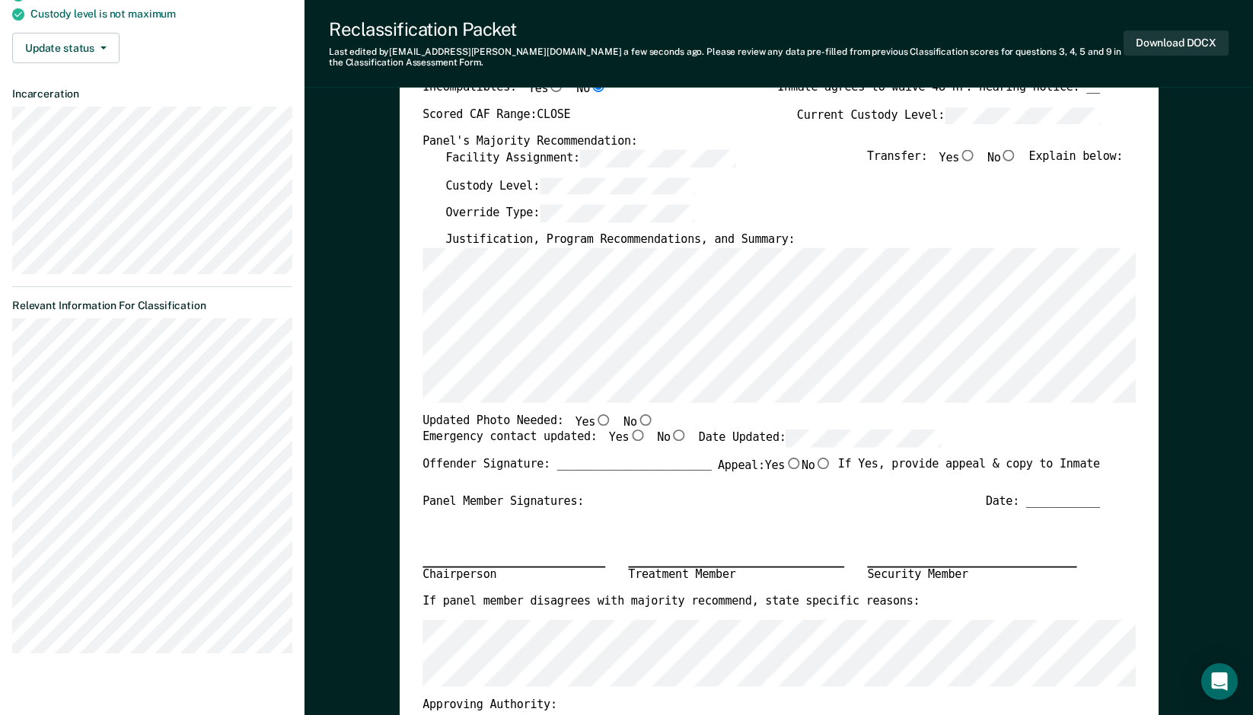
click at [637, 420] on input "No" at bounding box center [645, 418] width 17 height 11
type textarea "x"
radio input "true"
click at [629, 439] on input "Yes" at bounding box center [637, 434] width 17 height 11
type textarea "x"
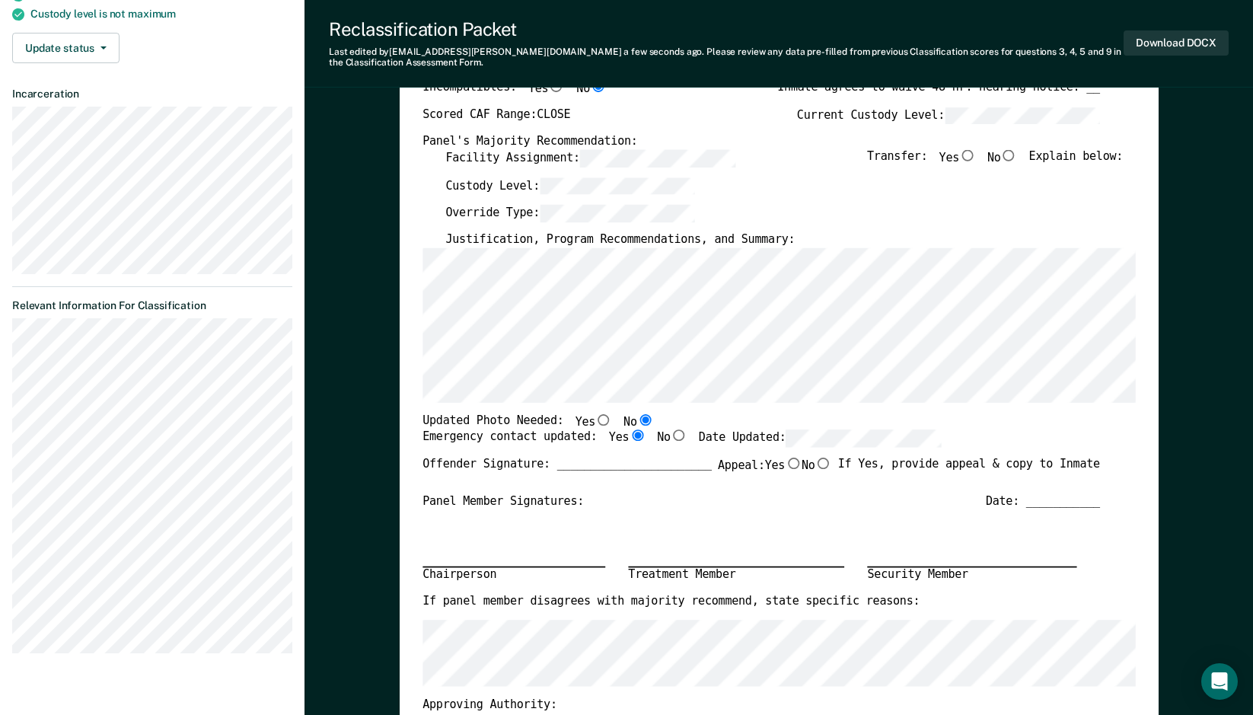
radio input "true"
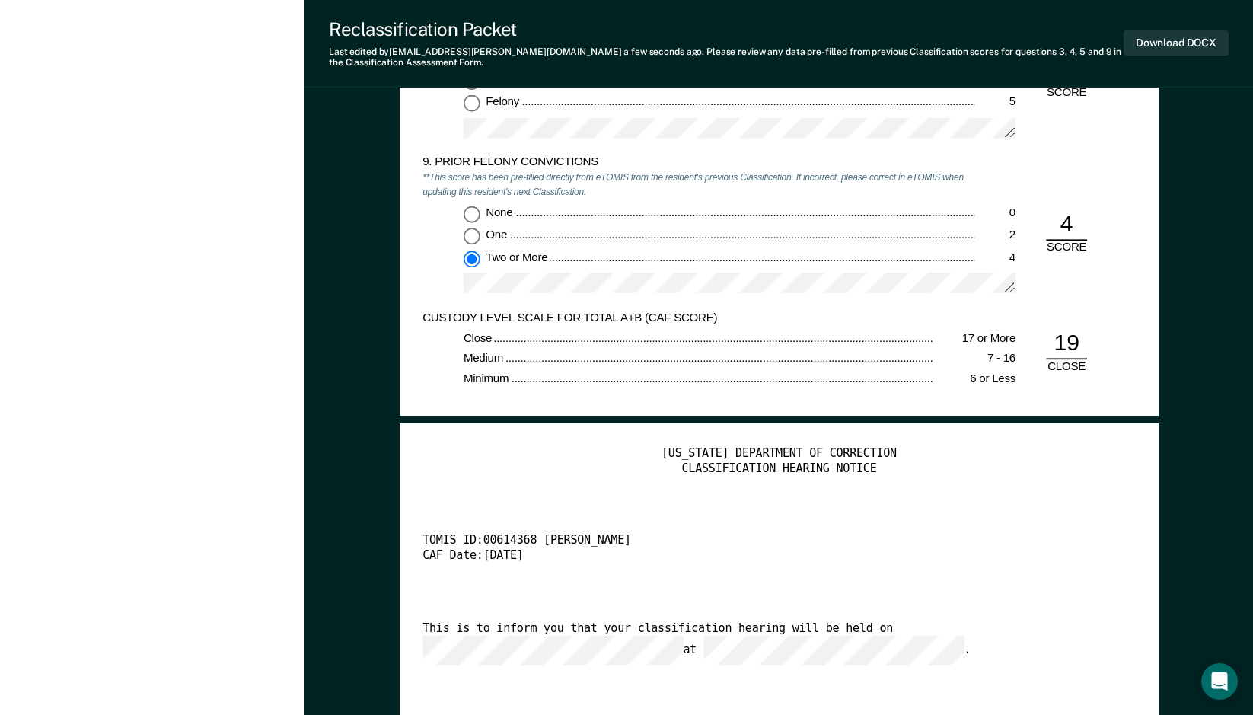
scroll to position [2683, 0]
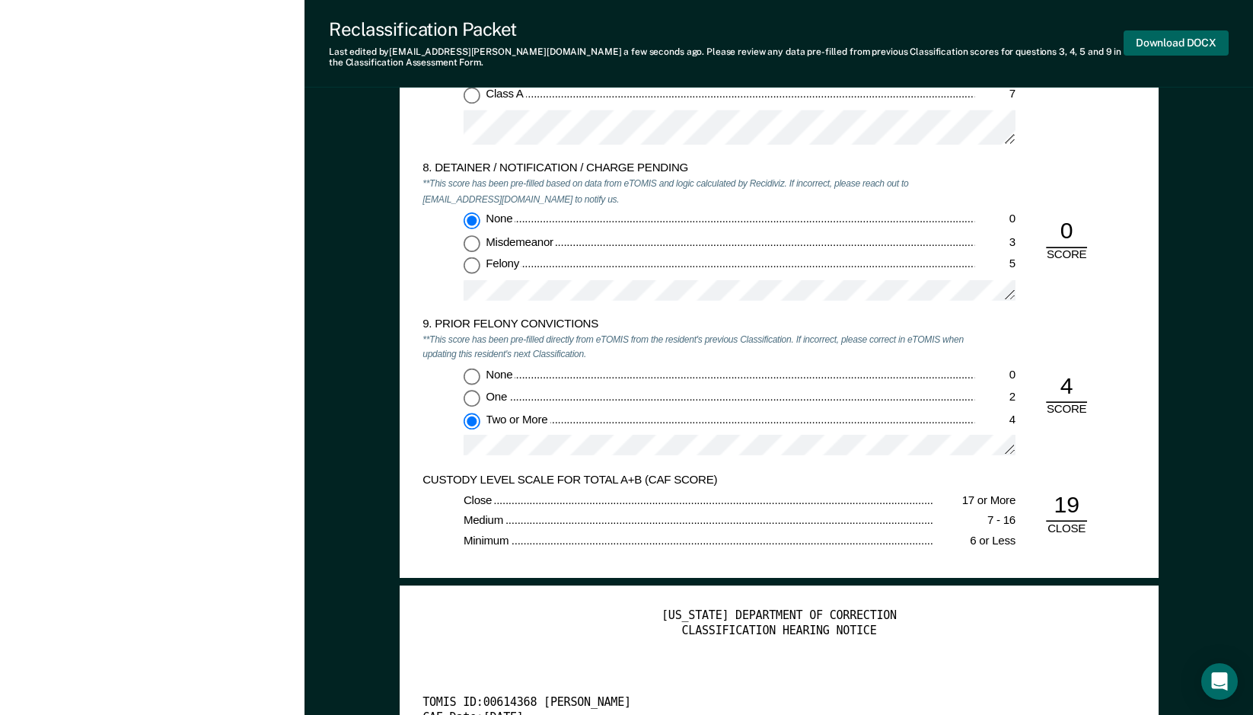
click at [1161, 43] on button "Download DOCX" at bounding box center [1176, 42] width 105 height 25
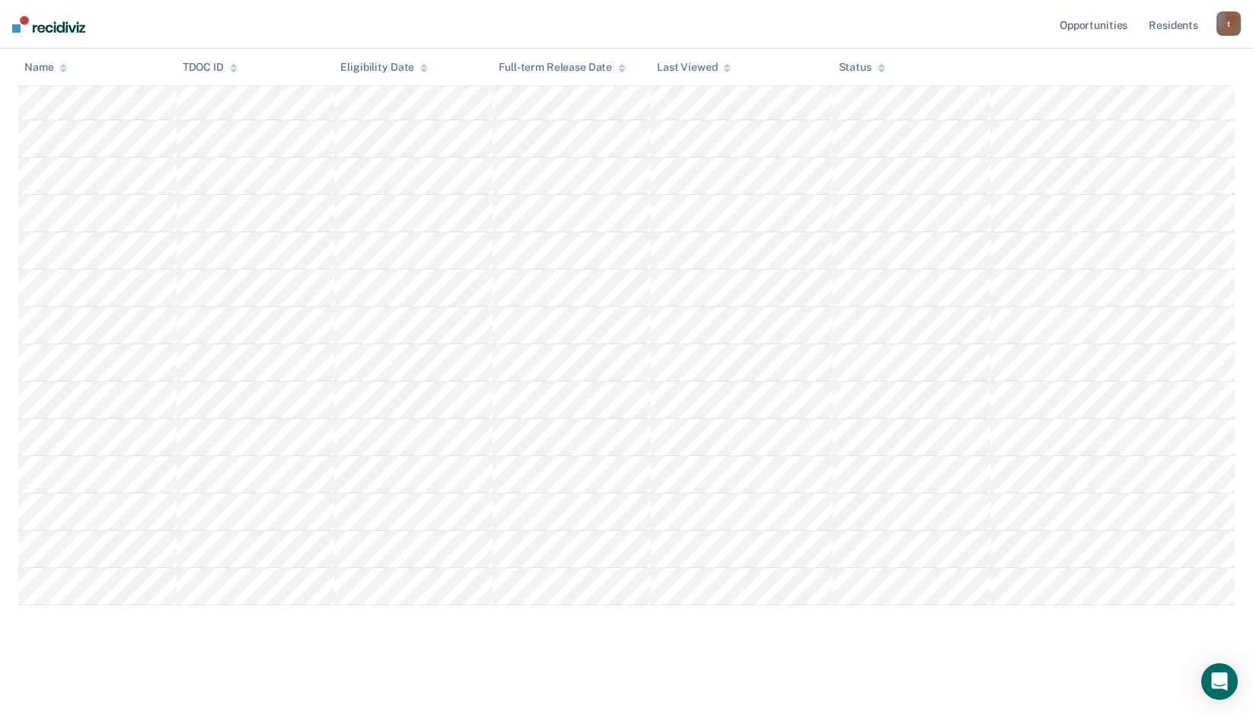
scroll to position [503, 0]
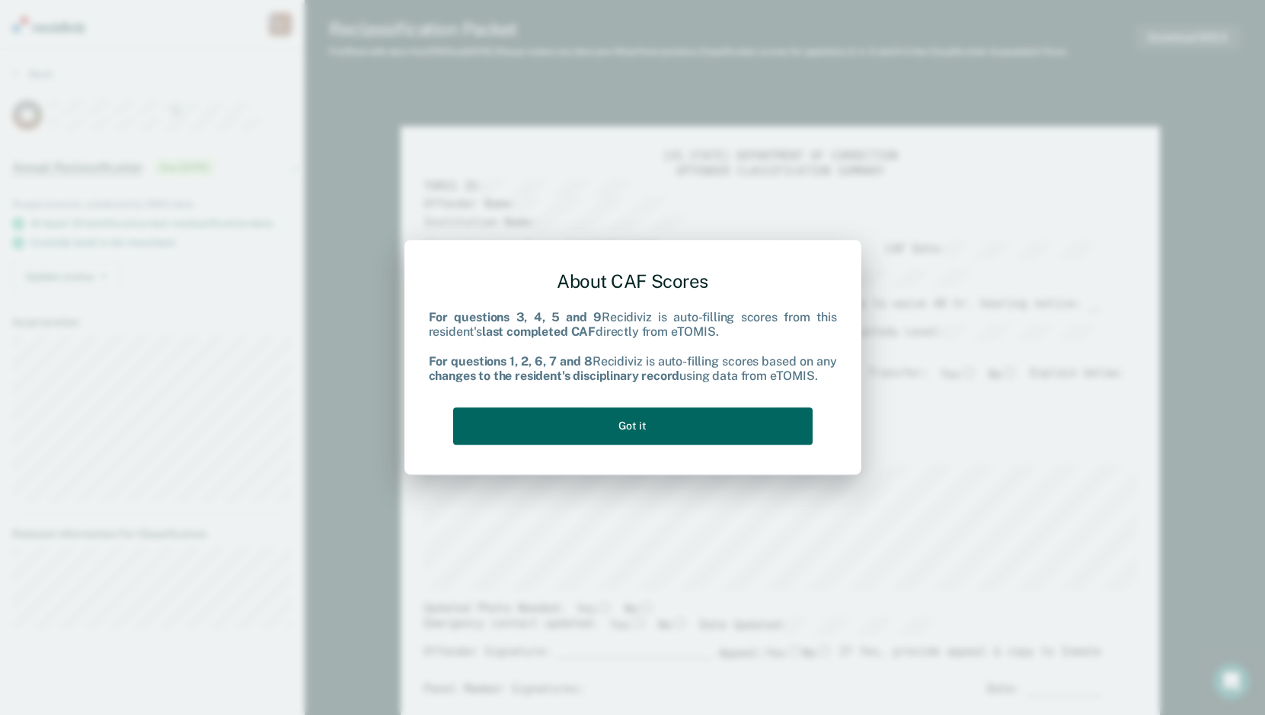
click at [607, 427] on button "Got it" at bounding box center [632, 425] width 359 height 37
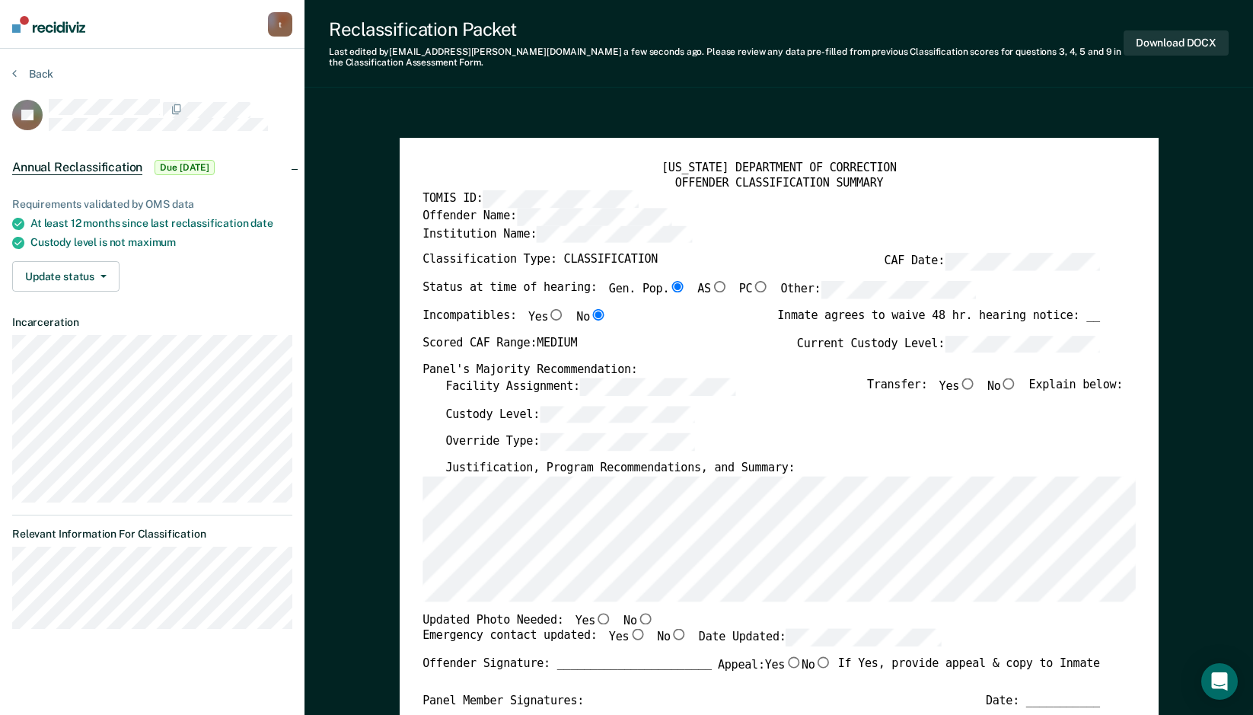
click at [1018, 372] on div "Panel's Majority Recommendation:" at bounding box center [762, 369] width 678 height 15
click at [1017, 382] on input "No" at bounding box center [1009, 383] width 17 height 11
type textarea "x"
radio input "true"
click at [637, 619] on input "No" at bounding box center [645, 617] width 17 height 11
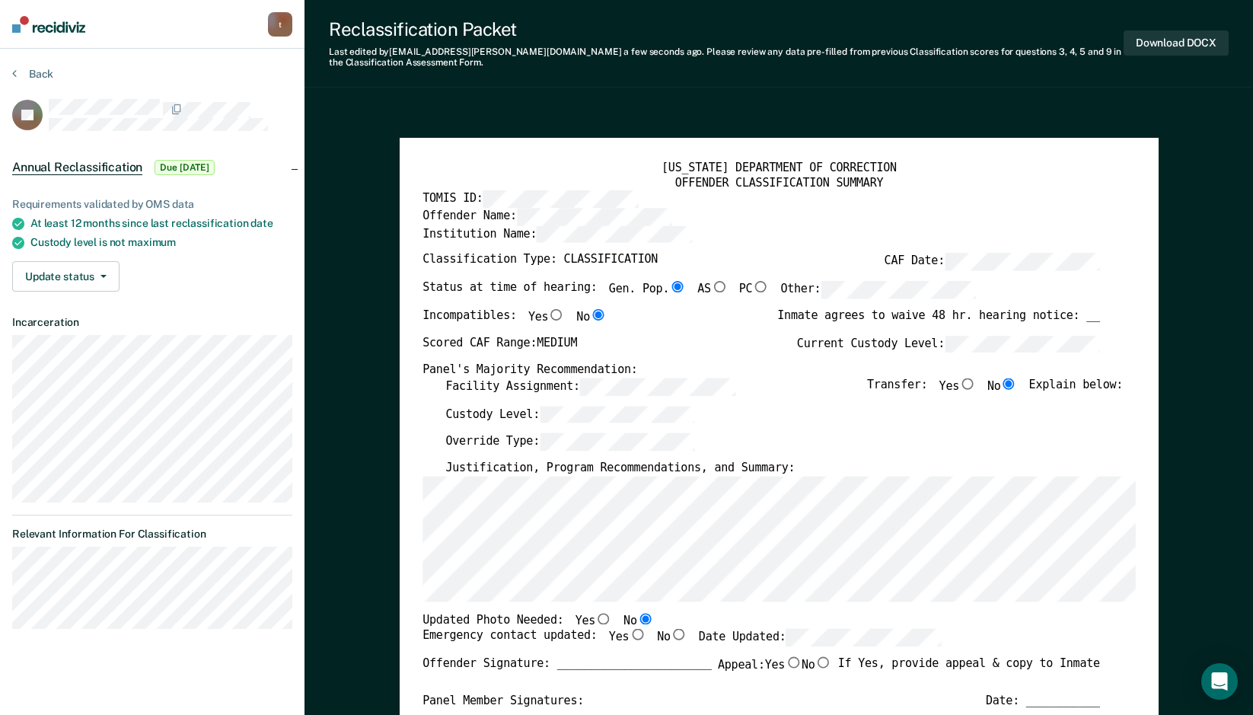
type textarea "x"
radio input "true"
click at [629, 637] on input "Yes" at bounding box center [637, 634] width 17 height 11
type textarea "x"
radio input "true"
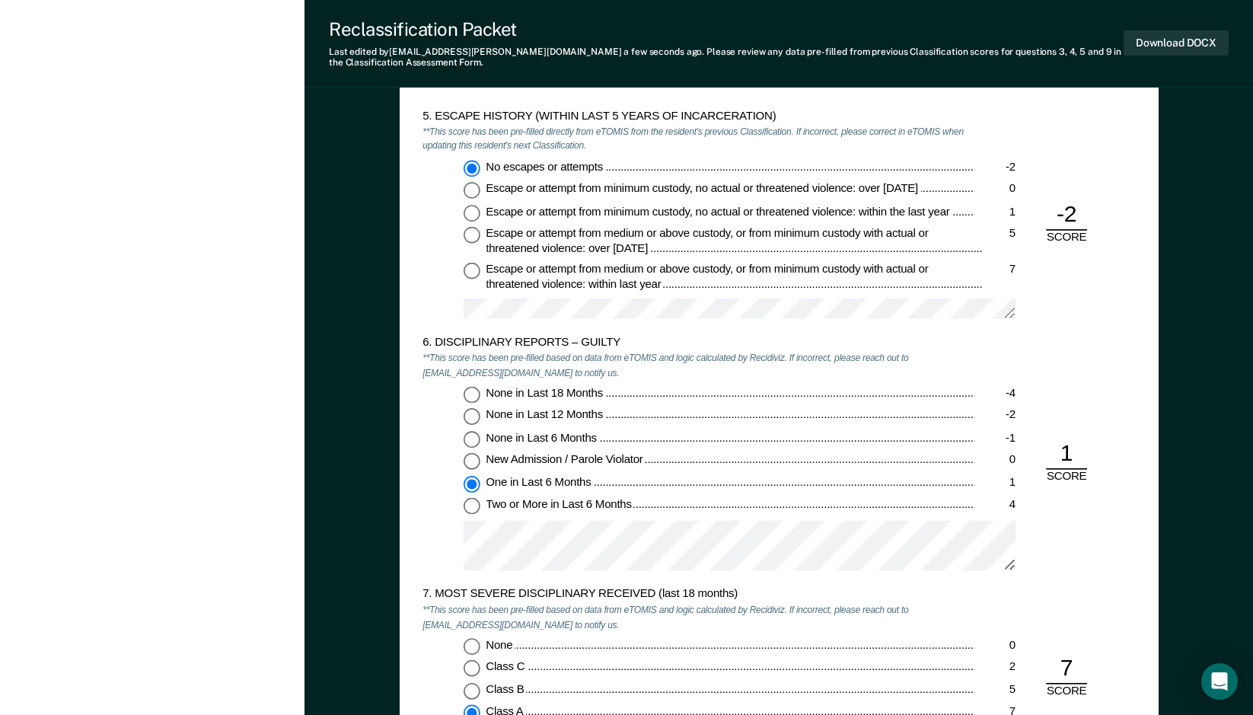
scroll to position [2132, 0]
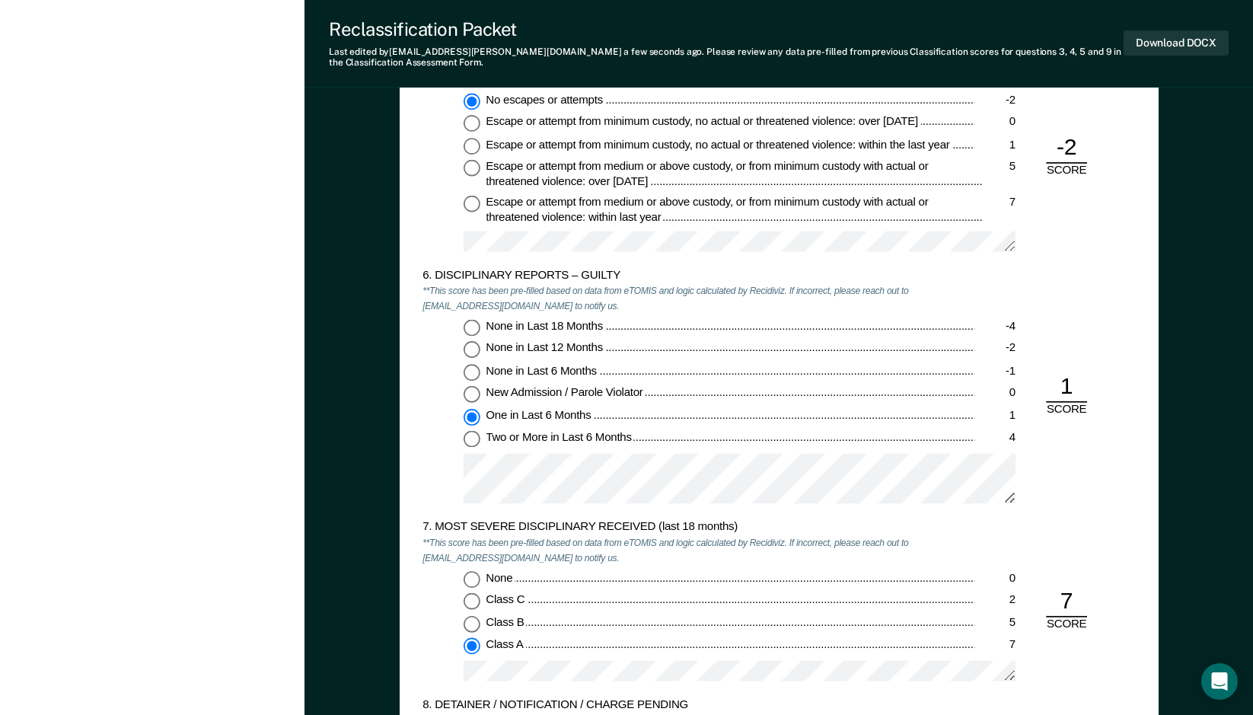
click at [472, 439] on input "Two or More in Last 6 Months 4" at bounding box center [472, 439] width 17 height 17
type textarea "x"
radio input "false"
radio input "true"
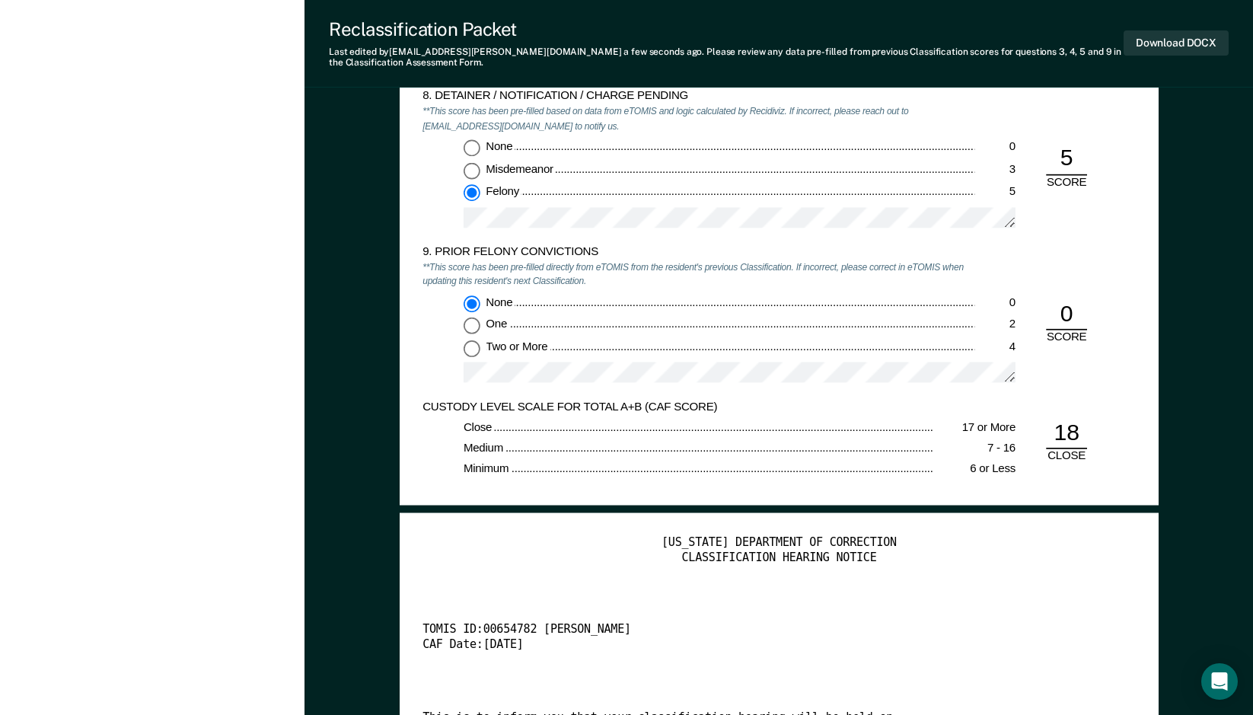
scroll to position [3046, 0]
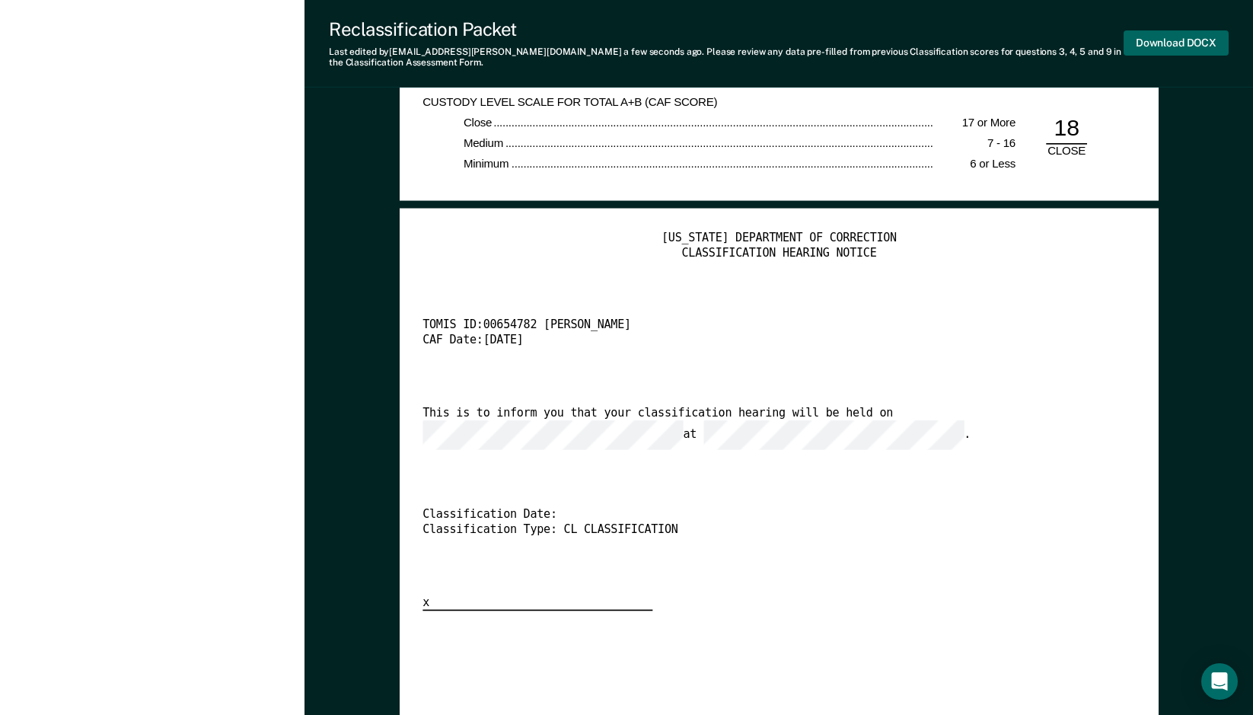
click at [1154, 39] on button "Download DOCX" at bounding box center [1176, 42] width 105 height 25
type textarea "x"
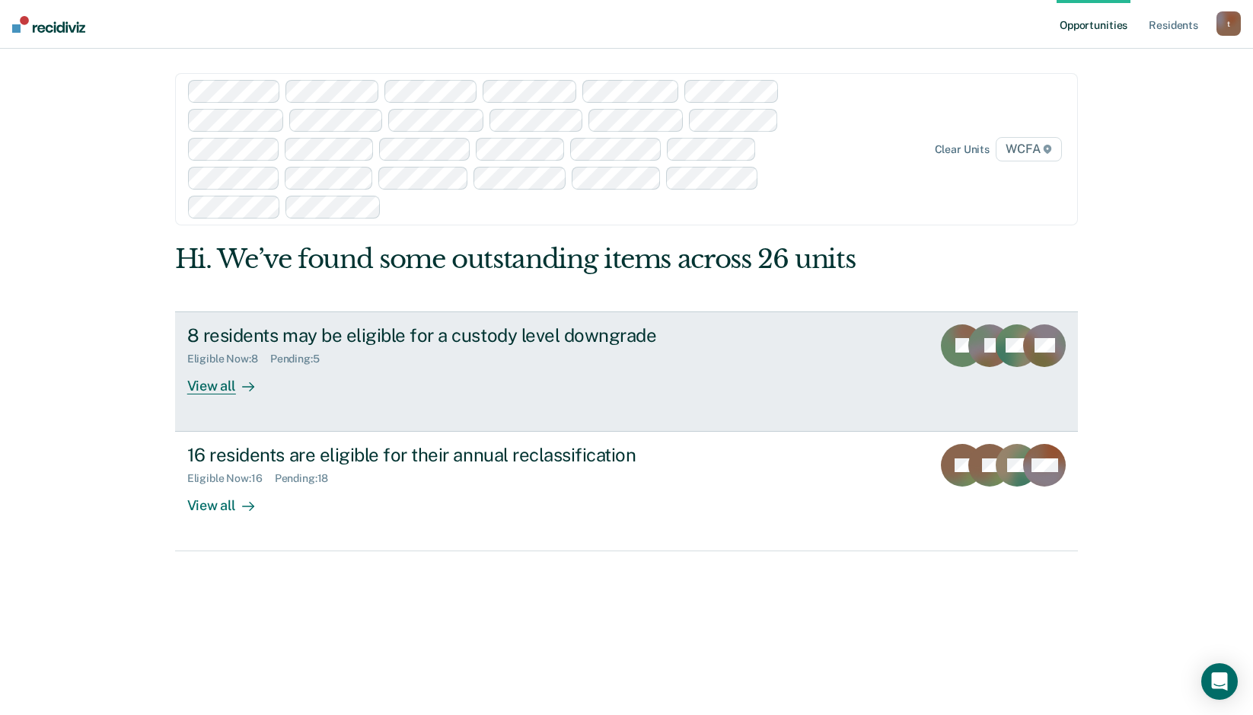
click at [206, 387] on div "View all" at bounding box center [229, 380] width 85 height 30
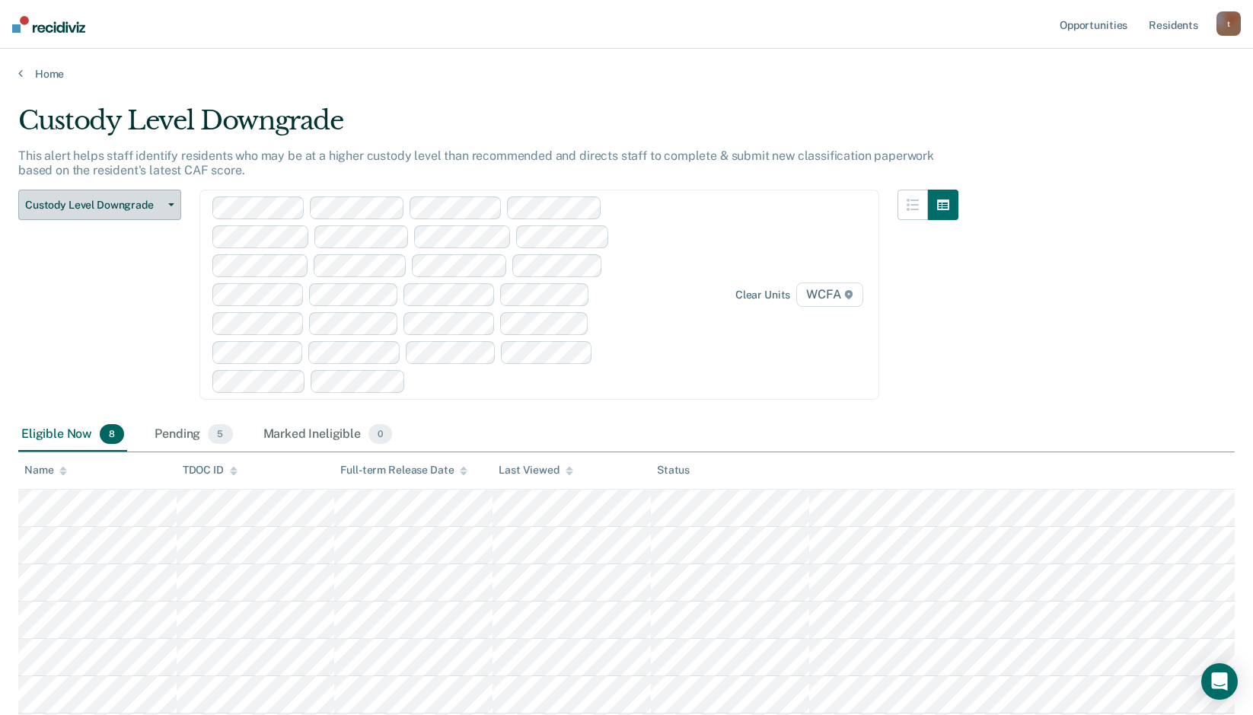
click at [62, 200] on span "Custody Level Downgrade" at bounding box center [93, 205] width 137 height 13
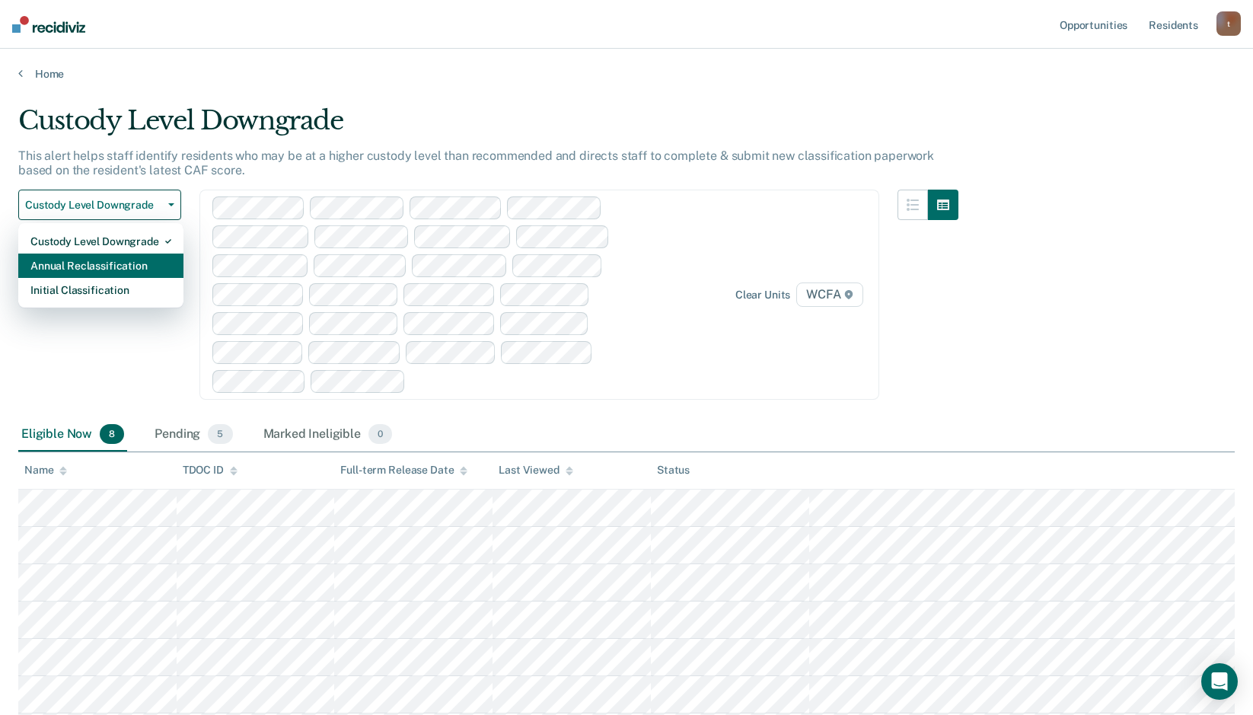
click at [91, 272] on div "Annual Reclassification" at bounding box center [100, 266] width 141 height 24
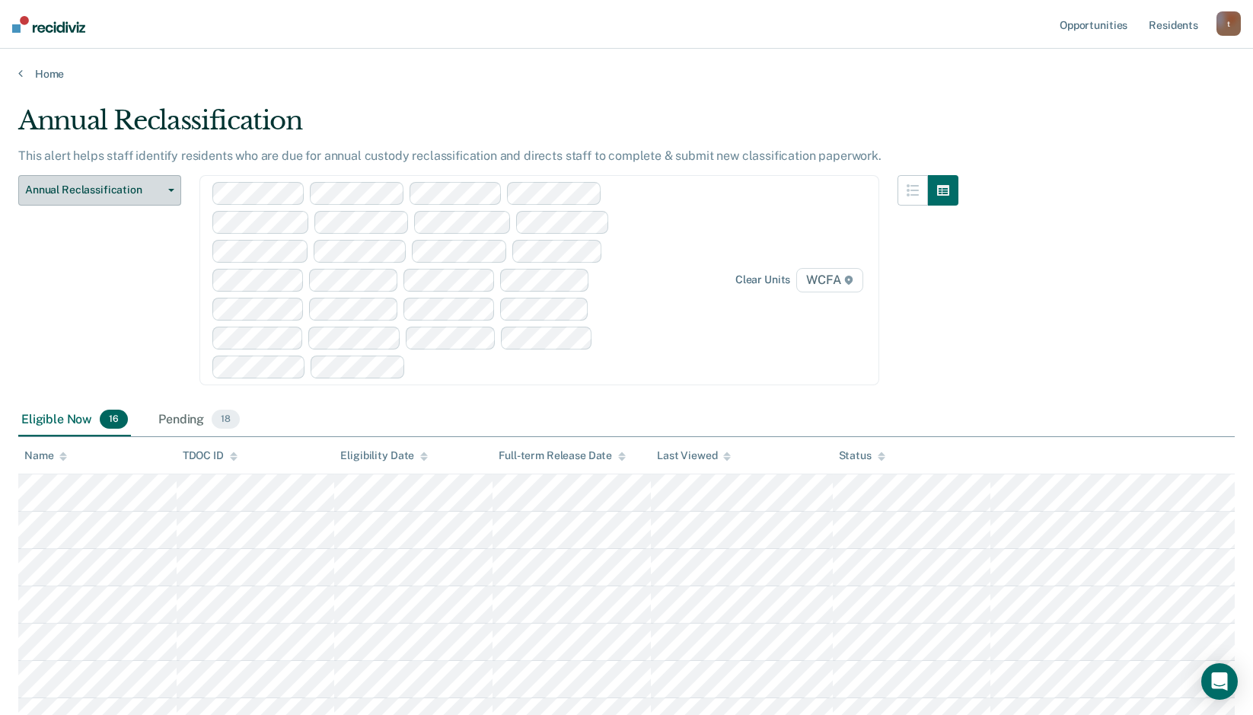
click at [83, 190] on span "Annual Reclassification" at bounding box center [93, 190] width 137 height 13
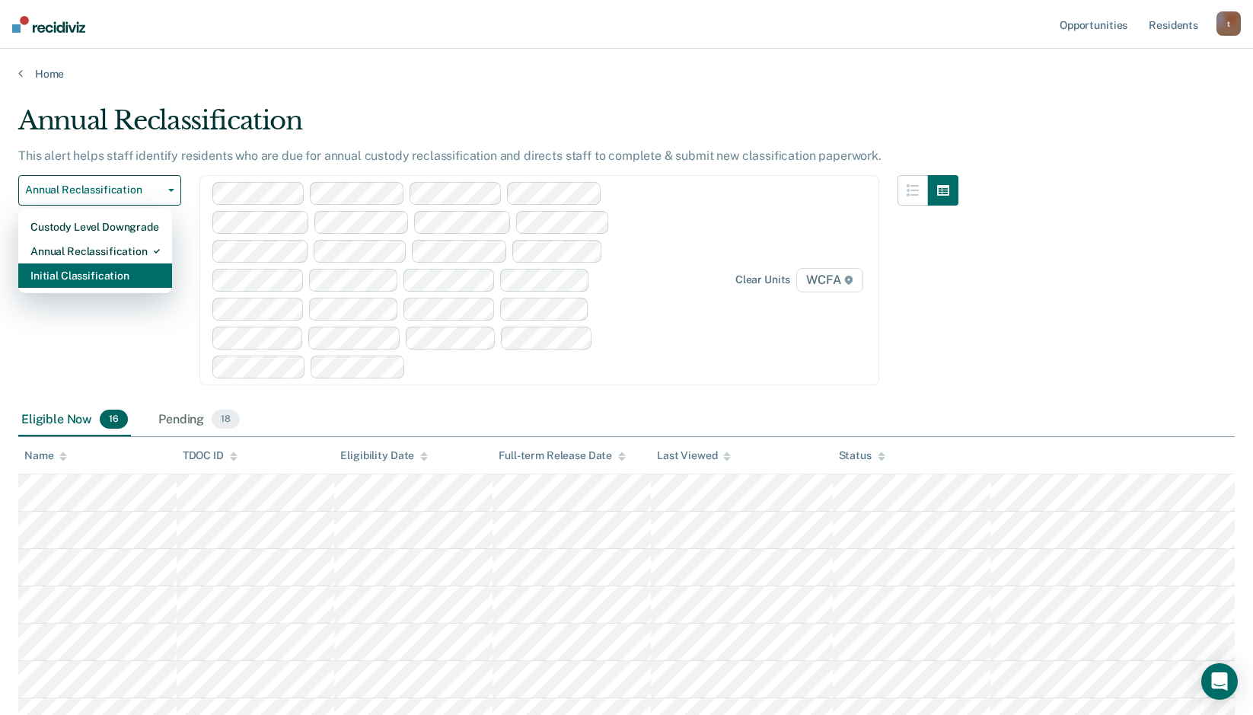
click at [88, 276] on div "Initial Classification" at bounding box center [94, 275] width 129 height 24
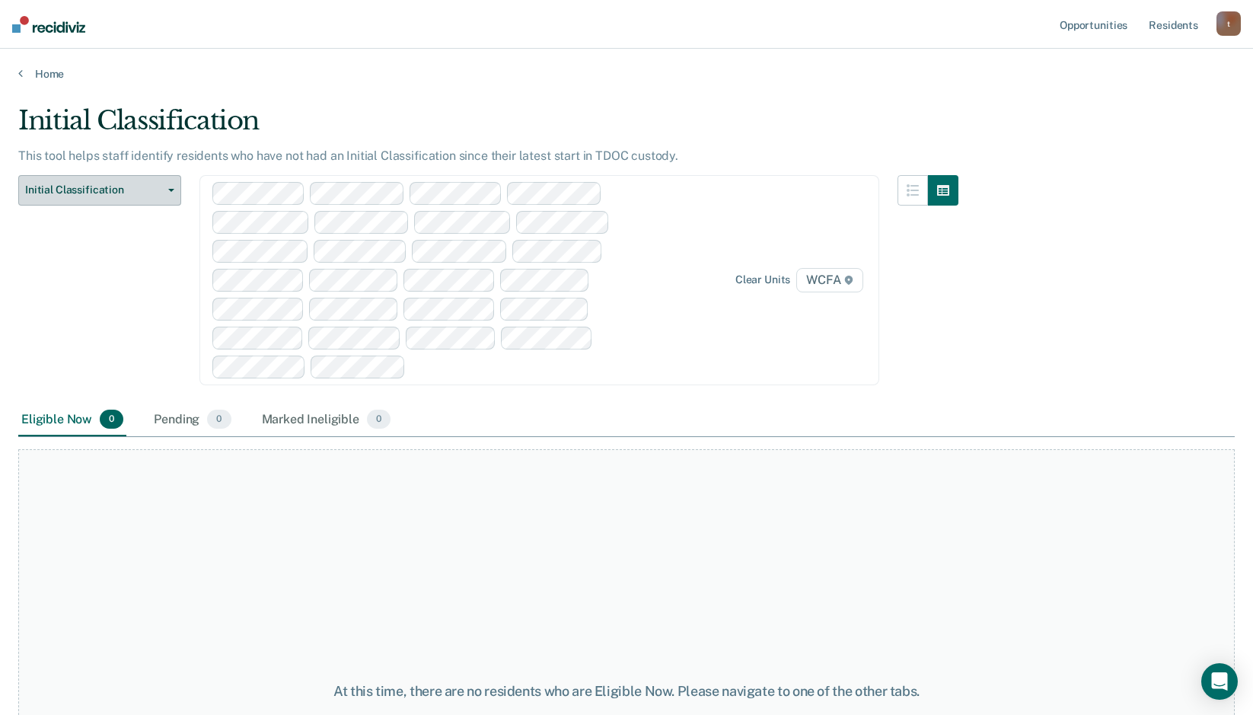
click at [69, 190] on span "Initial Classification" at bounding box center [93, 190] width 137 height 13
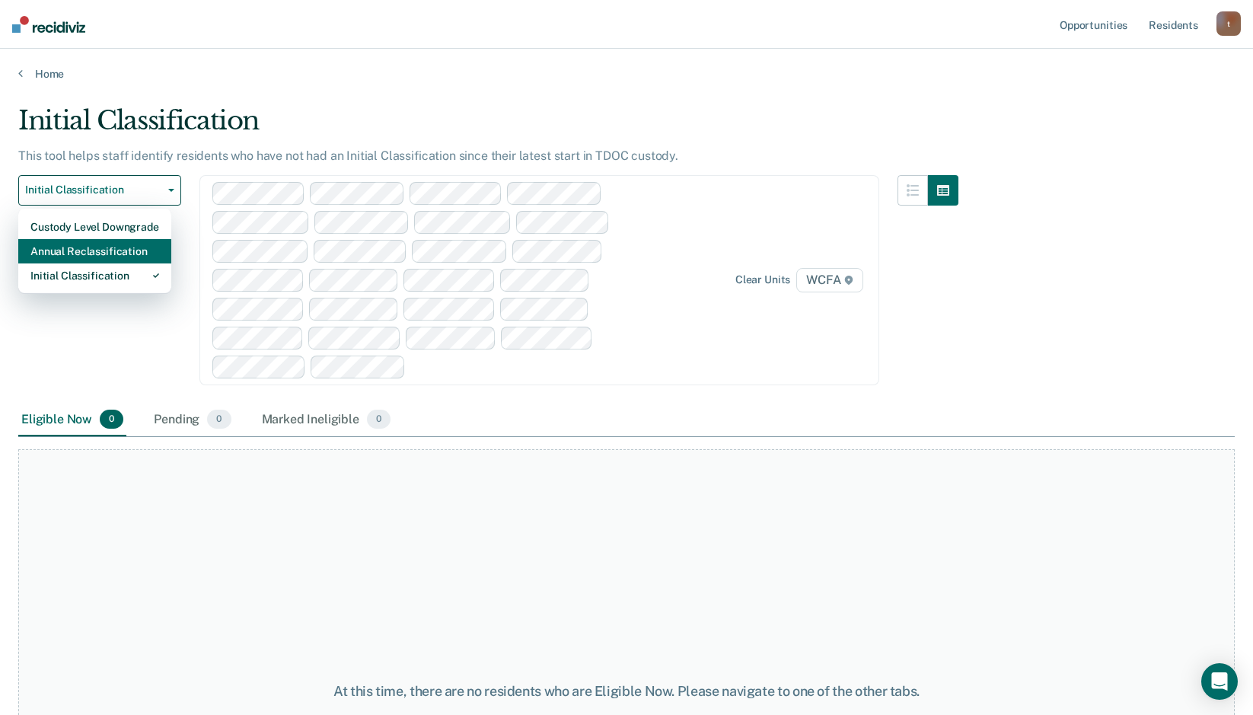
click at [88, 248] on div "Annual Reclassification" at bounding box center [94, 251] width 129 height 24
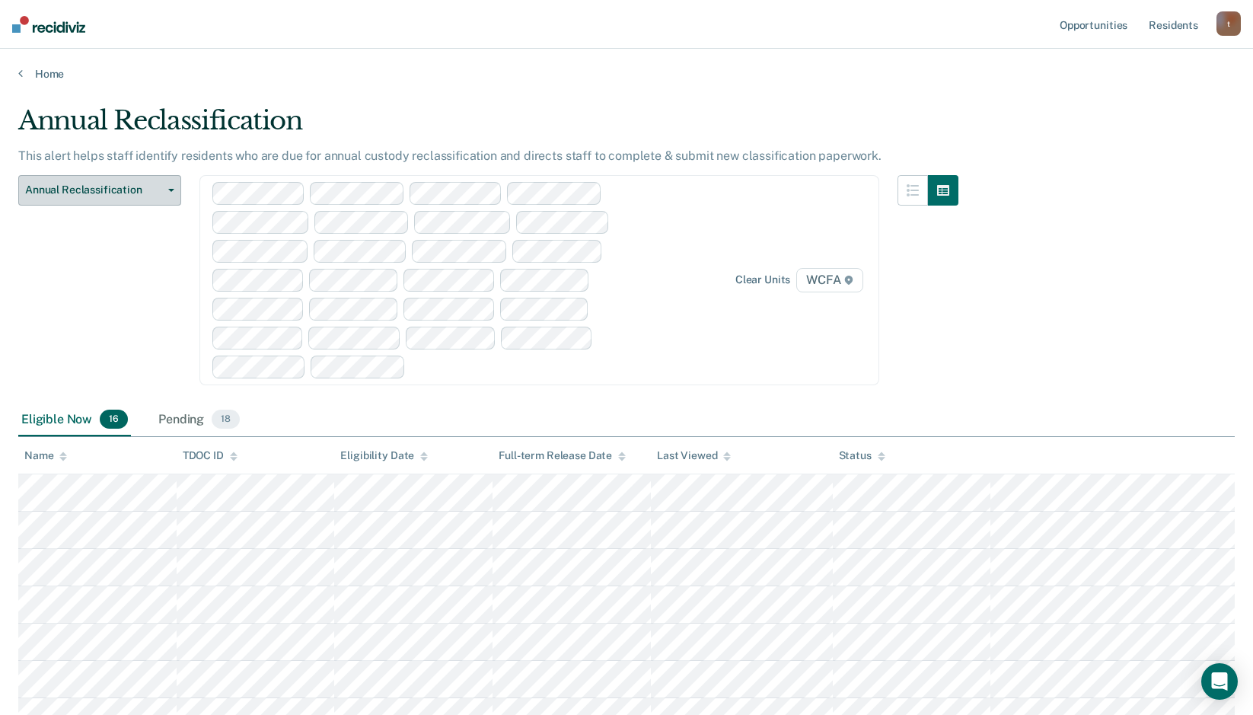
click at [40, 190] on span "Annual Reclassification" at bounding box center [93, 190] width 137 height 13
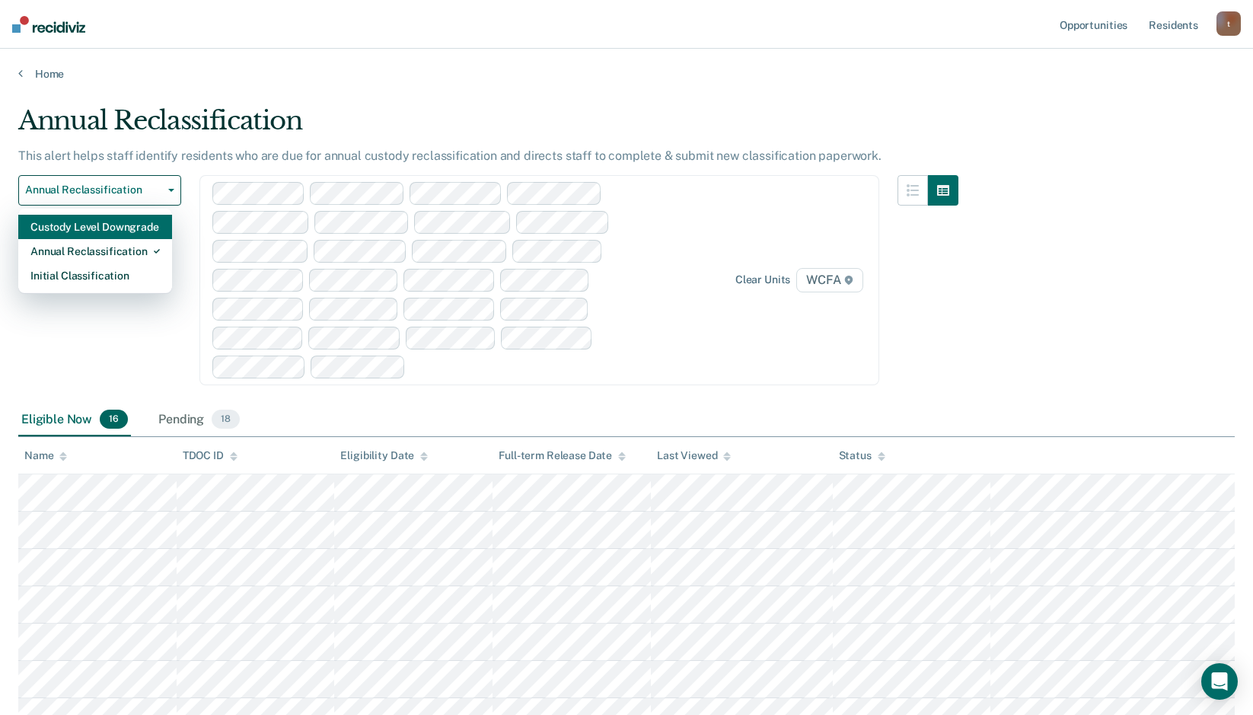
click at [56, 228] on div "Custody Level Downgrade" at bounding box center [94, 227] width 129 height 24
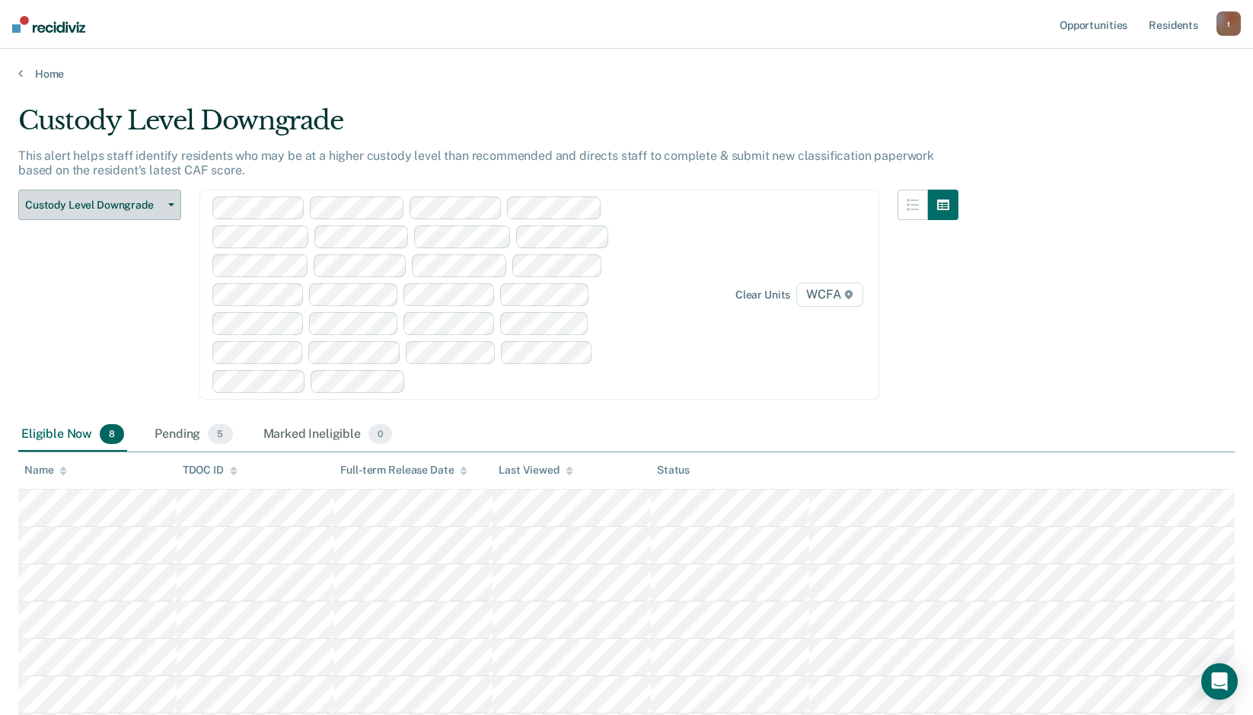
click at [60, 206] on span "Custody Level Downgrade" at bounding box center [93, 205] width 137 height 13
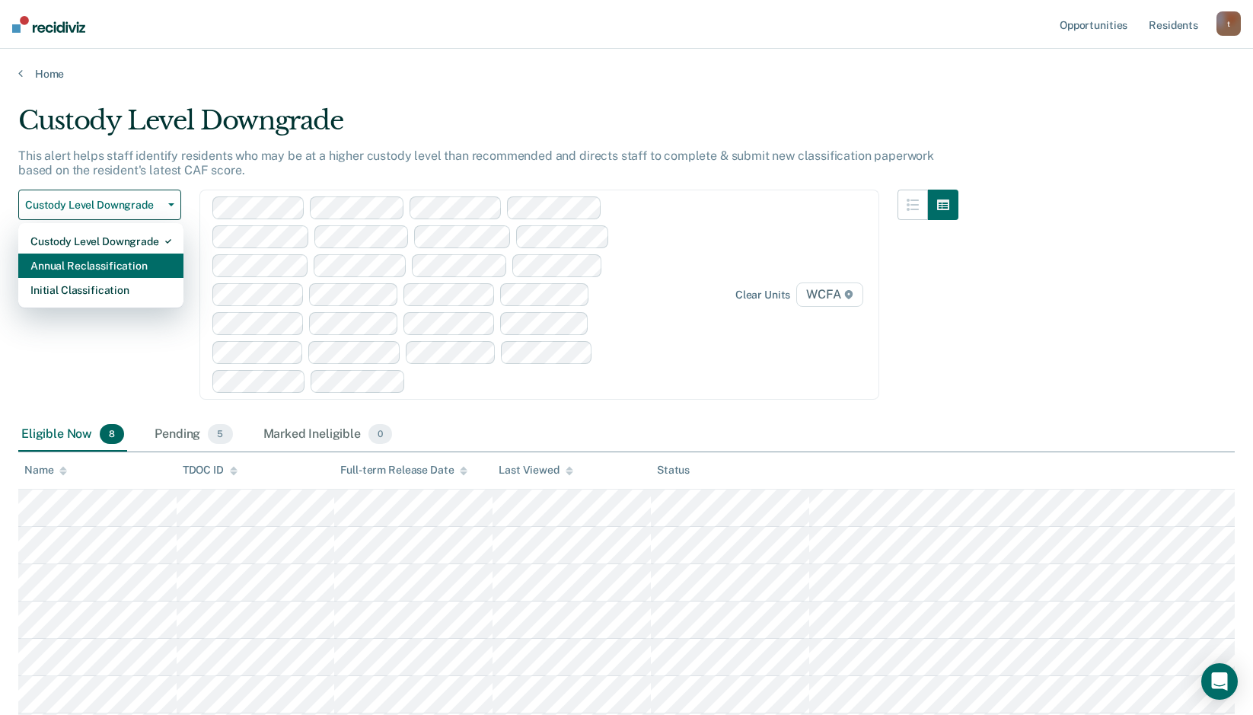
click at [84, 264] on div "Annual Reclassification" at bounding box center [100, 266] width 141 height 24
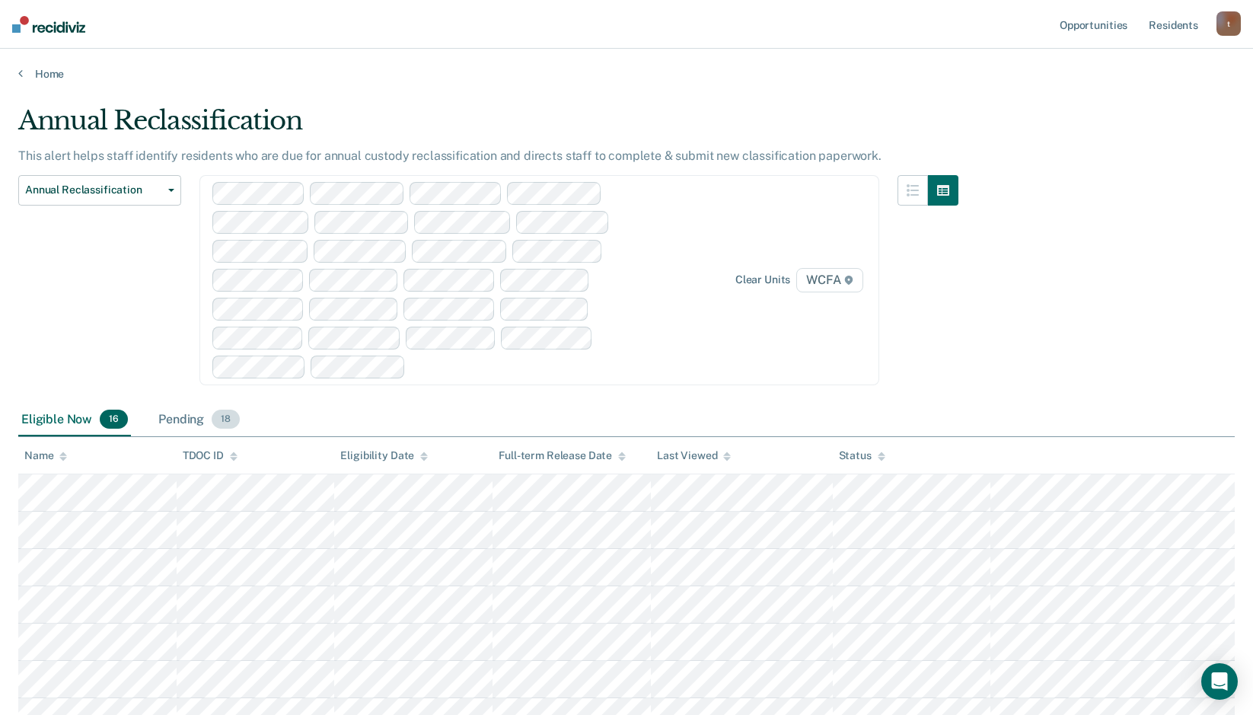
click at [196, 420] on div "Pending 18" at bounding box center [199, 421] width 88 height 34
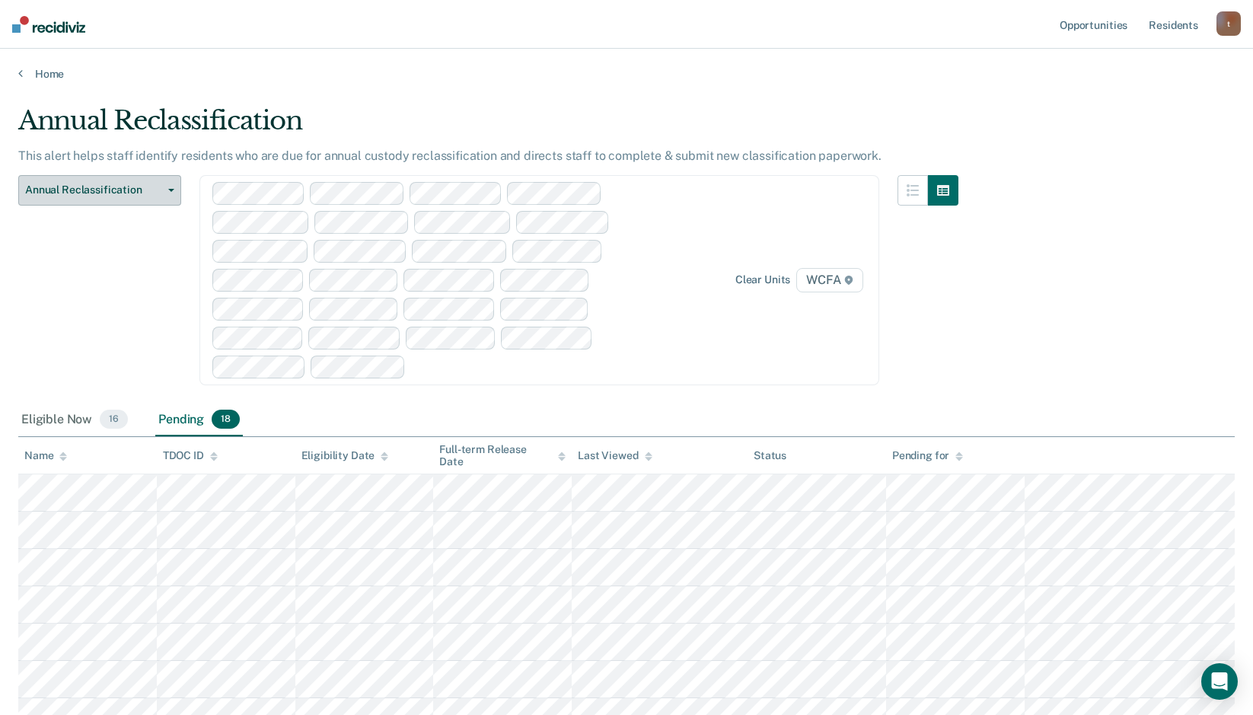
click at [92, 198] on button "Annual Reclassification" at bounding box center [99, 190] width 163 height 30
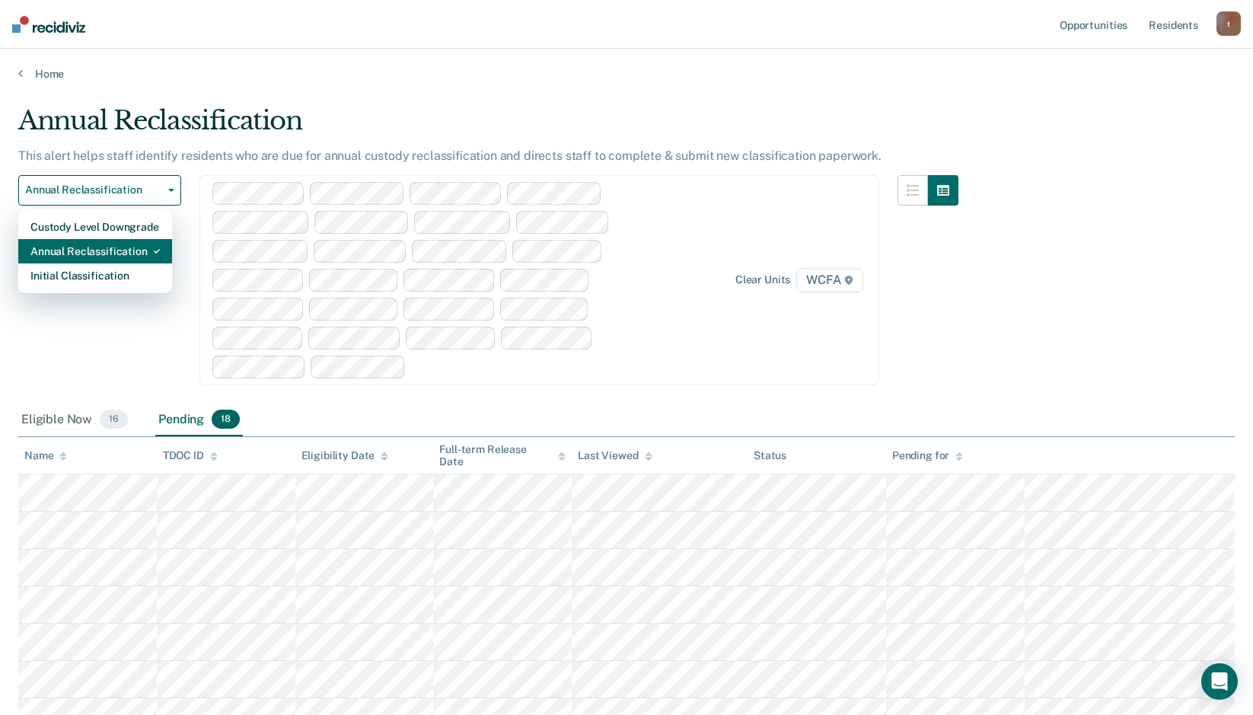
click at [91, 257] on div "Annual Reclassification" at bounding box center [94, 251] width 129 height 24
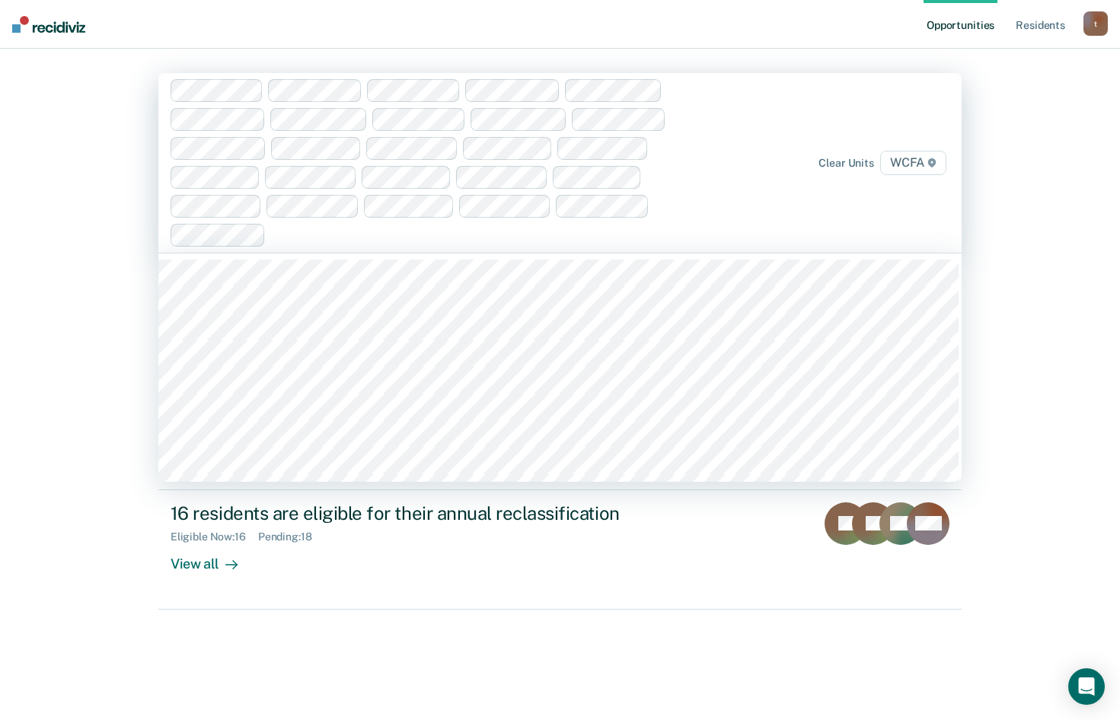
click at [934, 165] on icon at bounding box center [932, 162] width 8 height 9
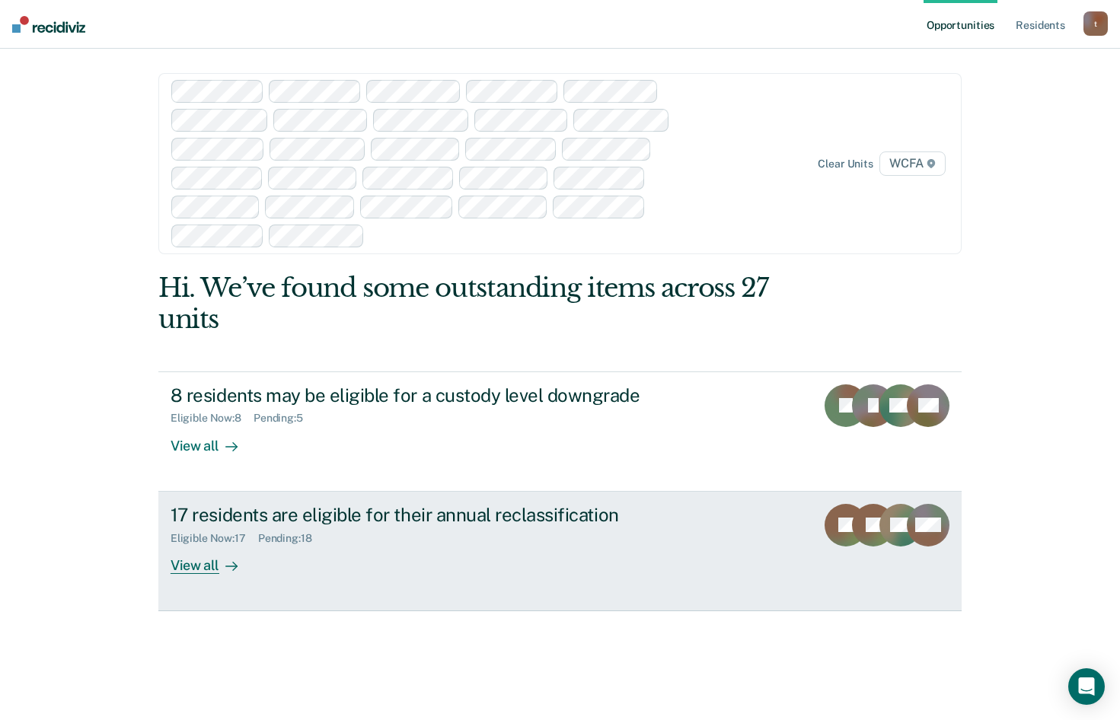
click at [200, 569] on div "View all" at bounding box center [213, 559] width 85 height 30
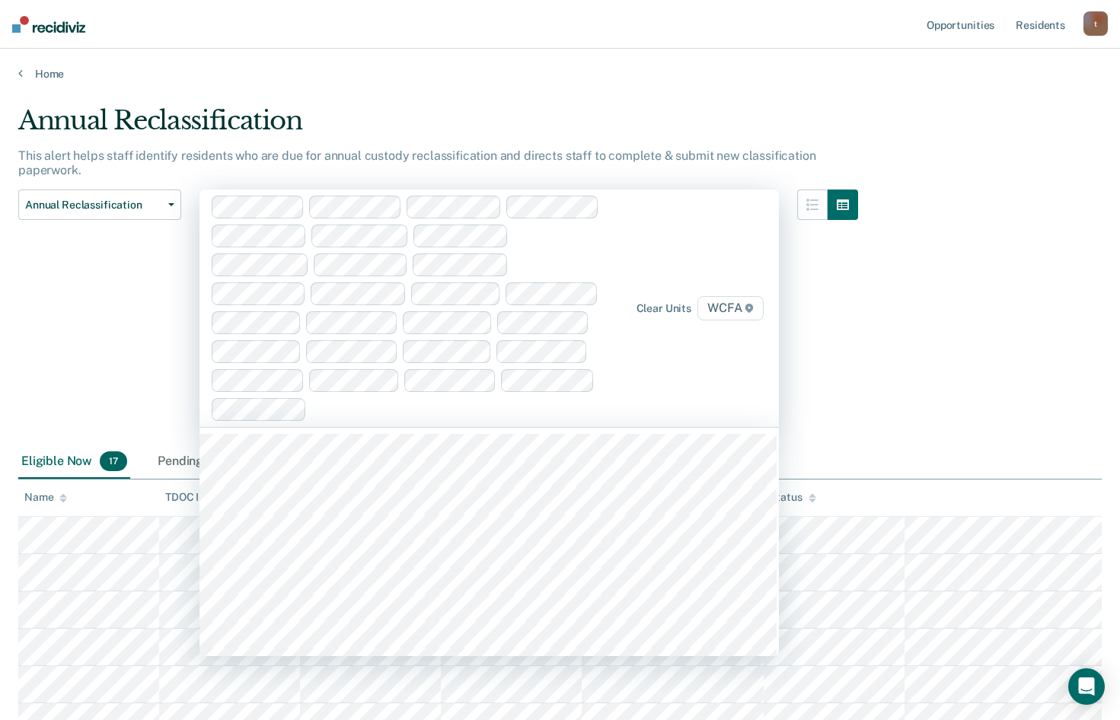
click at [753, 311] on icon at bounding box center [749, 308] width 8 height 9
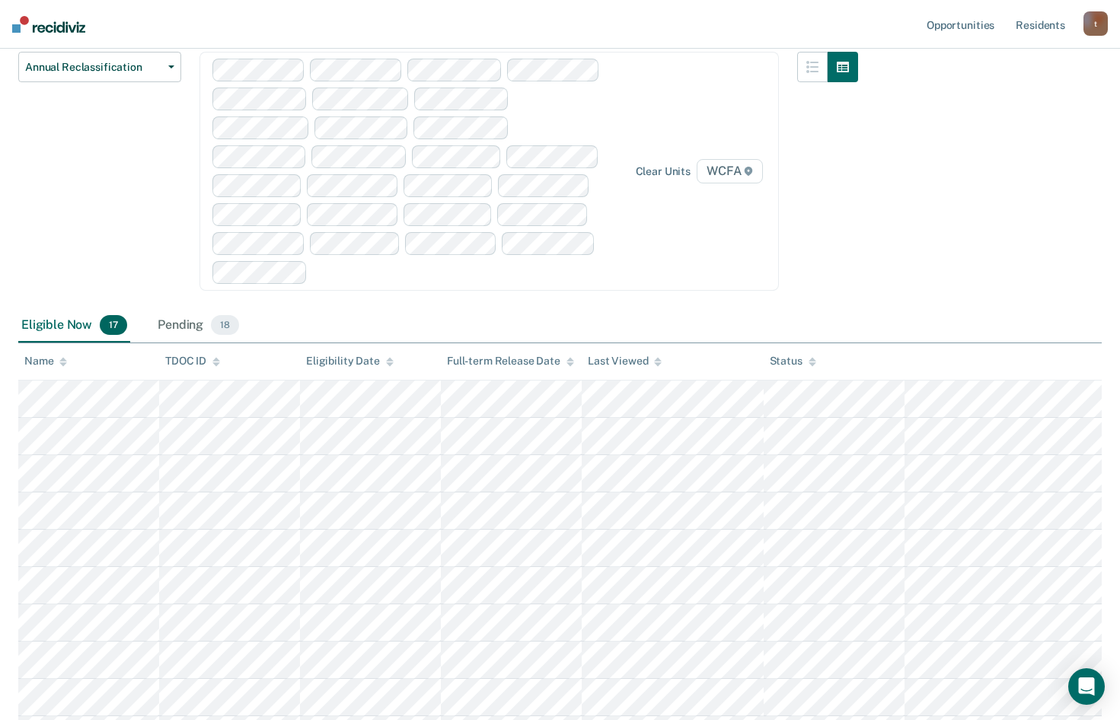
scroll to position [85, 0]
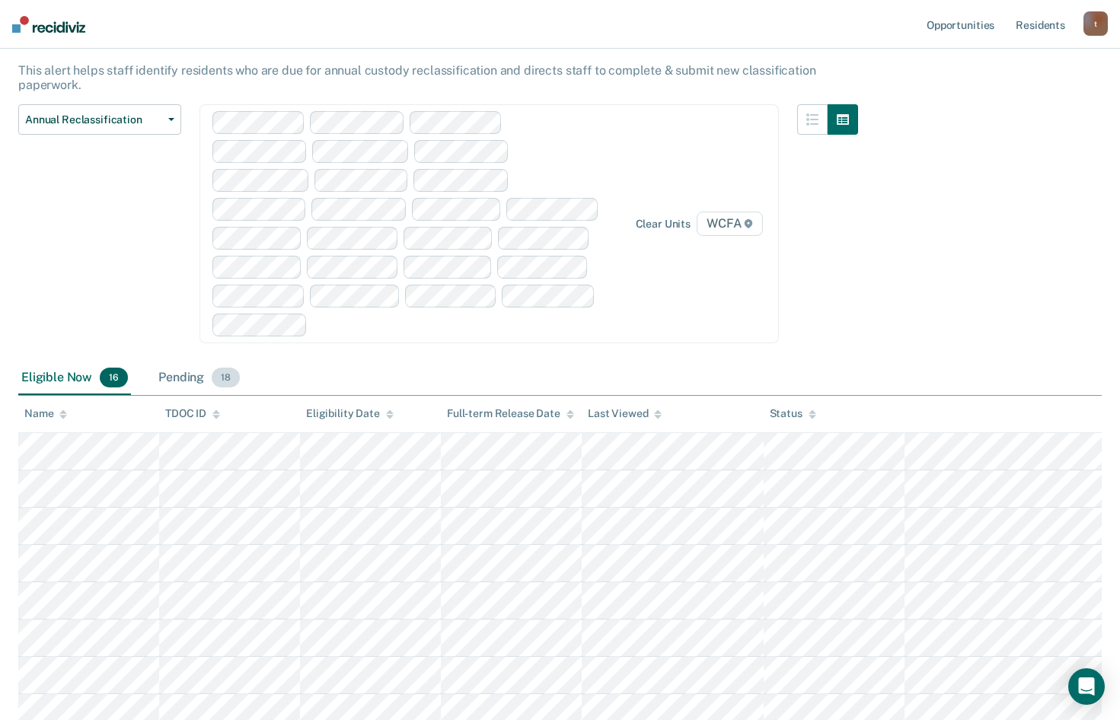
click at [208, 362] on div "Pending 18" at bounding box center [199, 379] width 88 height 34
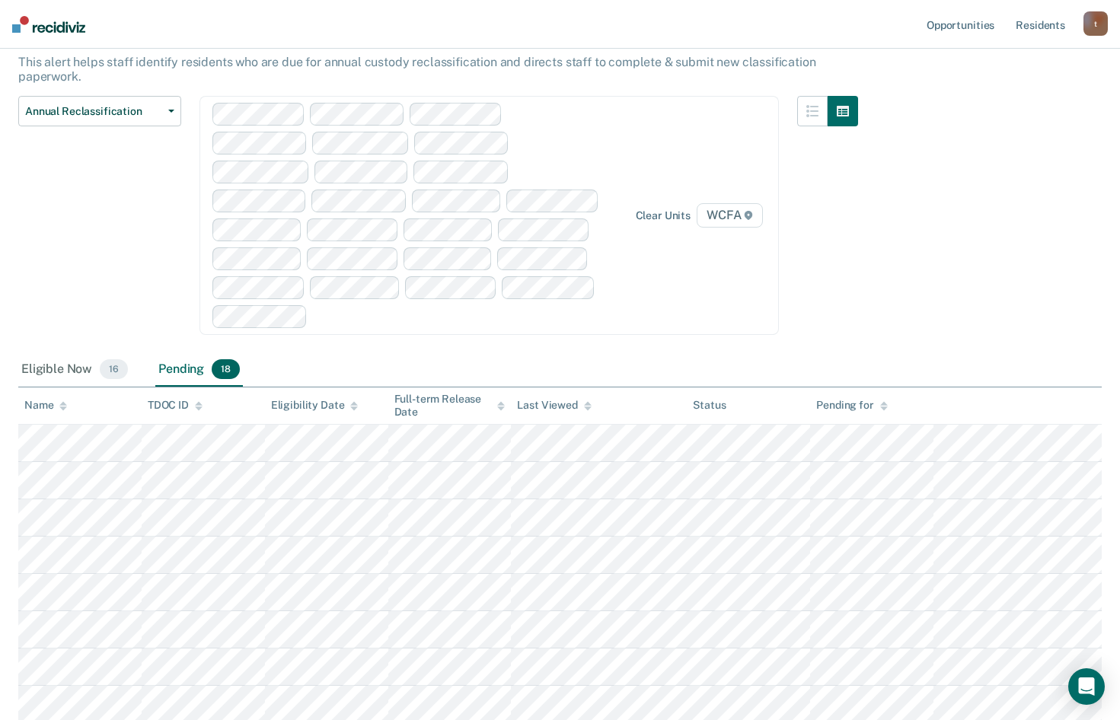
scroll to position [0, 0]
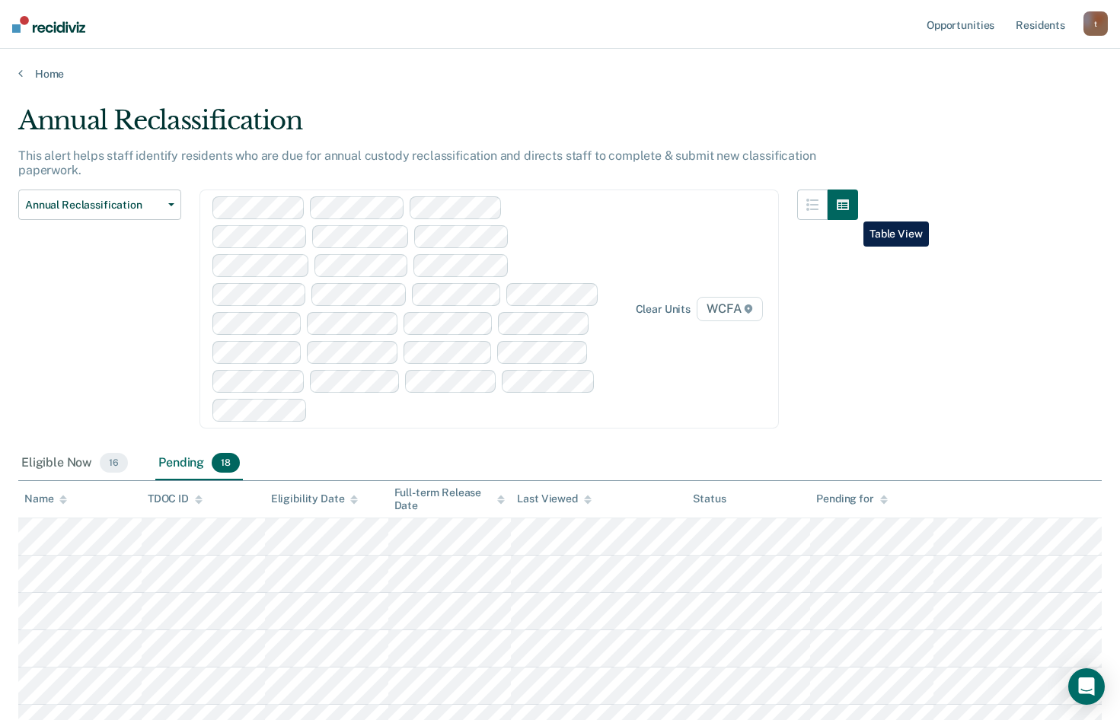
click at [849, 210] on icon "button" at bounding box center [843, 205] width 12 height 12
click at [753, 305] on icon at bounding box center [748, 309] width 9 height 9
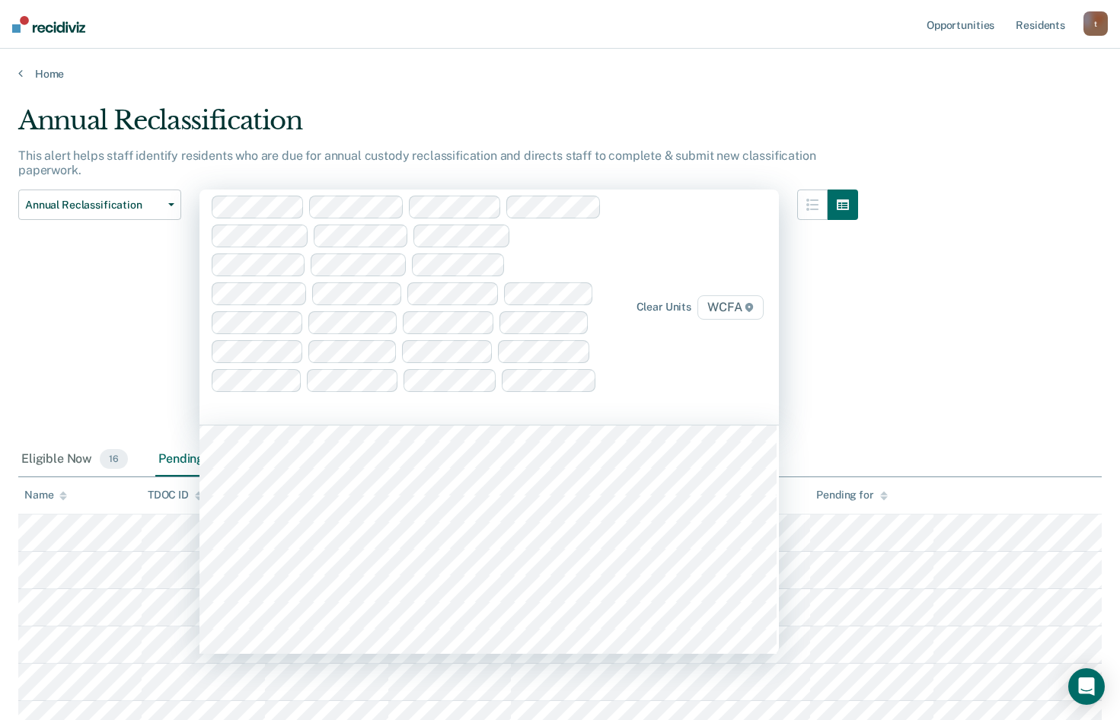
scroll to position [8529, 0]
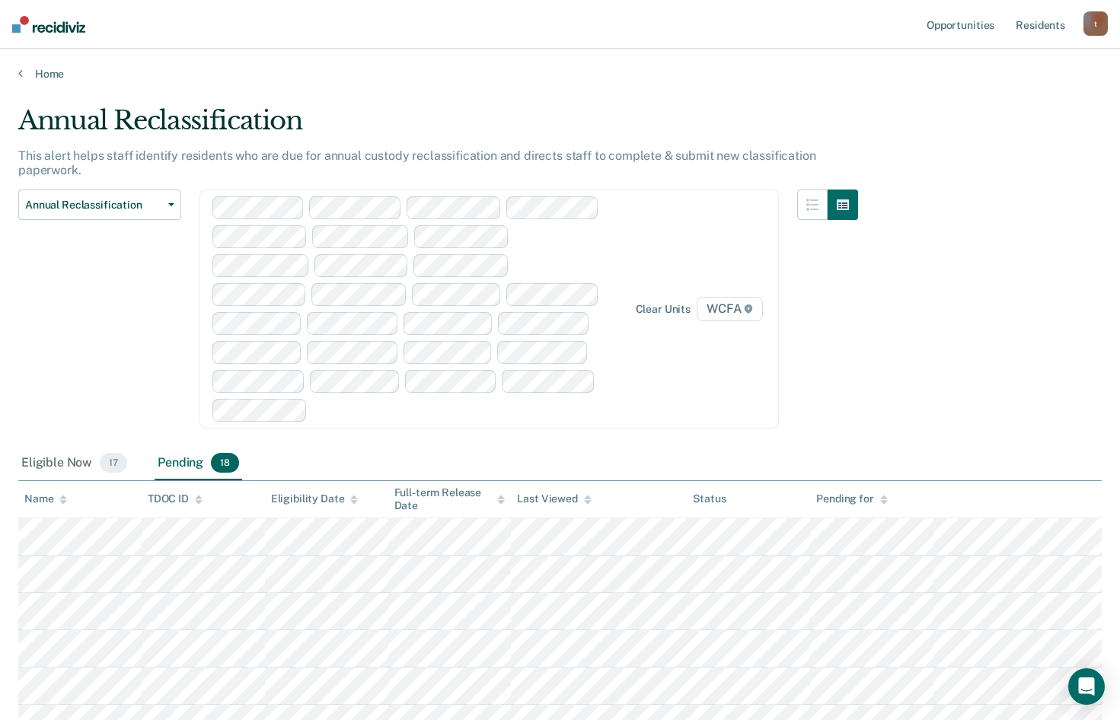
click at [168, 287] on div "Annual Reclassification Custody Level Downgrade Annual Reclassification Initial…" at bounding box center [99, 318] width 163 height 257
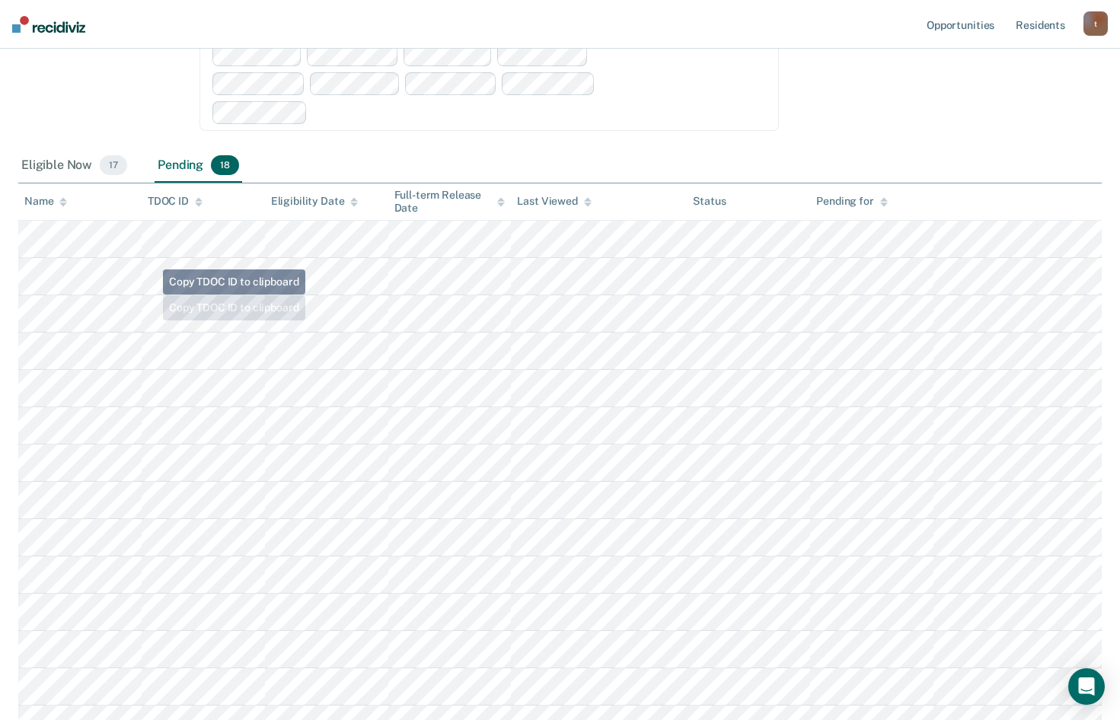
scroll to position [381, 0]
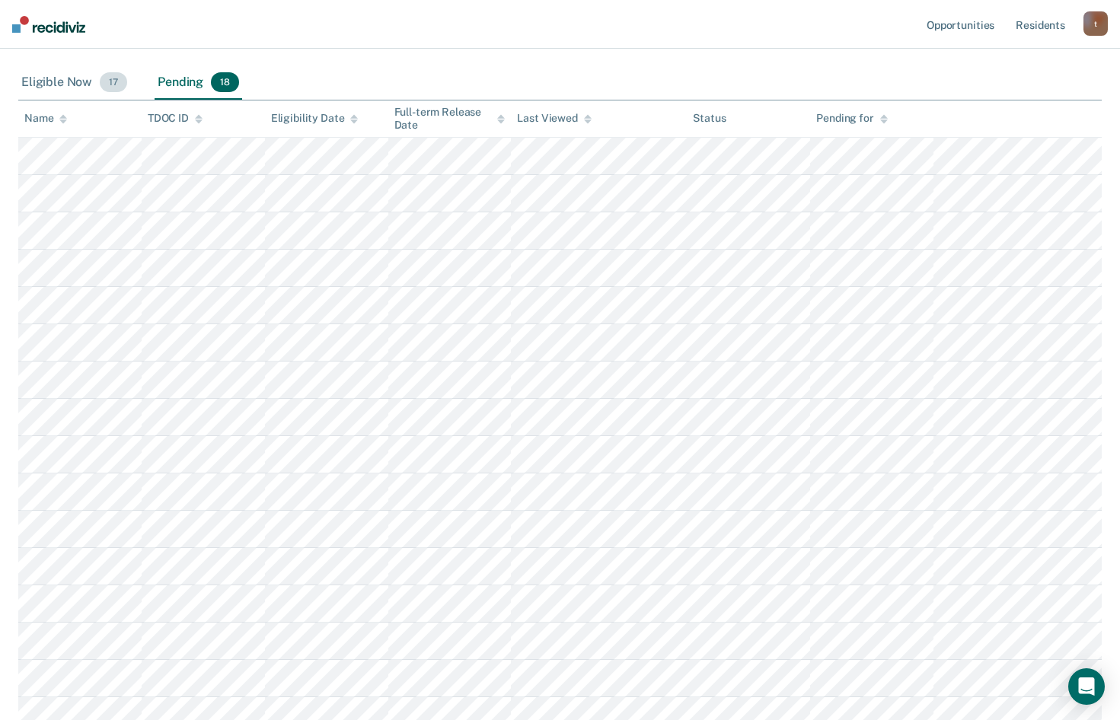
click at [95, 84] on div "Eligible Now 17" at bounding box center [74, 83] width 112 height 34
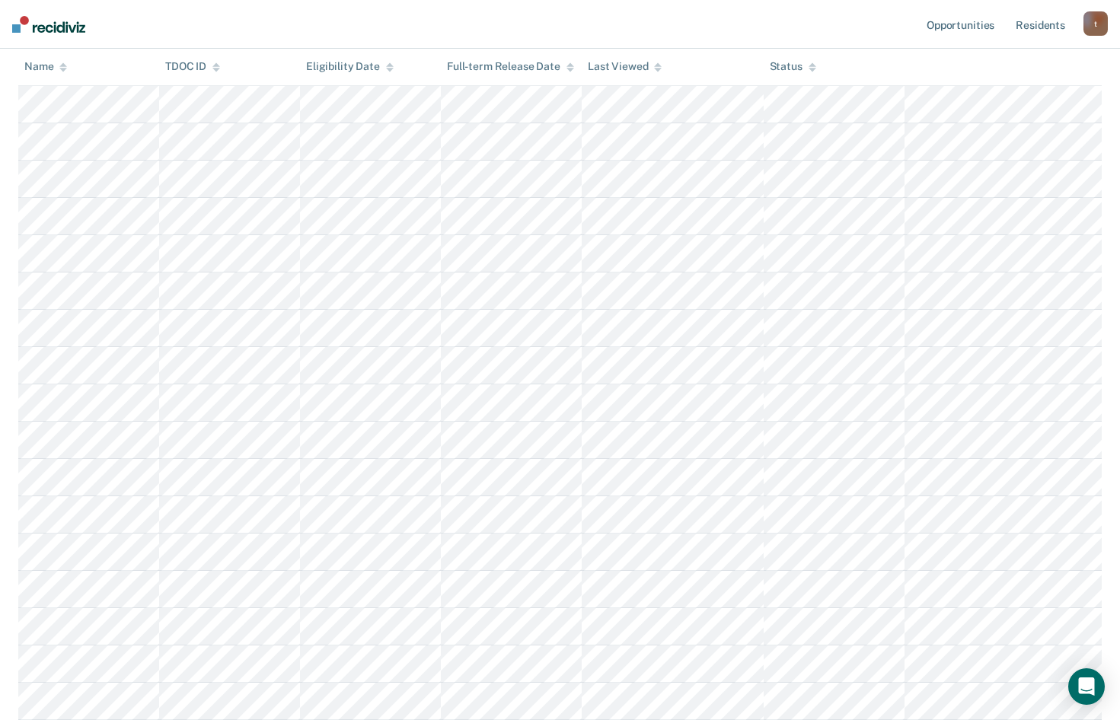
scroll to position [0, 0]
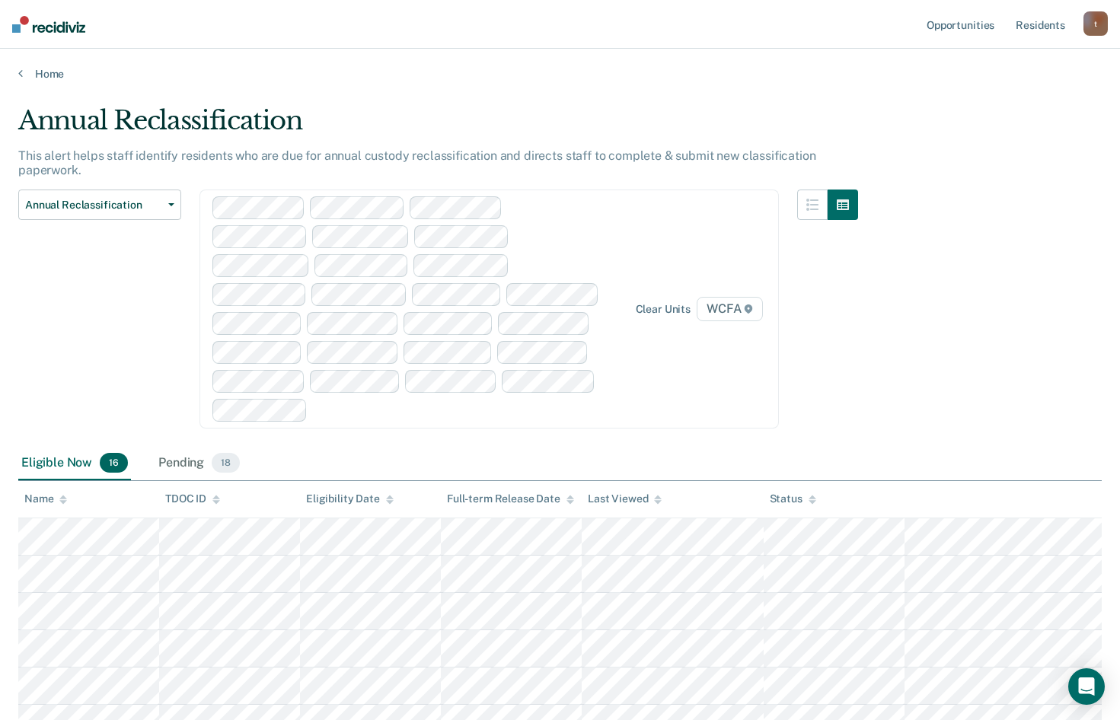
click at [763, 301] on span "WCFA" at bounding box center [730, 309] width 66 height 24
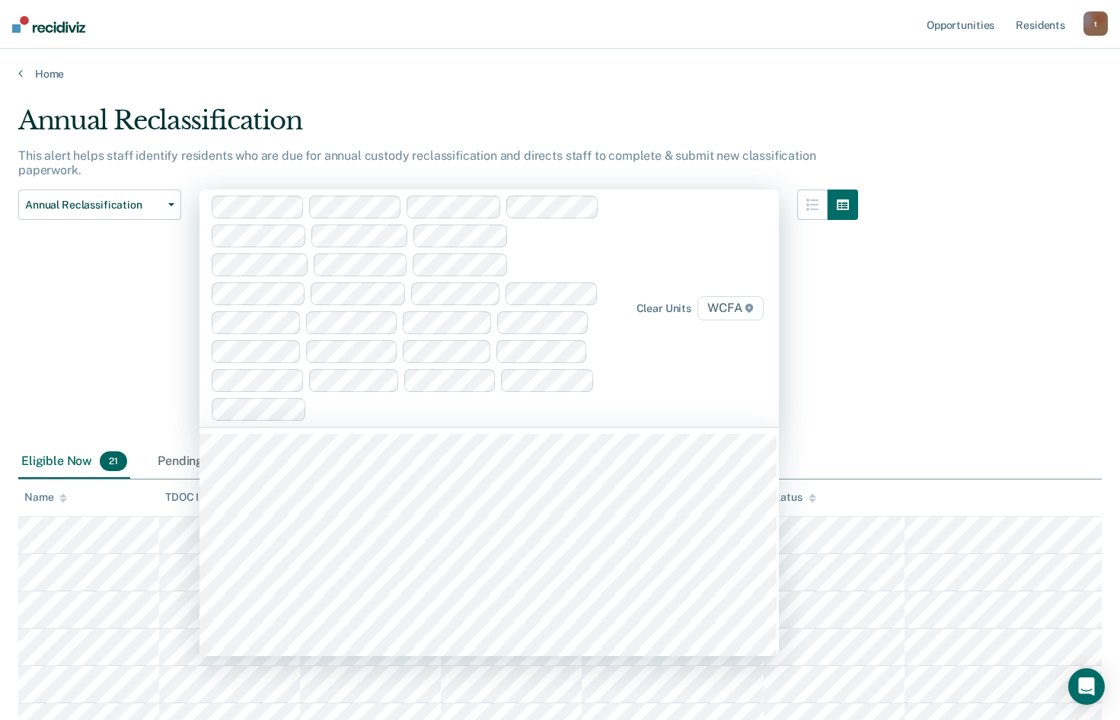
click at [762, 309] on span "WCFA" at bounding box center [731, 308] width 66 height 24
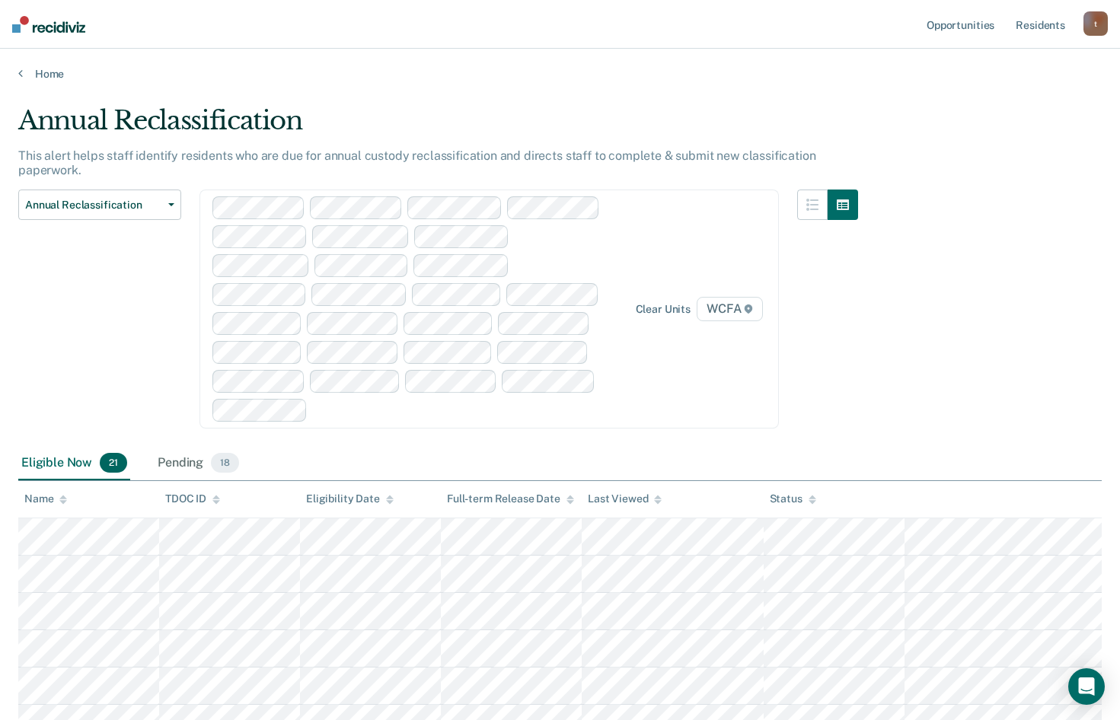
click at [753, 305] on icon at bounding box center [748, 309] width 9 height 9
click at [752, 310] on icon at bounding box center [749, 309] width 8 height 9
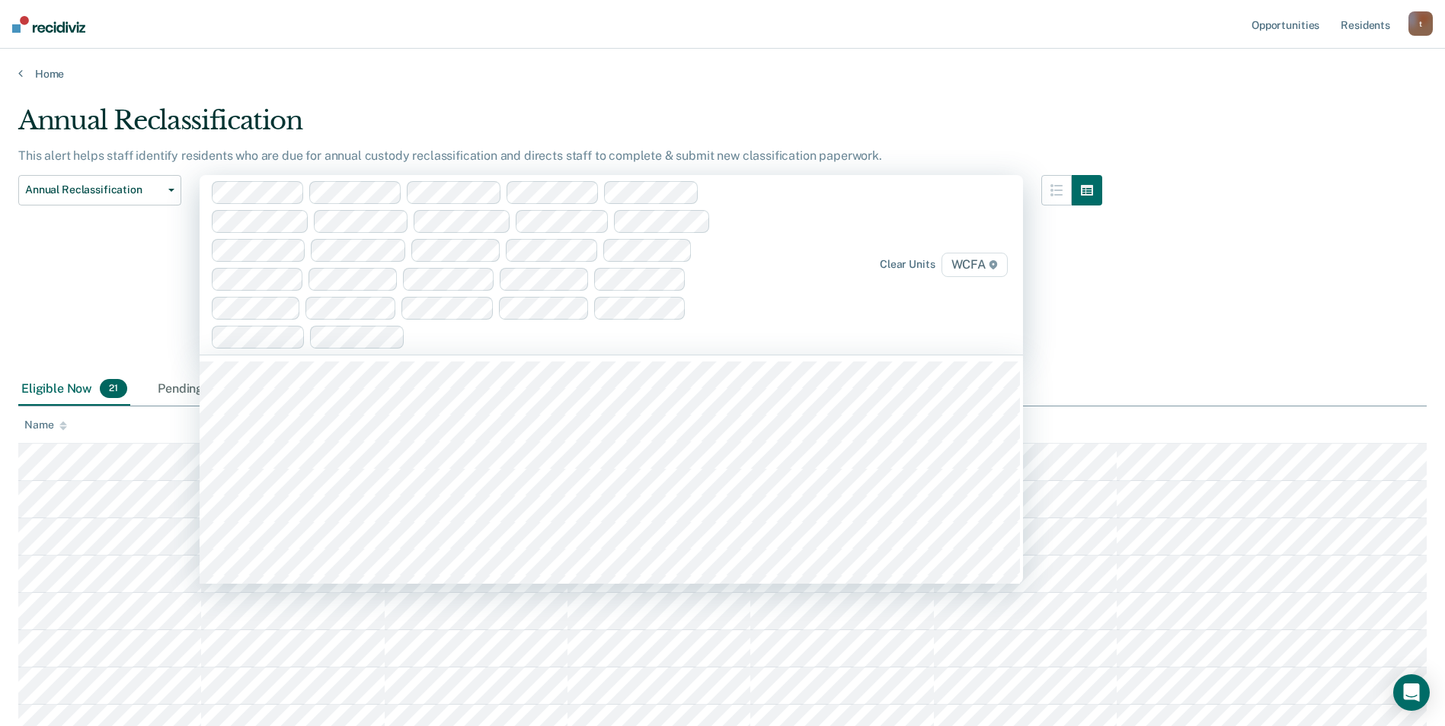
click at [997, 265] on icon at bounding box center [993, 264] width 8 height 9
click at [997, 263] on icon at bounding box center [993, 264] width 8 height 9
click at [319, 343] on div at bounding box center [541, 337] width 456 height 18
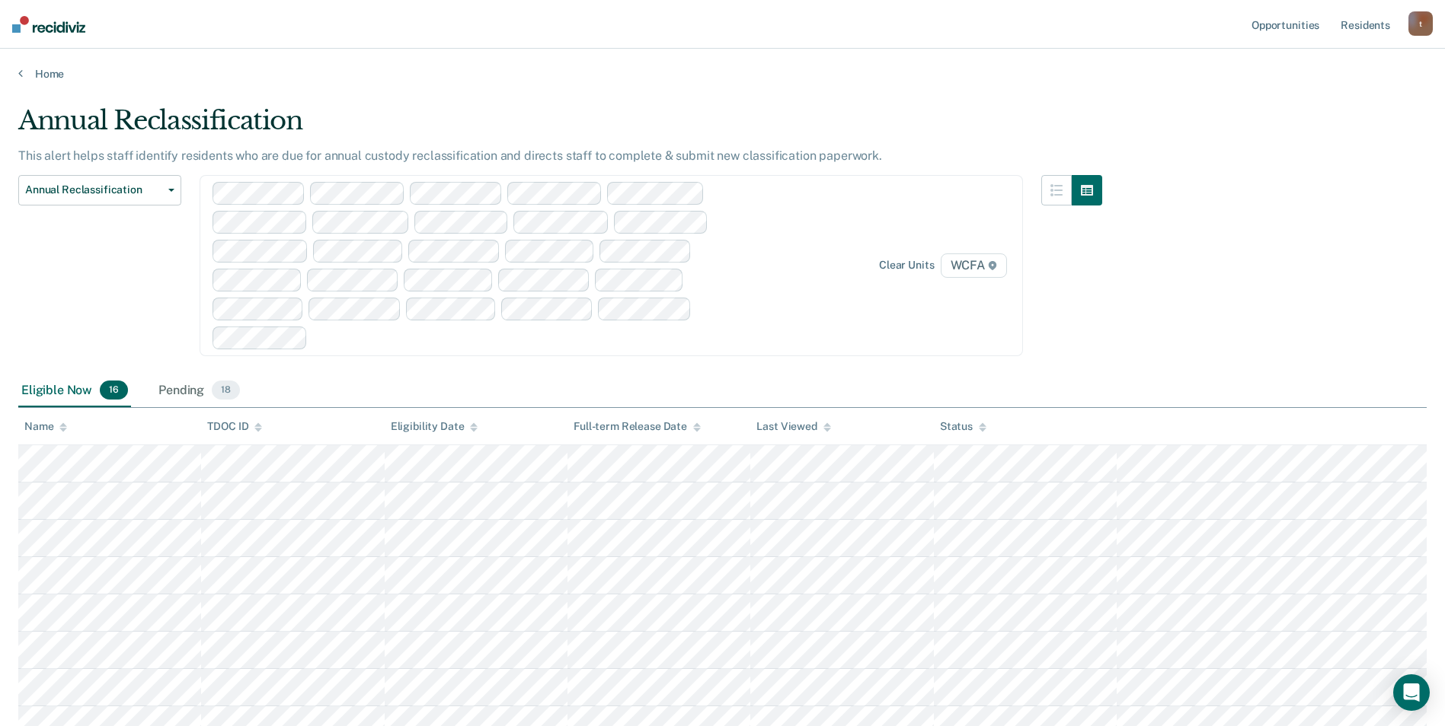
click at [996, 267] on icon at bounding box center [992, 265] width 8 height 9
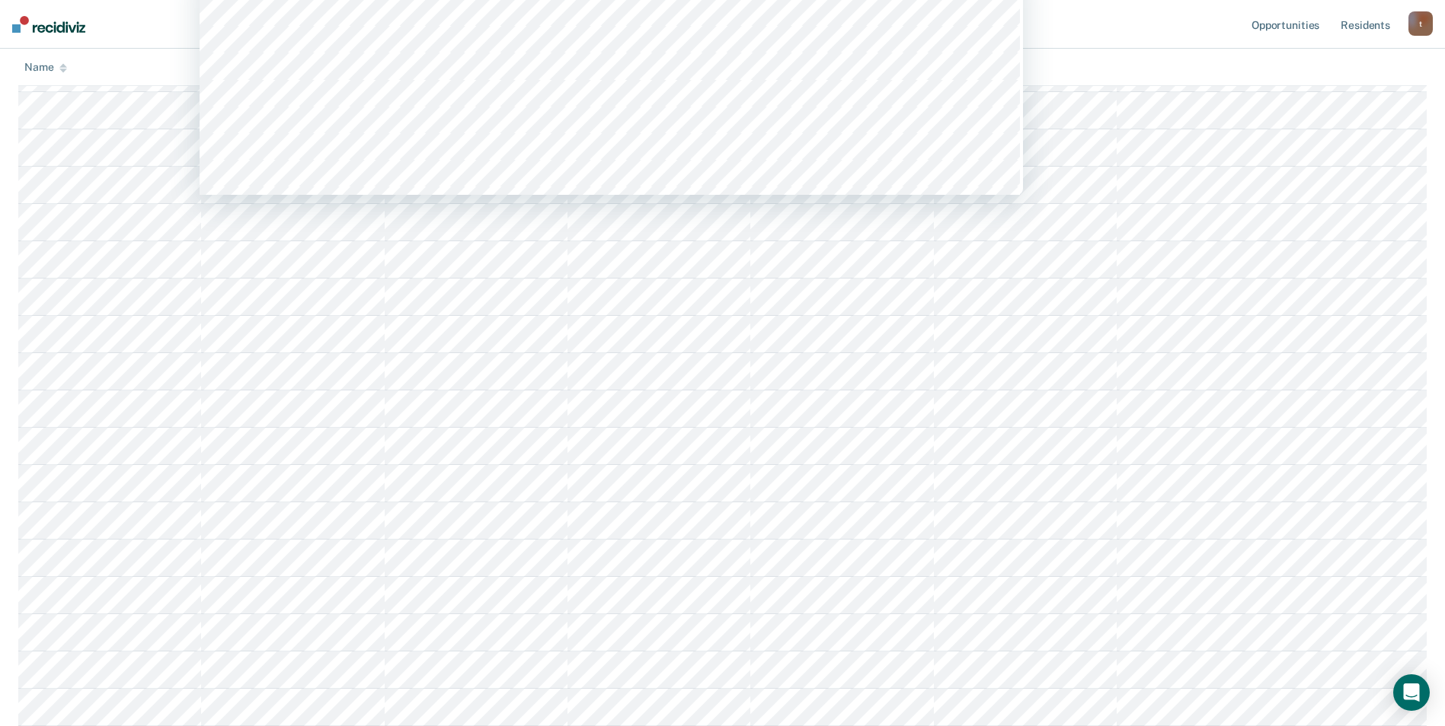
scroll to position [0, 0]
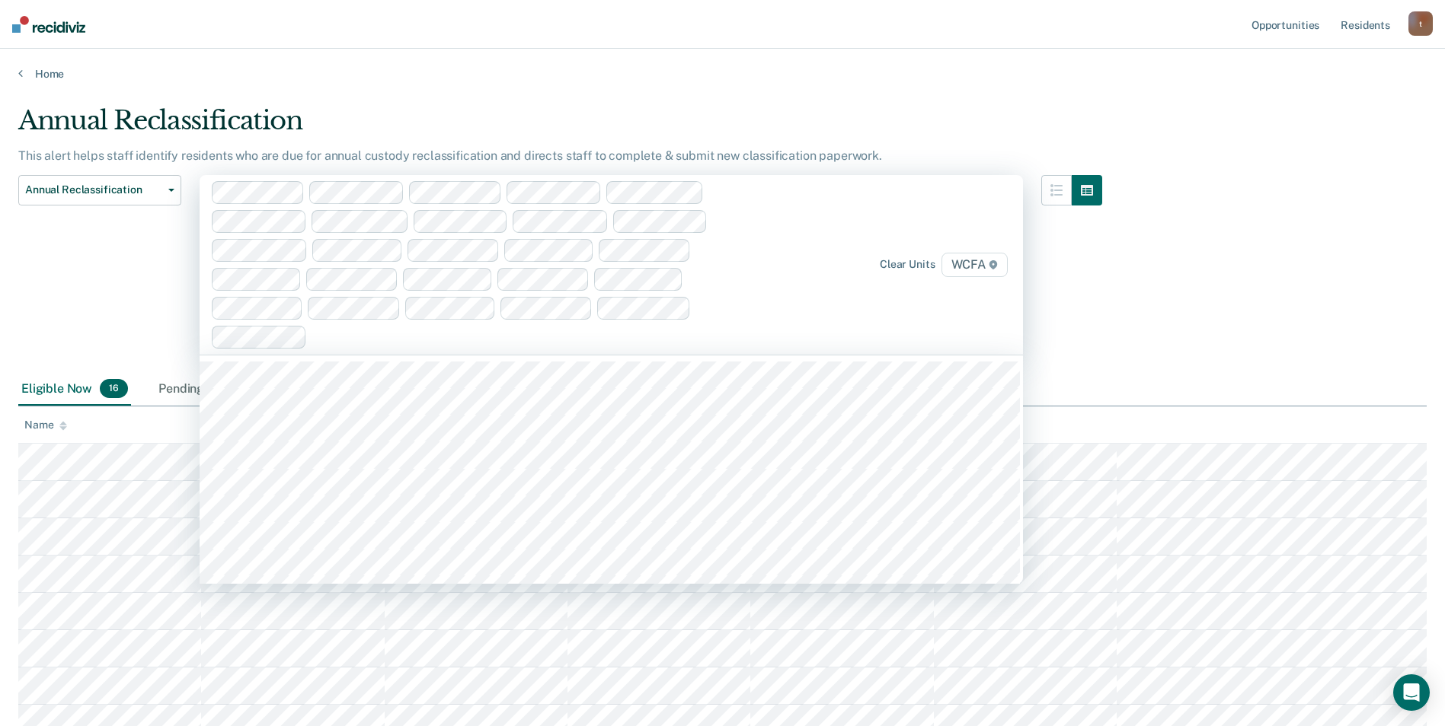
click at [998, 270] on span "WCFA" at bounding box center [974, 265] width 66 height 24
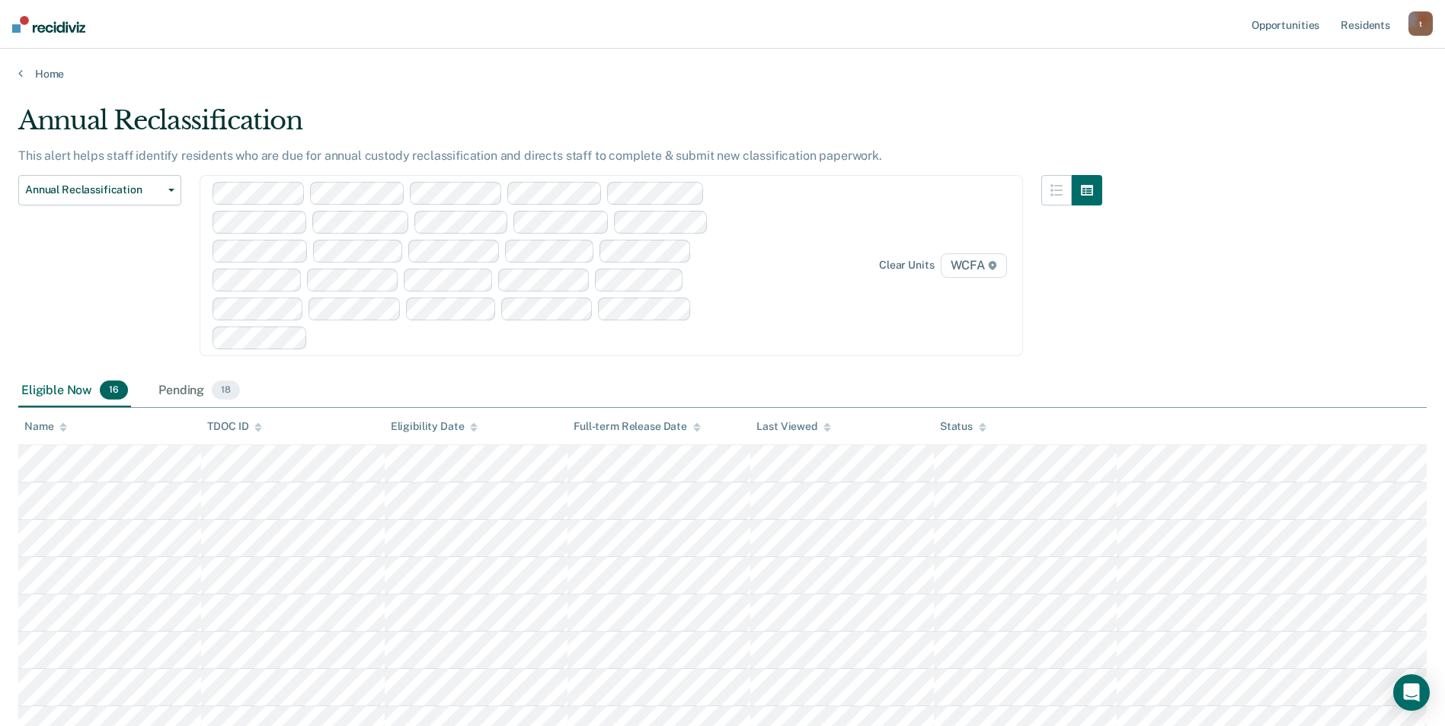
click at [1001, 270] on span "WCFA" at bounding box center [973, 266] width 66 height 24
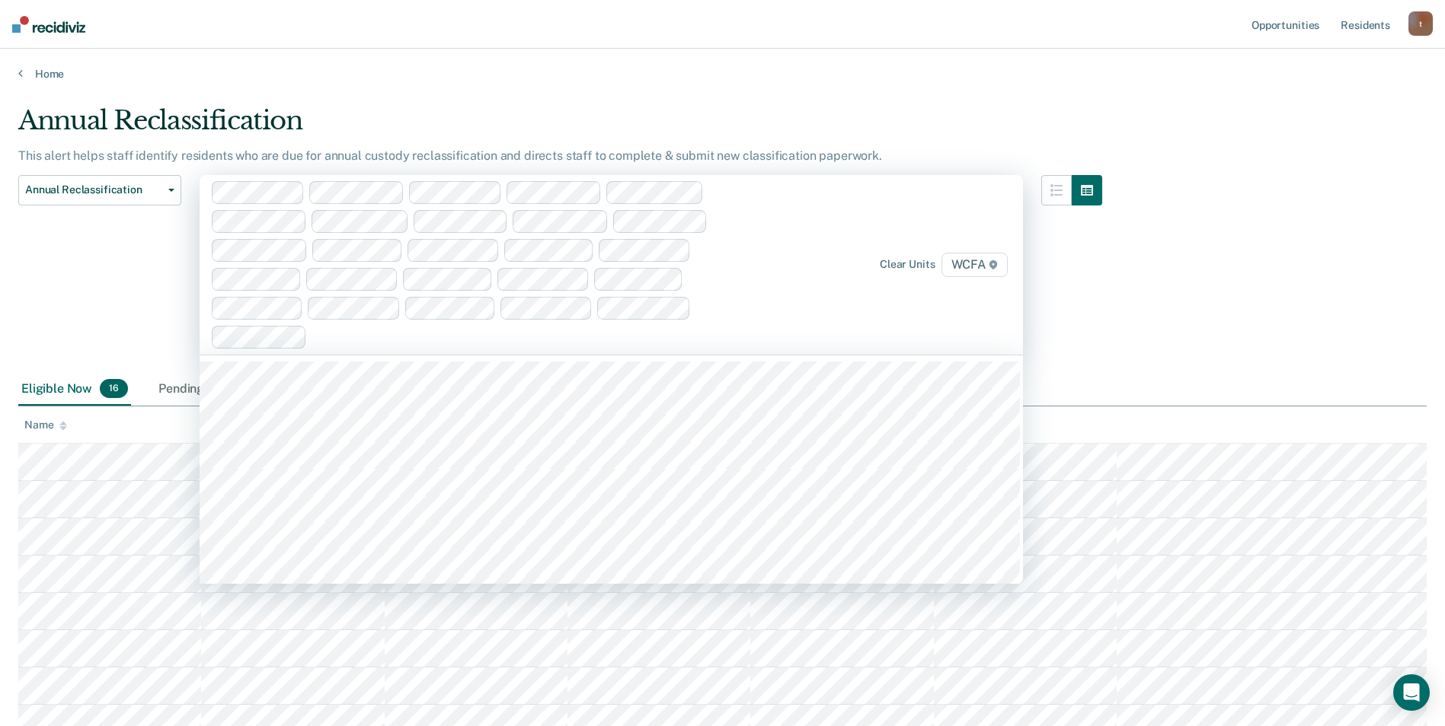
click at [1001, 270] on span "WCFA" at bounding box center [974, 265] width 66 height 24
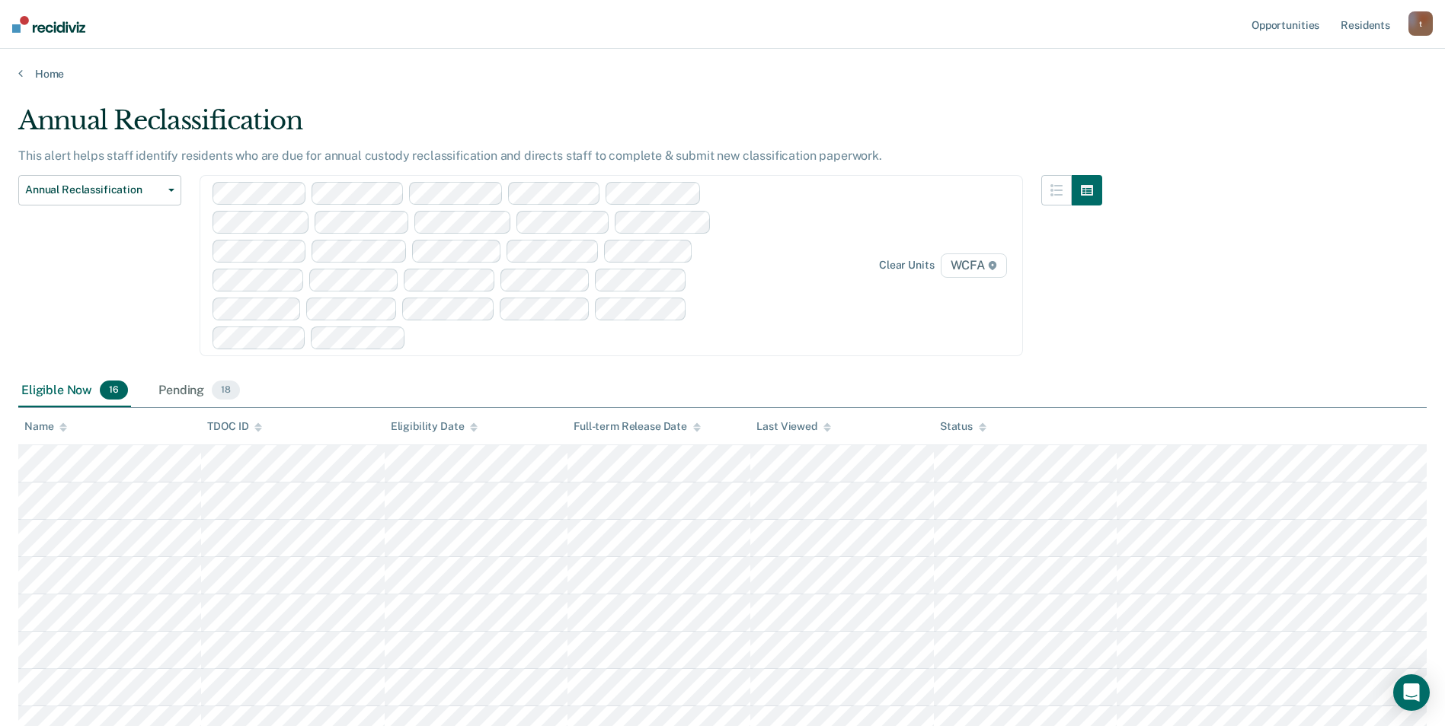
click at [130, 254] on div "Annual Reclassification Custody Level Downgrade Annual Reclassification Initial…" at bounding box center [99, 275] width 163 height 200
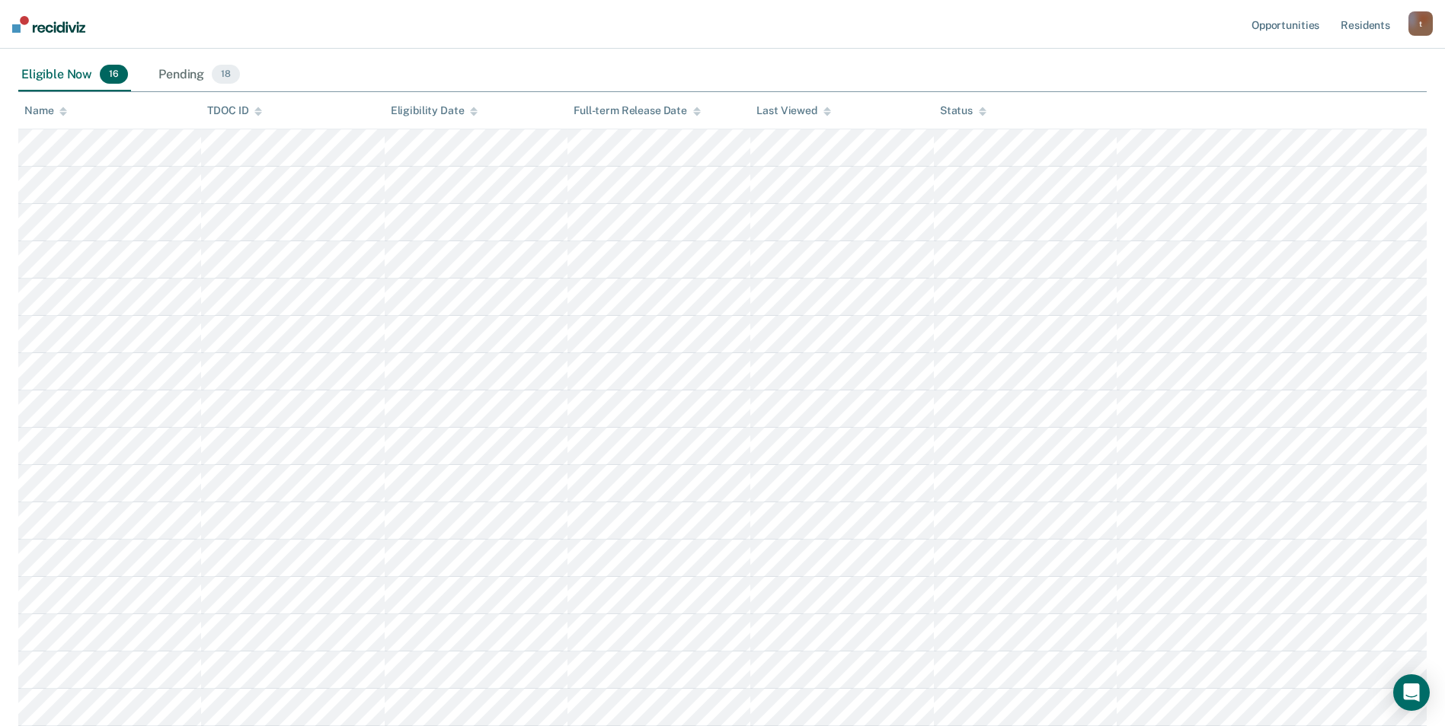
scroll to position [0, 0]
